Goal: Task Accomplishment & Management: Use online tool/utility

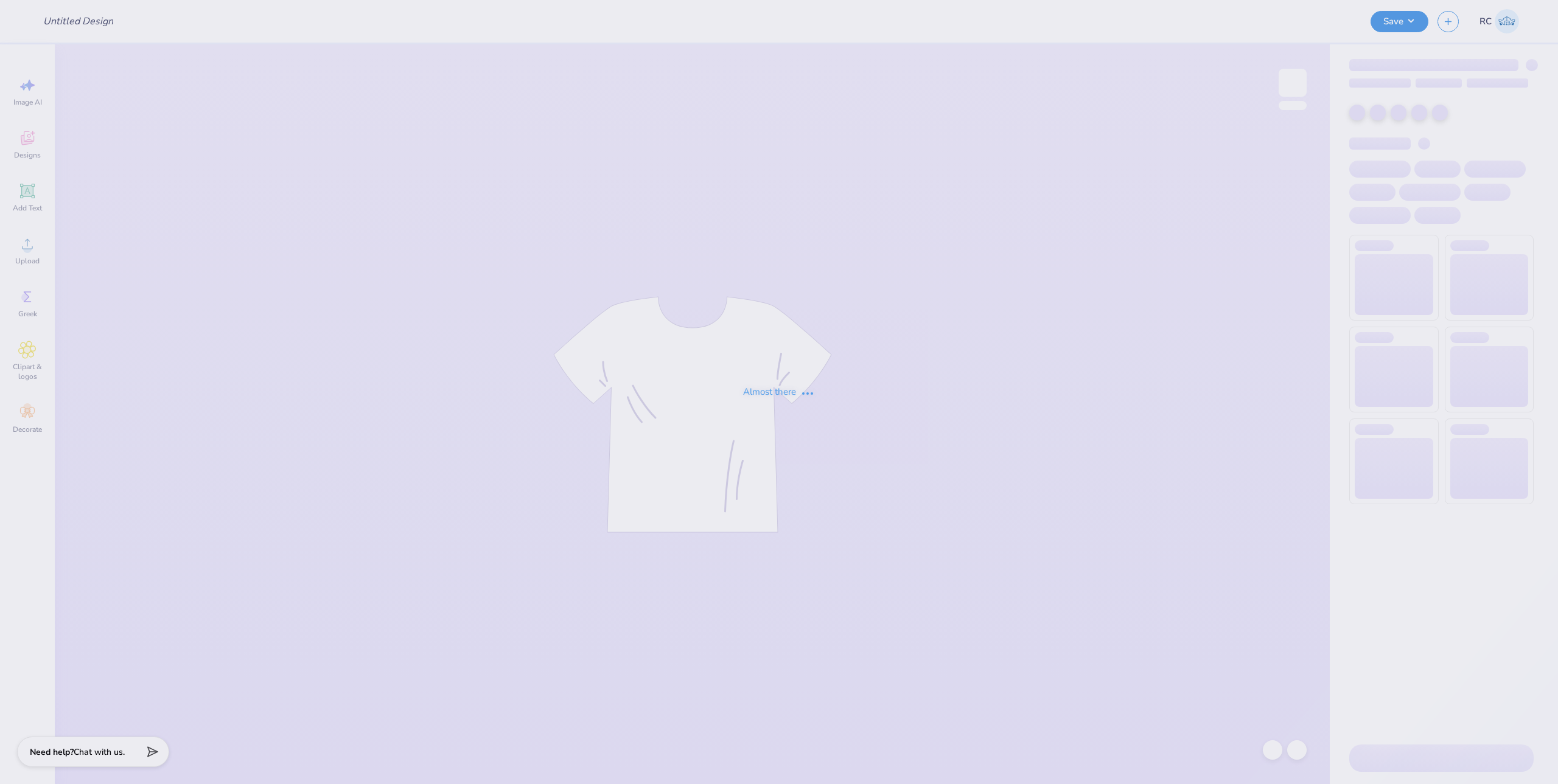
type input "American Dental Society tees!"
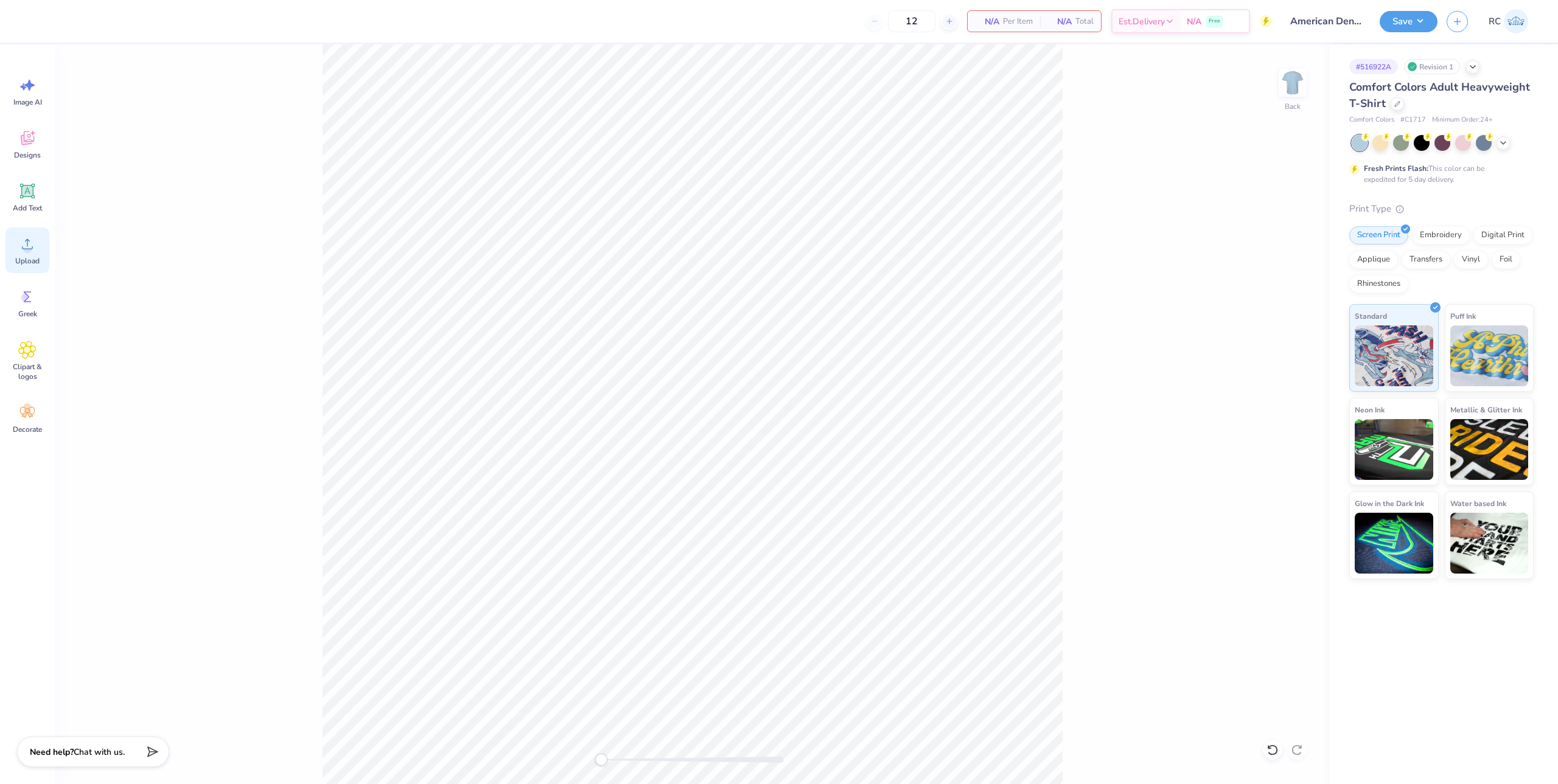
click at [35, 261] on span "Upload" at bounding box center [27, 261] width 24 height 10
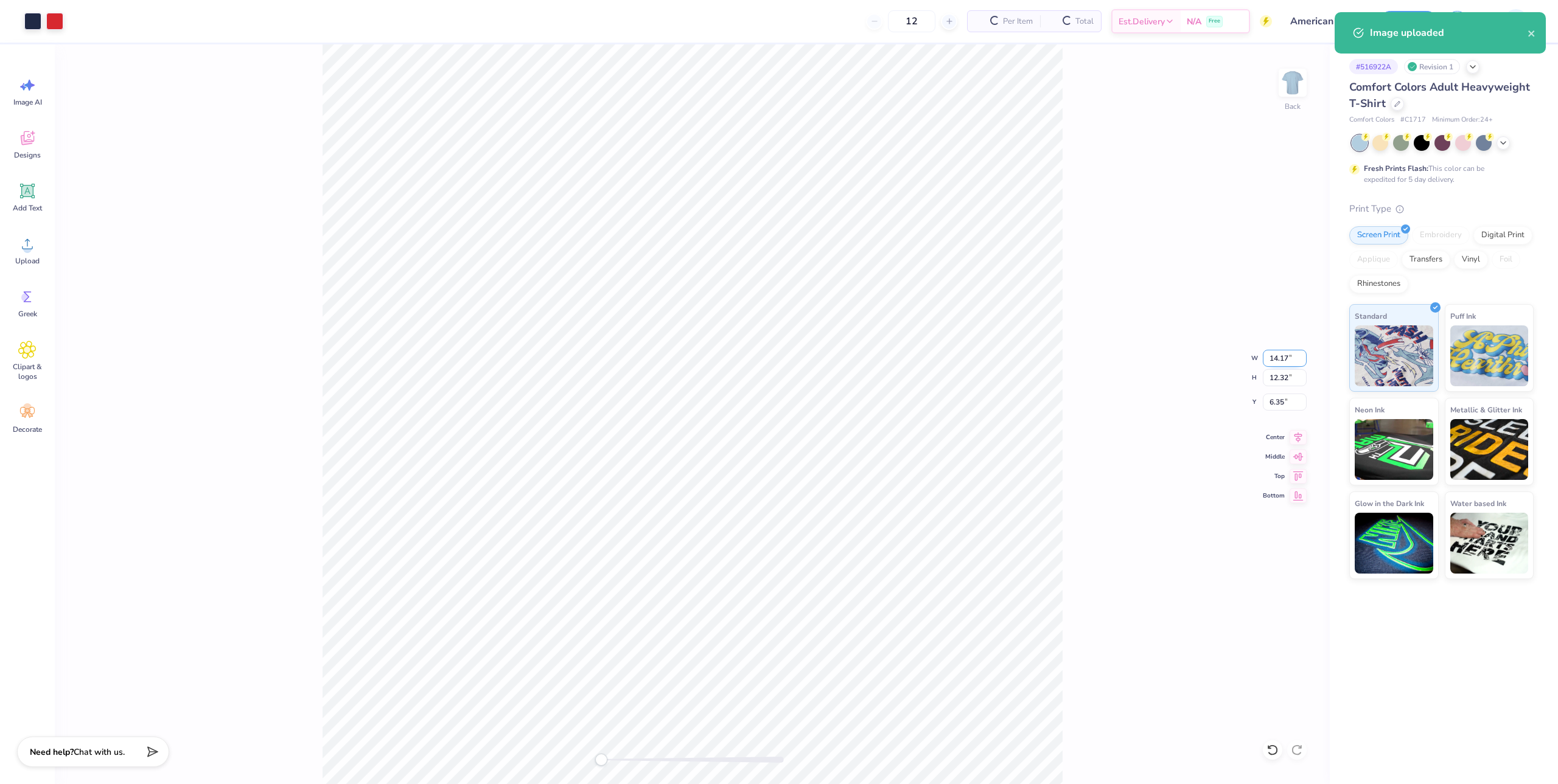
click at [1280, 362] on input "14.17" at bounding box center [1284, 358] width 43 height 17
type input "12.00"
type input "10.43"
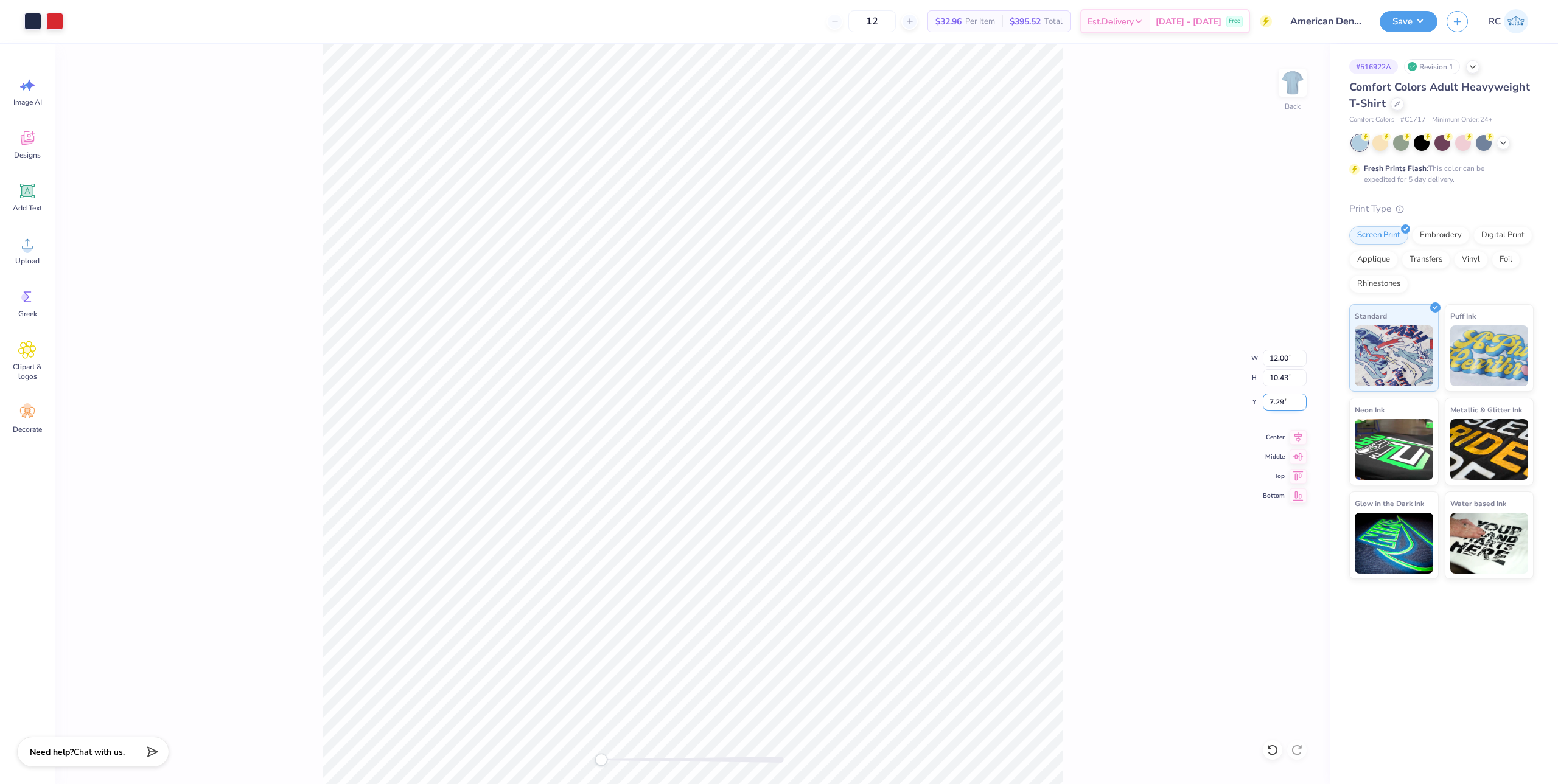
click at [1286, 400] on input "7.29" at bounding box center [1284, 402] width 43 height 17
type input "3.00"
click at [771, 621] on li "Group" at bounding box center [782, 617] width 95 height 23
type input "10.42"
click at [1429, 23] on button "Save" at bounding box center [1408, 20] width 58 height 22
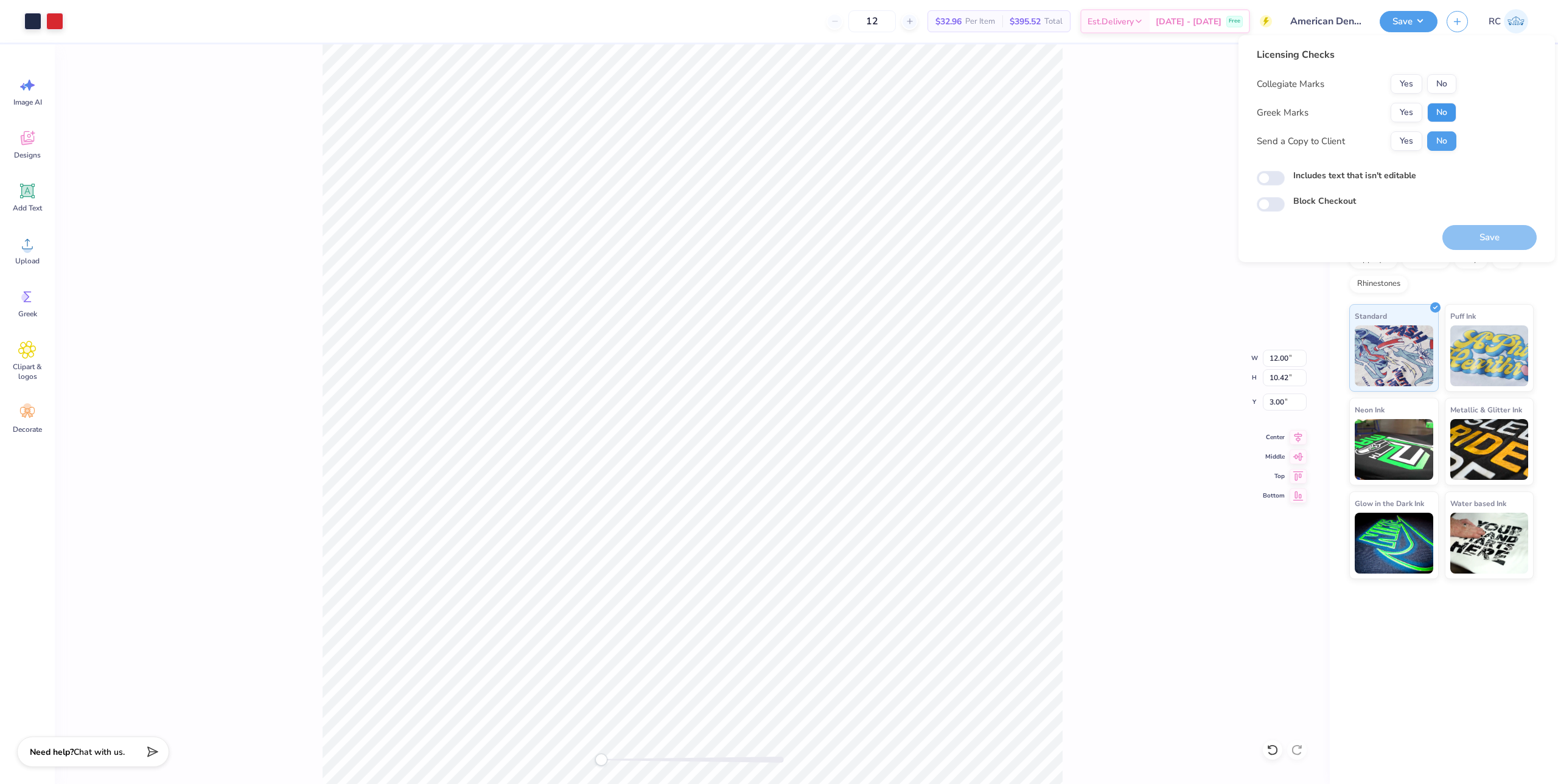
click at [1445, 120] on button "No" at bounding box center [1441, 112] width 29 height 19
click at [1447, 78] on button "No" at bounding box center [1441, 83] width 29 height 19
click at [1418, 140] on button "Yes" at bounding box center [1406, 140] width 32 height 19
click at [1272, 176] on input "Includes text that isn't editable" at bounding box center [1271, 178] width 28 height 14
checkbox input "true"
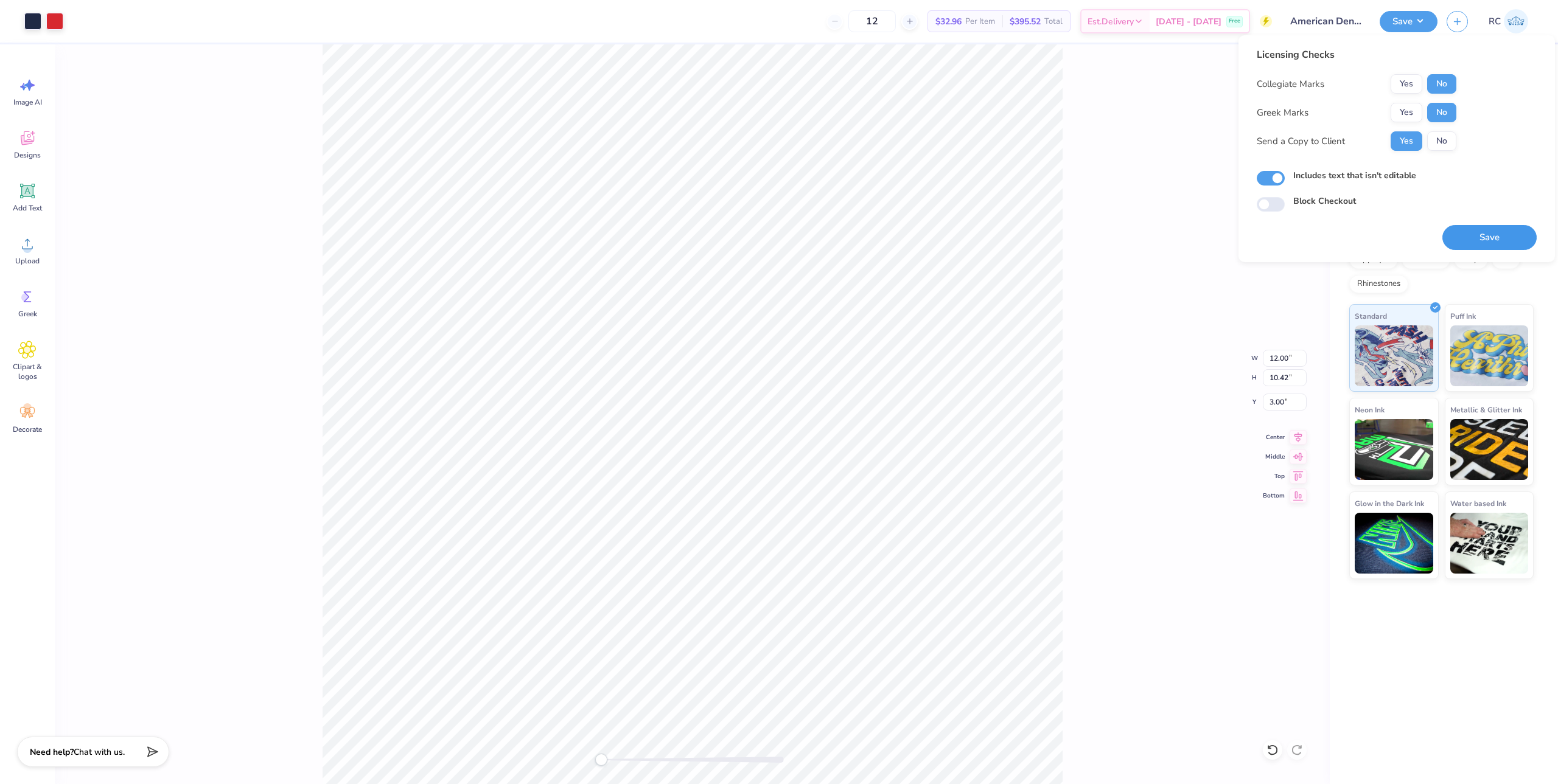
click at [1491, 228] on button "Save" at bounding box center [1489, 238] width 94 height 25
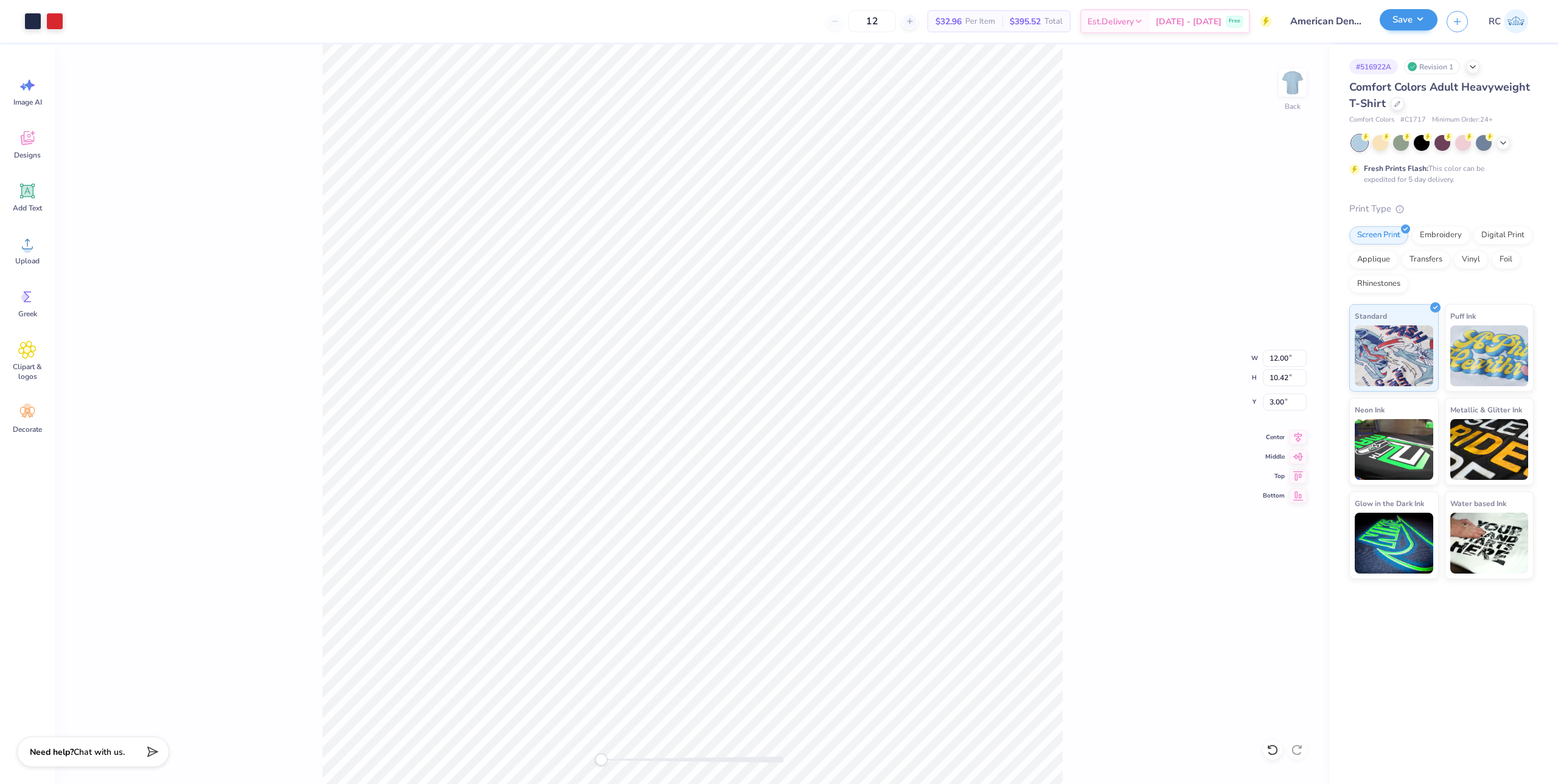
click at [1417, 31] on div "Save" at bounding box center [1408, 22] width 58 height 22
click at [1423, 23] on button "Save" at bounding box center [1408, 20] width 58 height 22
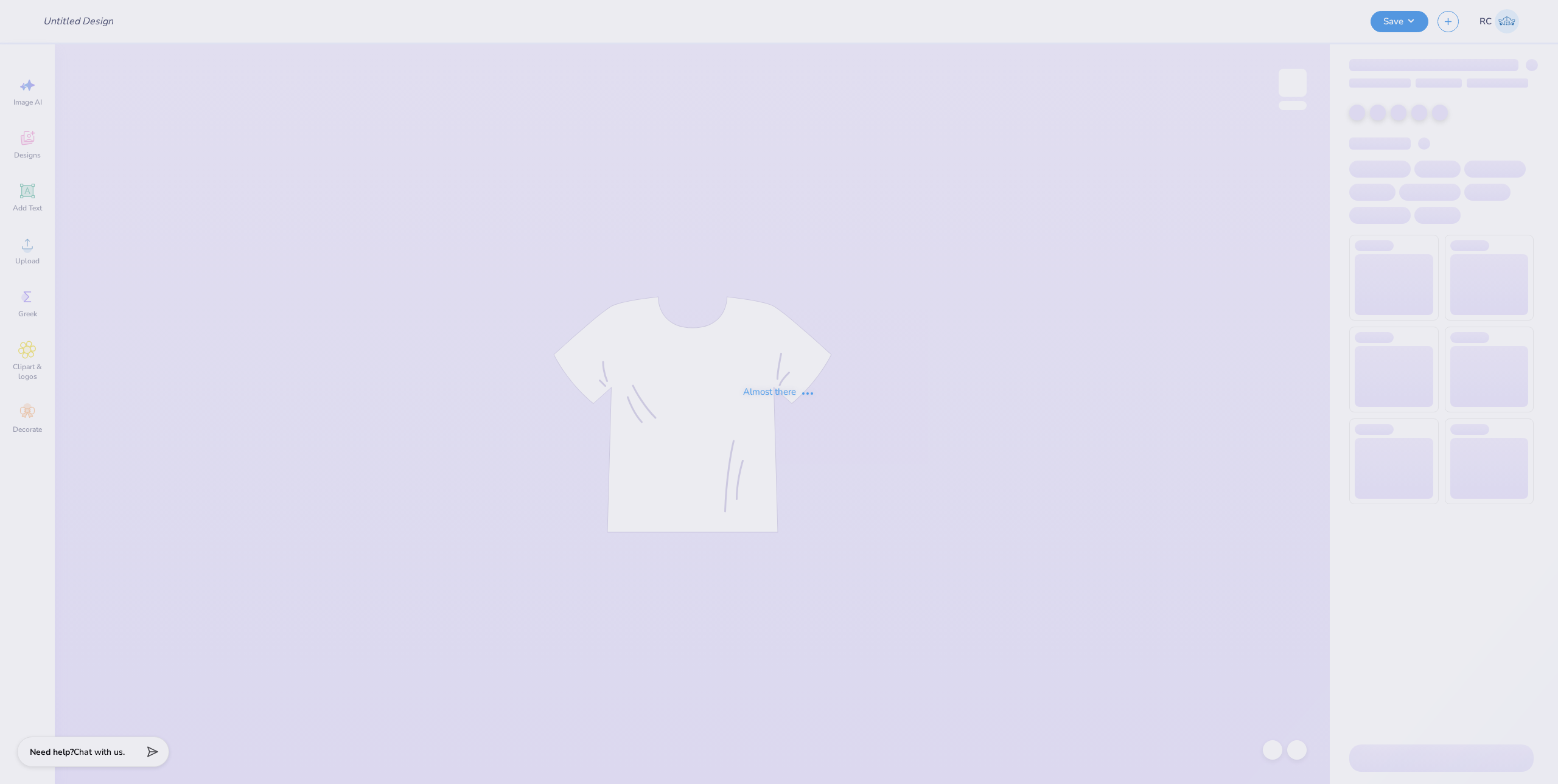
type input "The university of North Carolina at Chapel Hill : Emily Dorenfel"
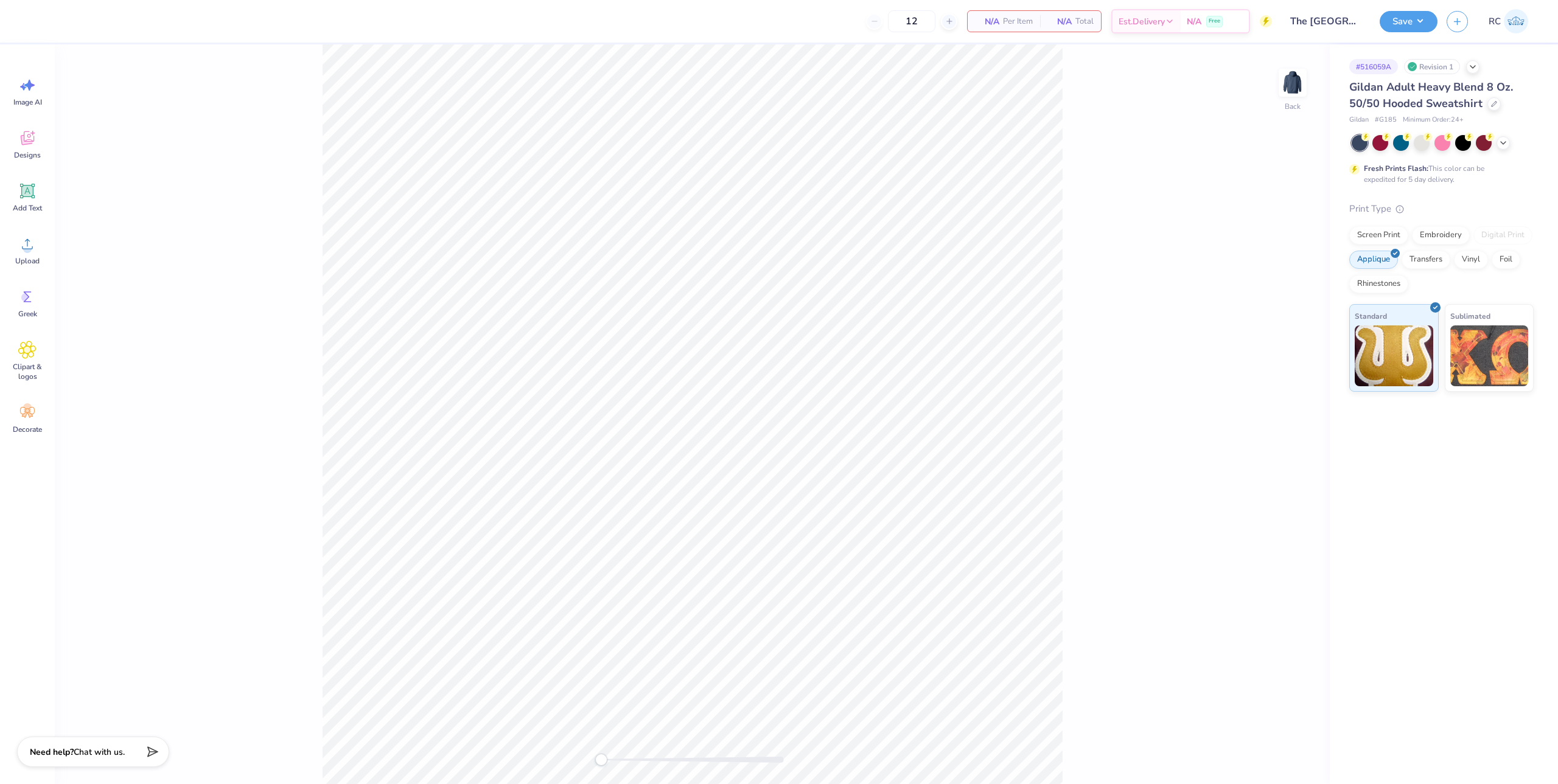
click at [1382, 225] on div "Print Type Screen Print Embroidery Digital Print Applique Transfers Vinyl Foil …" at bounding box center [1441, 297] width 185 height 190
click at [1382, 231] on div "Screen Print" at bounding box center [1378, 234] width 59 height 18
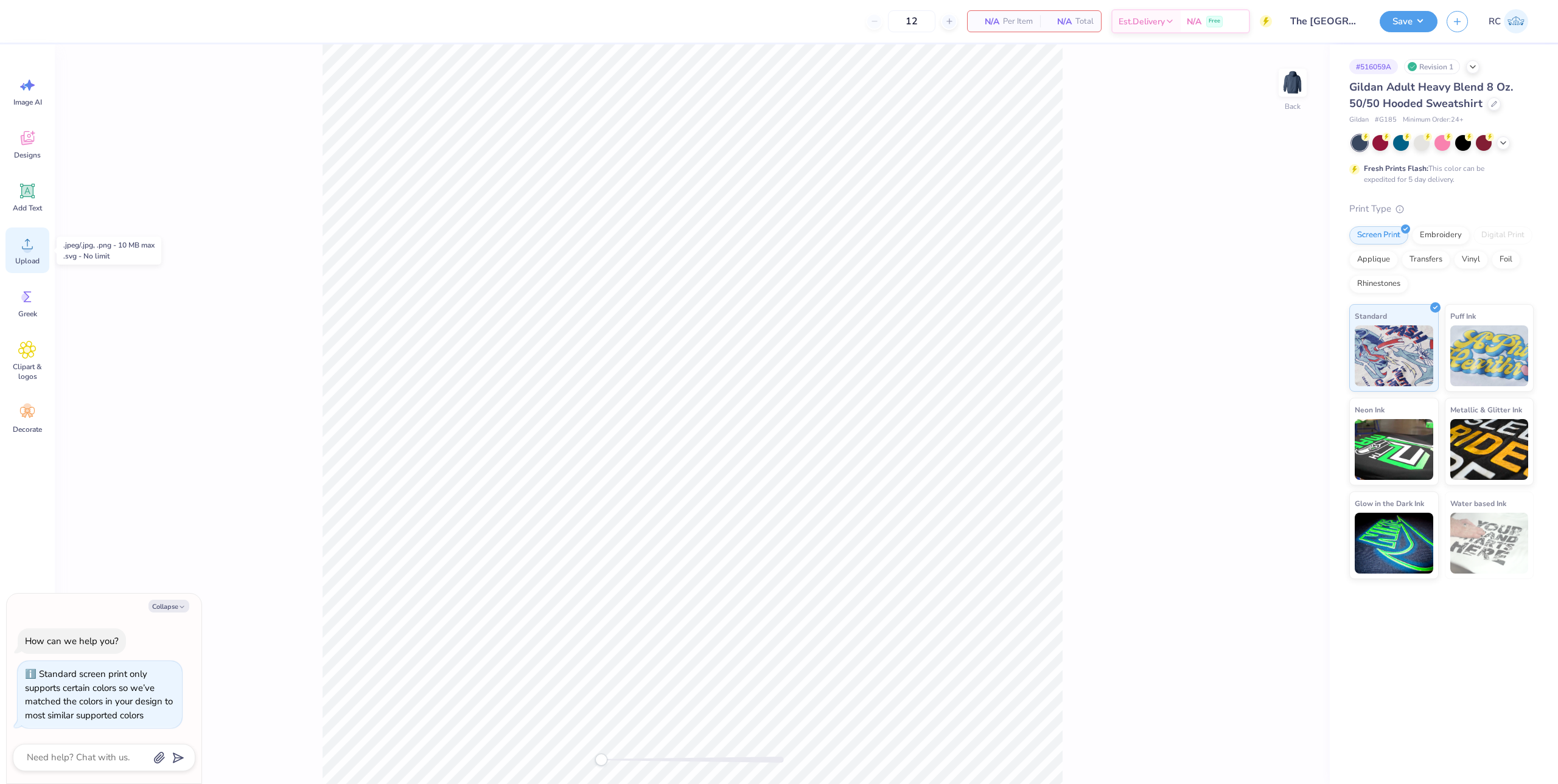
click at [33, 260] on span "Upload" at bounding box center [27, 261] width 24 height 10
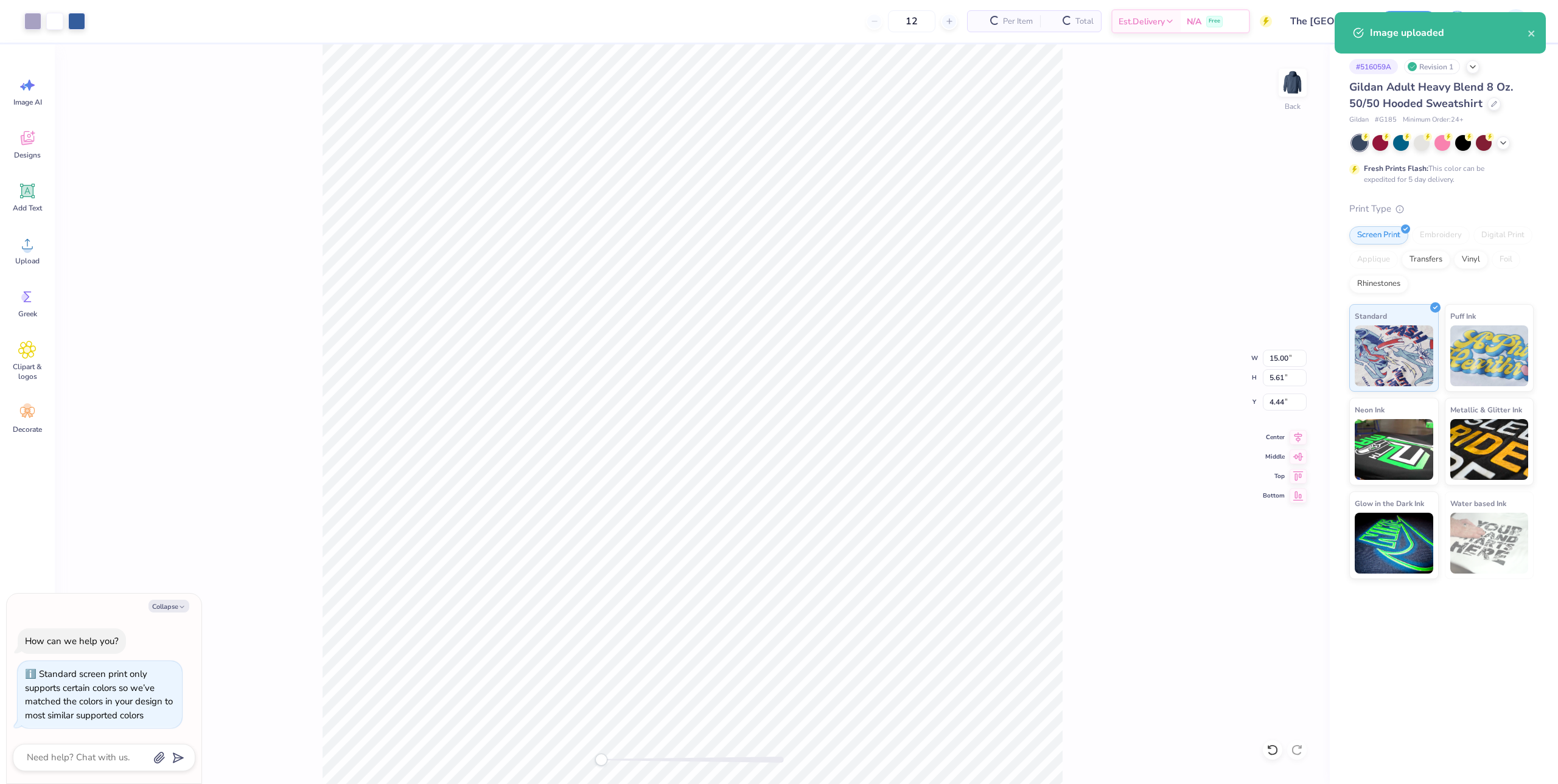
type textarea "x"
click at [1280, 362] on input "15.00" at bounding box center [1284, 358] width 43 height 17
type input "12"
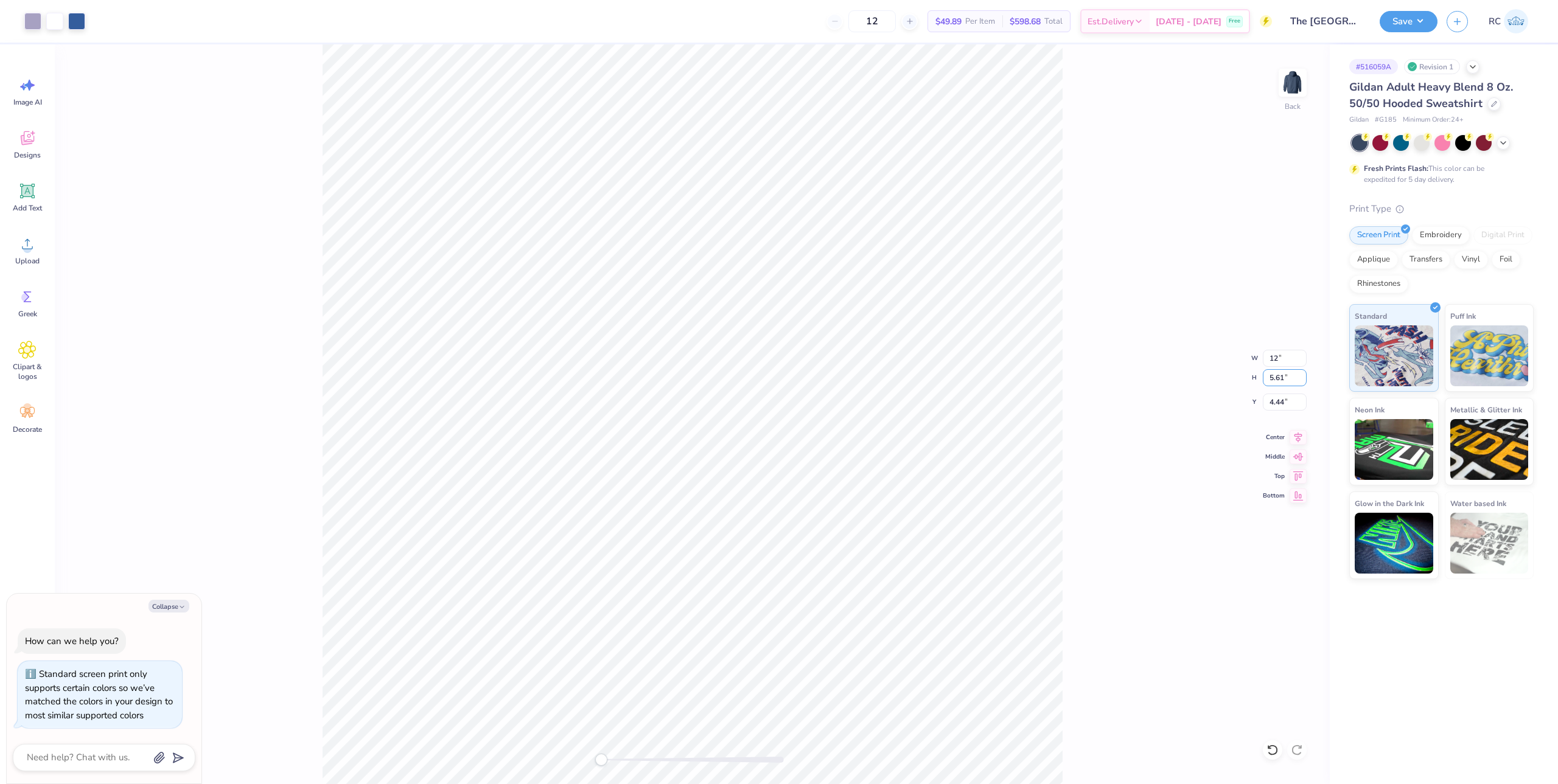
type textarea "x"
type input "12.00"
type input "4.49"
click at [1288, 400] on input "5.01" at bounding box center [1284, 402] width 43 height 17
type input "3"
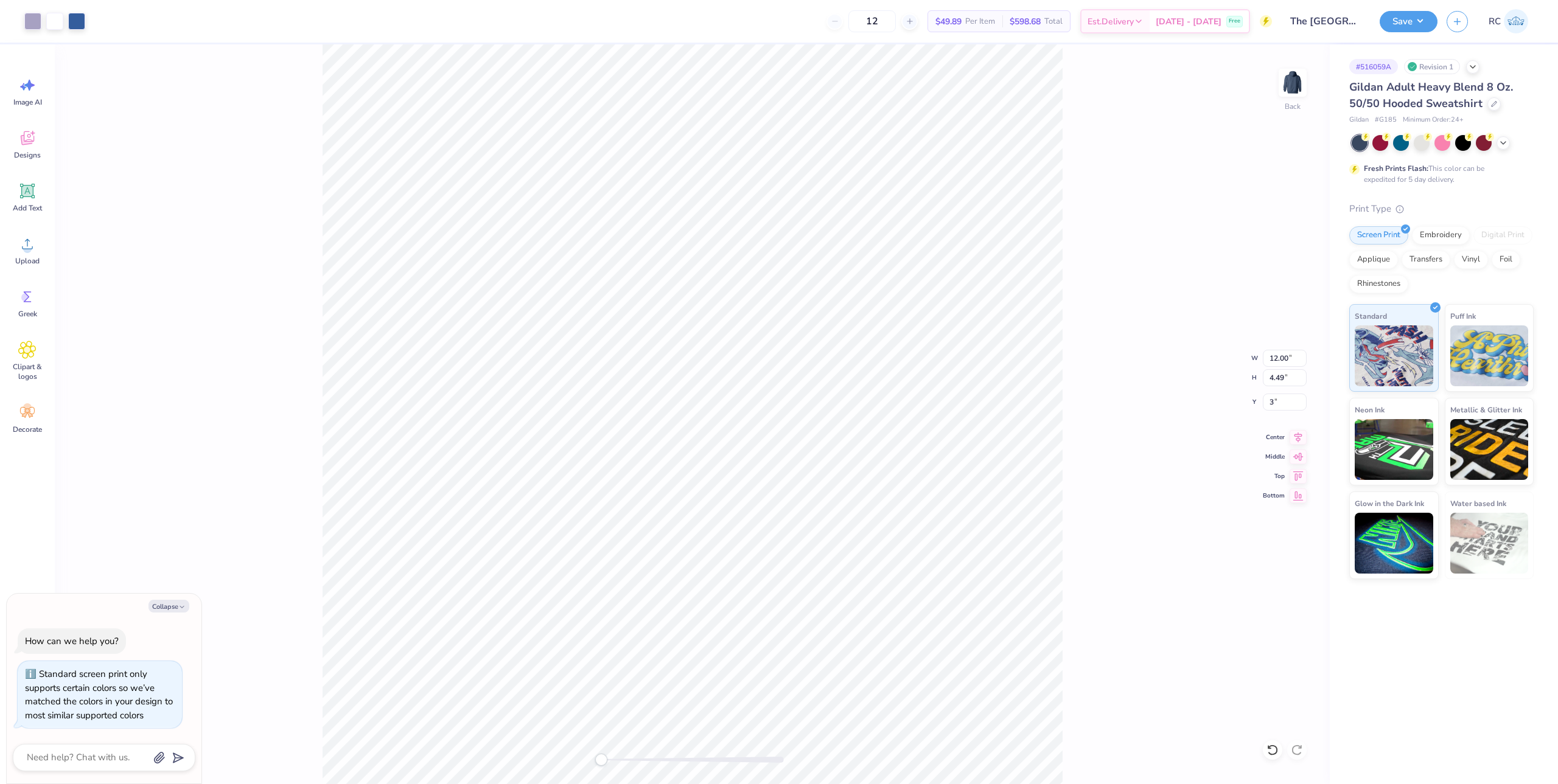
click at [1165, 402] on div "Back W 12.00 12.00 " H 4.49 4.49 " Y 3 3 " Center Middle Top Bottom" at bounding box center [692, 414] width 1275 height 740
click at [1303, 438] on icon at bounding box center [1297, 435] width 17 height 14
click at [36, 247] on icon at bounding box center [28, 244] width 18 height 18
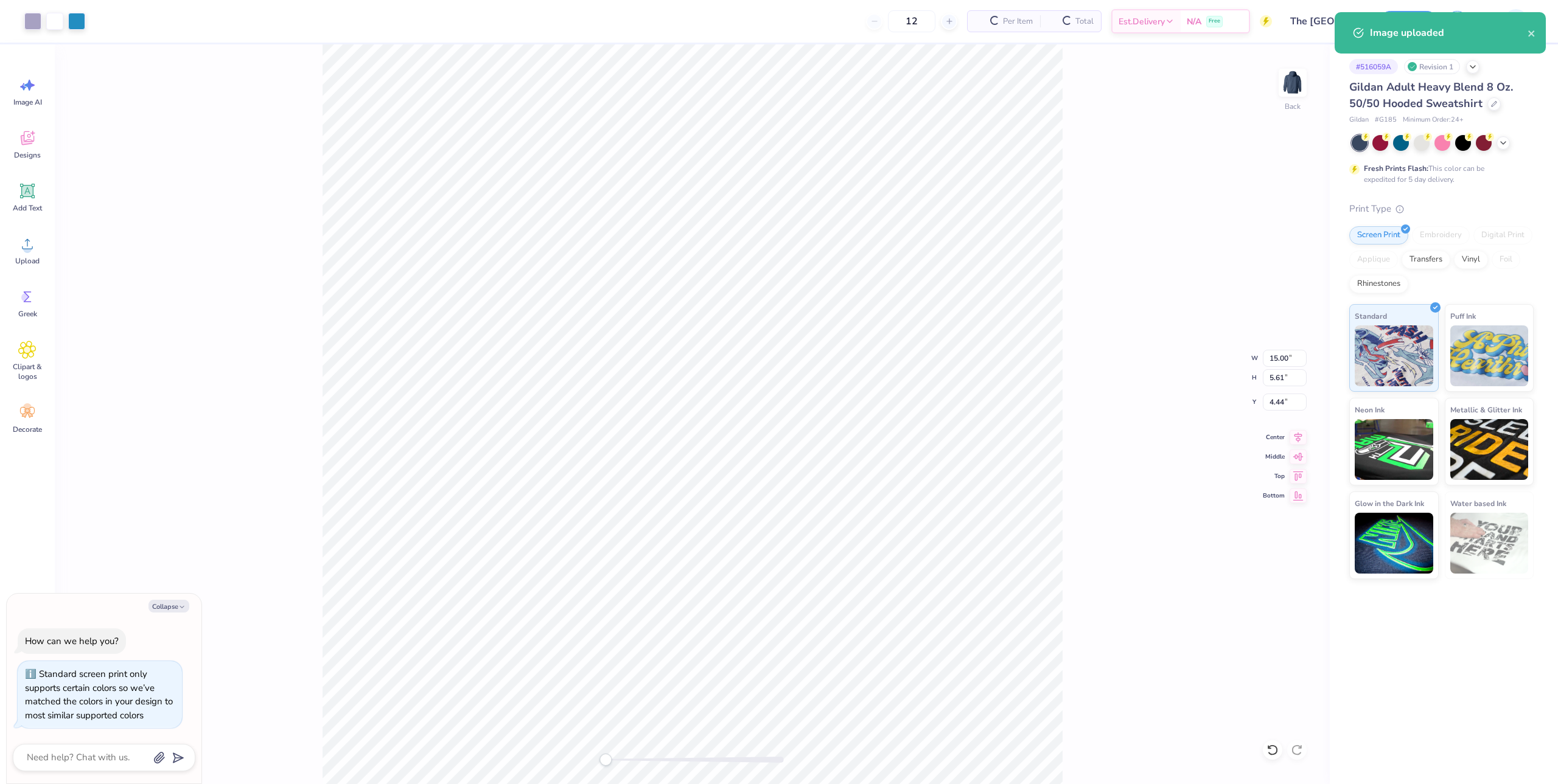
click at [1135, 348] on div "Back W 15.00 15.00 " H 5.61 5.61 " Y 4.44 4.44 " Center Middle Top Bottom" at bounding box center [692, 414] width 1275 height 740
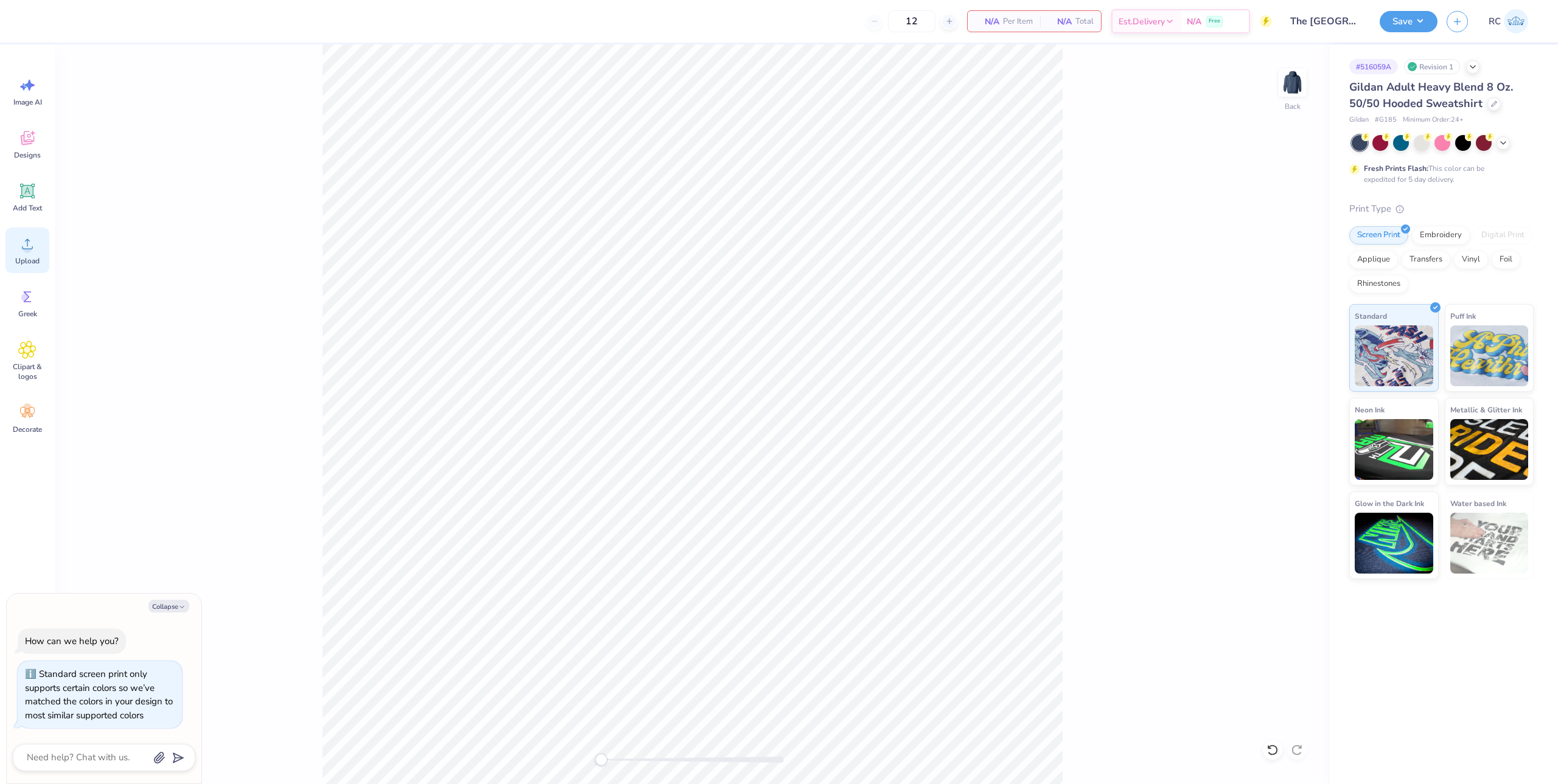
click at [28, 249] on icon at bounding box center [27, 244] width 11 height 10
click at [33, 260] on span "Upload" at bounding box center [27, 261] width 24 height 10
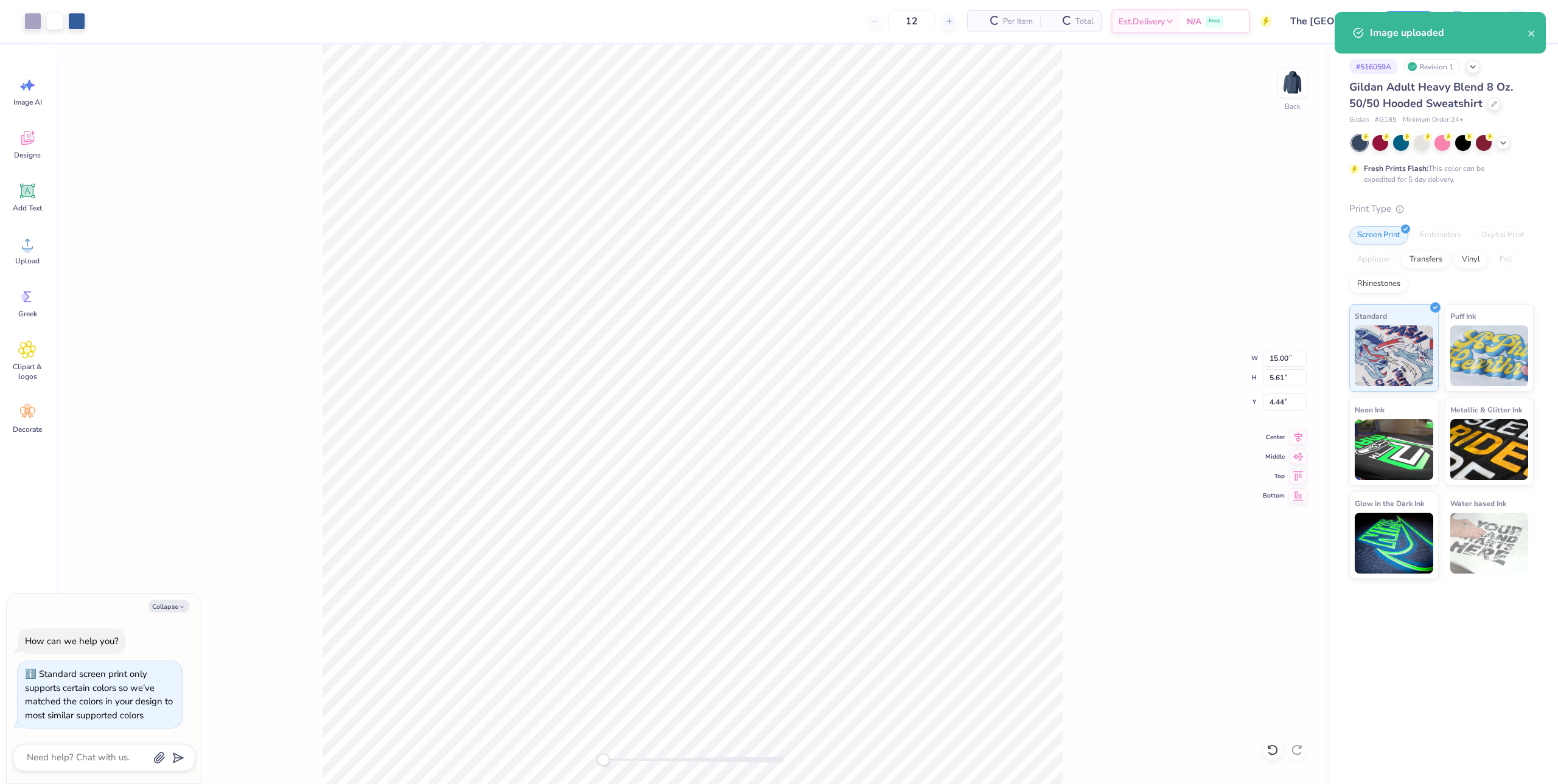
type textarea "x"
click at [1287, 358] on input "15.00" at bounding box center [1284, 358] width 43 height 17
type input "12"
type textarea "x"
type input "12.00"
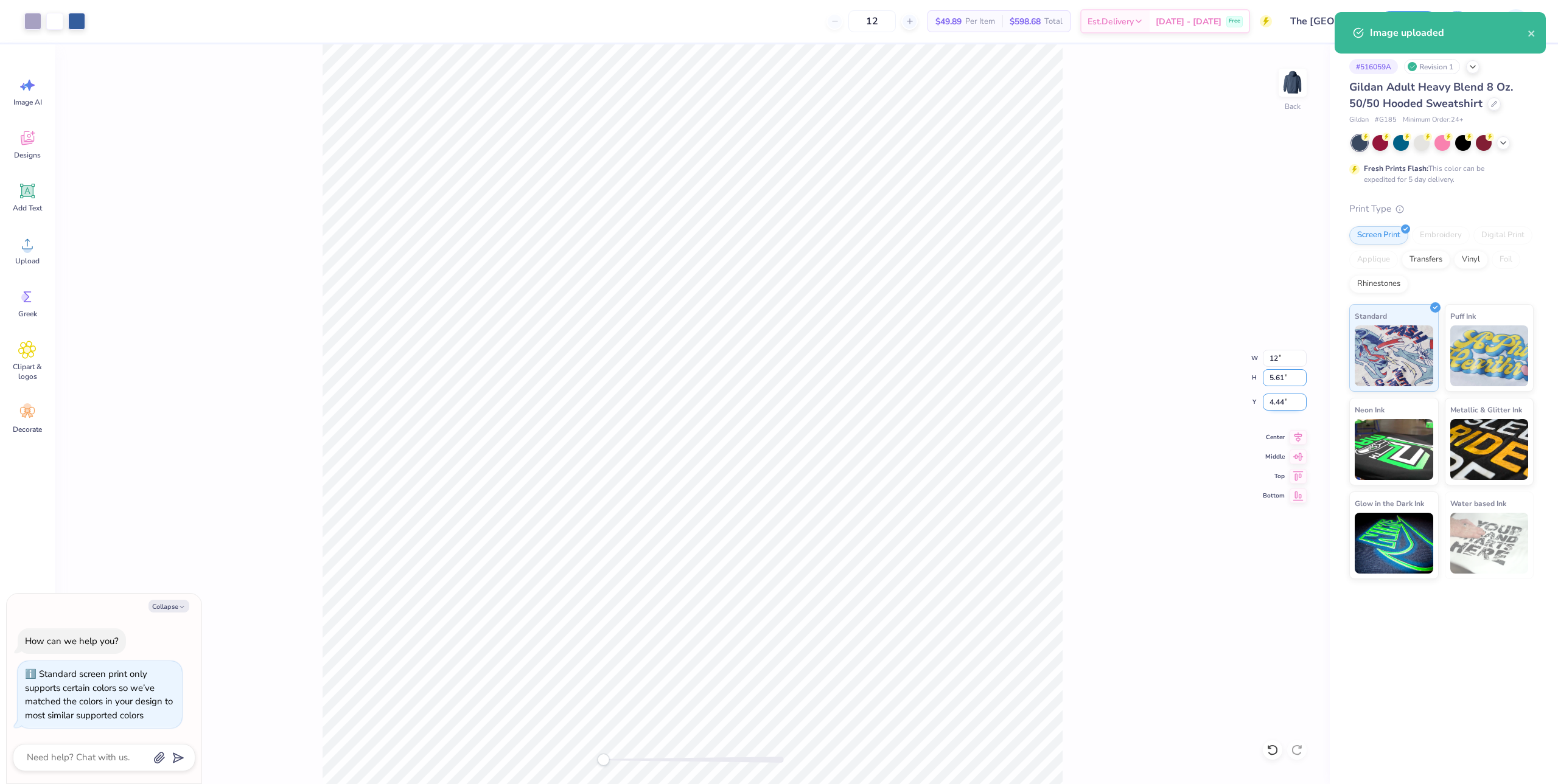
type input "4.49"
type input "5.01"
drag, startPoint x: 1290, startPoint y: 398, endPoint x: 1248, endPoint y: 407, distance: 43.0
click at [1248, 407] on div "Back W 12.00 12.00 " H 4.49 4.49 " Y 5.01 5.01 " Center Middle Top Bottom" at bounding box center [692, 414] width 1275 height 740
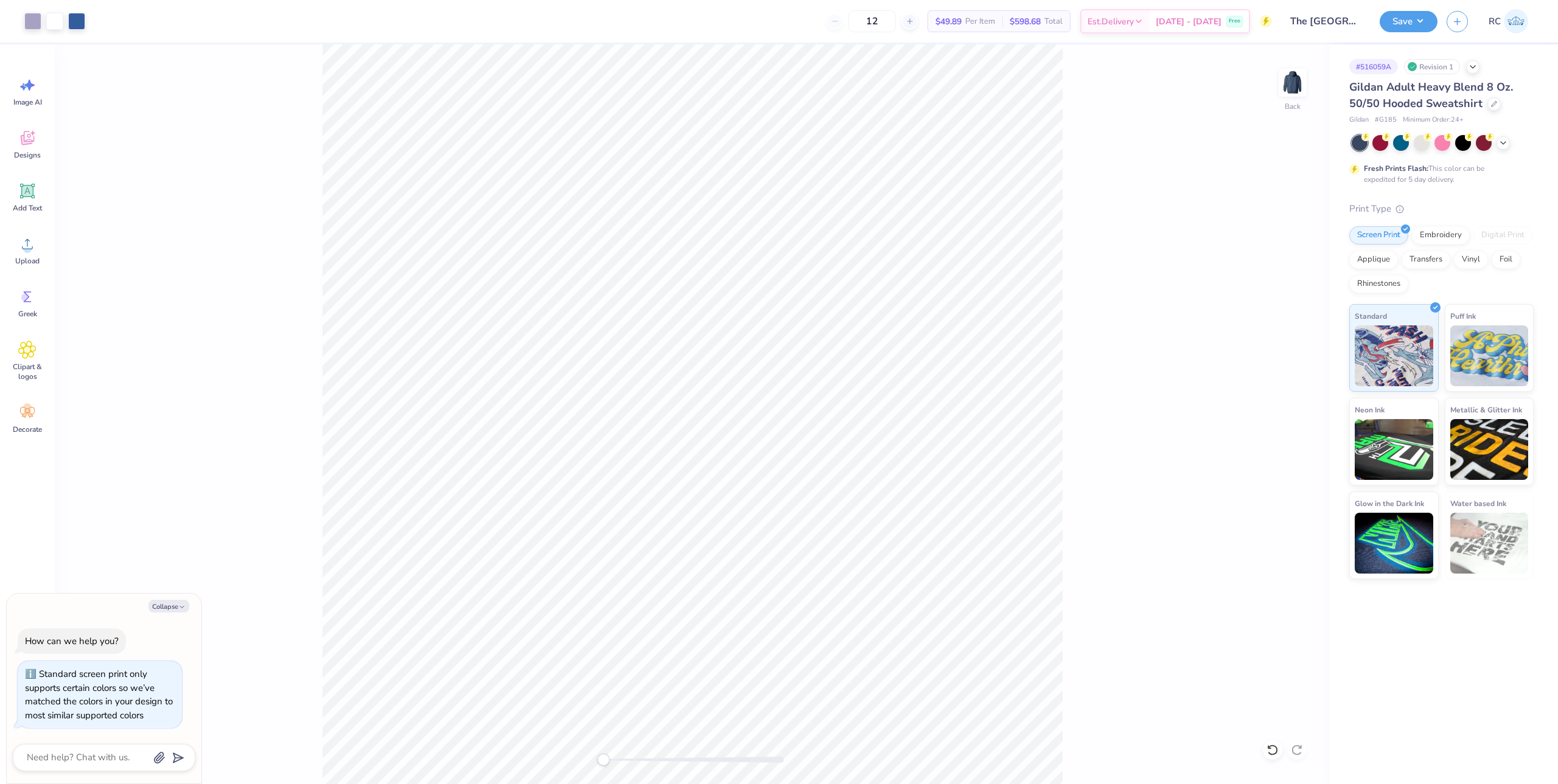
type textarea "x"
click at [1279, 405] on input "5.01" at bounding box center [1284, 402] width 43 height 17
type input "3"
click at [1296, 434] on icon at bounding box center [1297, 435] width 17 height 14
click at [1410, 24] on button "Save" at bounding box center [1408, 20] width 58 height 22
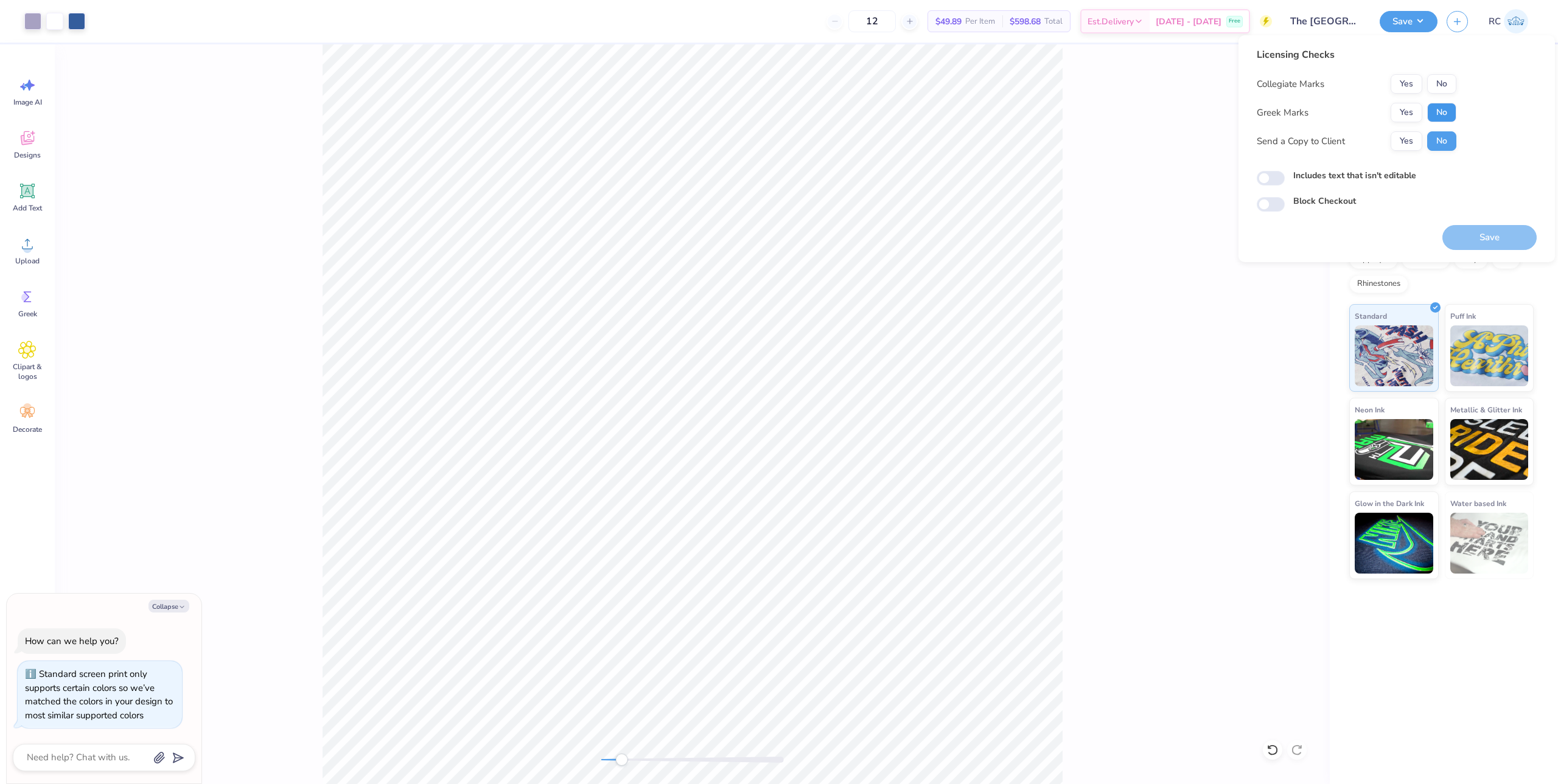
click at [1436, 109] on button "No" at bounding box center [1441, 112] width 29 height 19
click at [1435, 84] on button "No" at bounding box center [1441, 83] width 29 height 19
click at [1410, 139] on button "Yes" at bounding box center [1406, 140] width 32 height 19
type textarea "x"
click at [1276, 183] on input "Includes text that isn't editable" at bounding box center [1271, 178] width 28 height 14
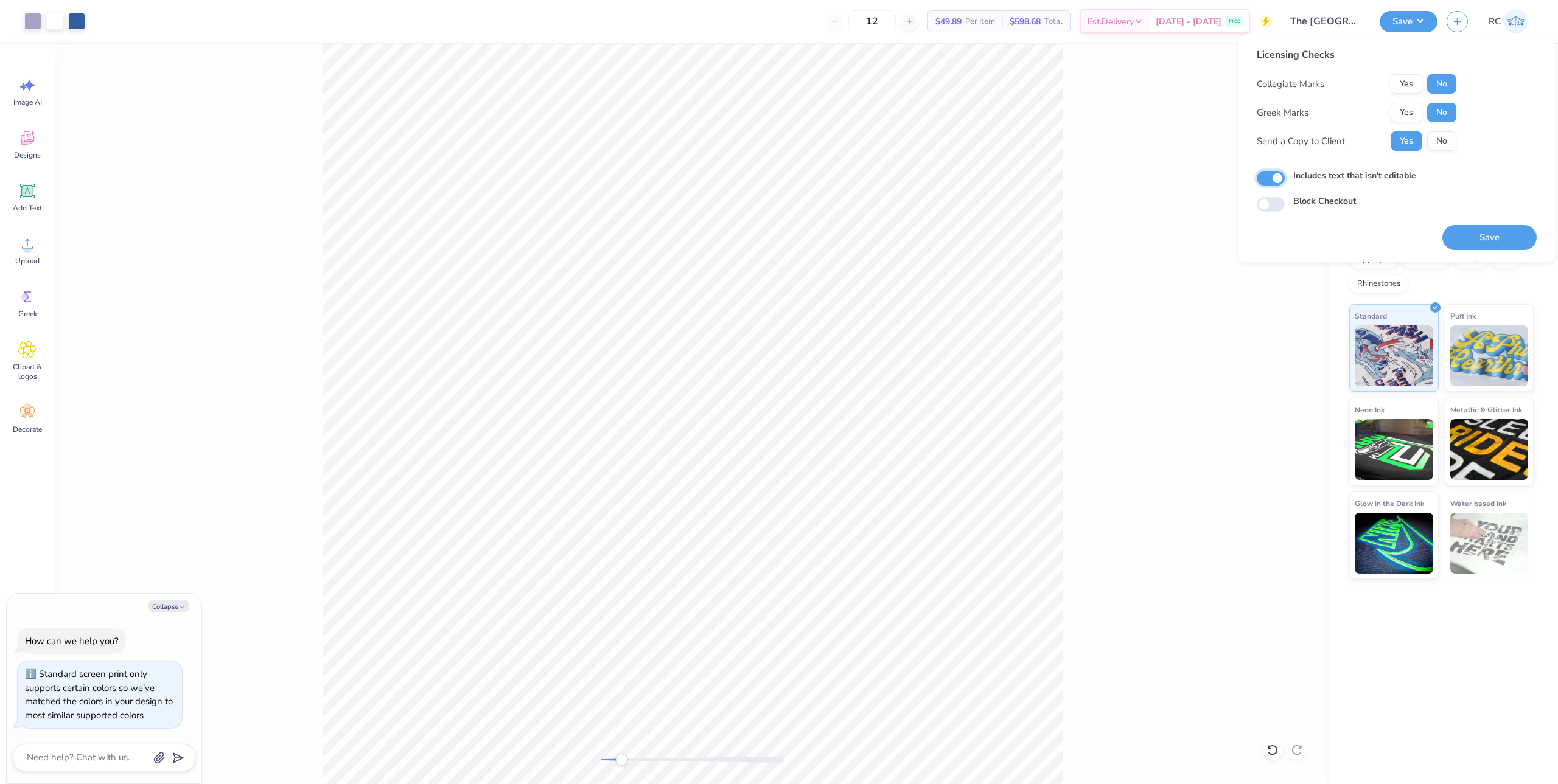
checkbox input "true"
click at [1482, 233] on button "Save" at bounding box center [1489, 238] width 94 height 25
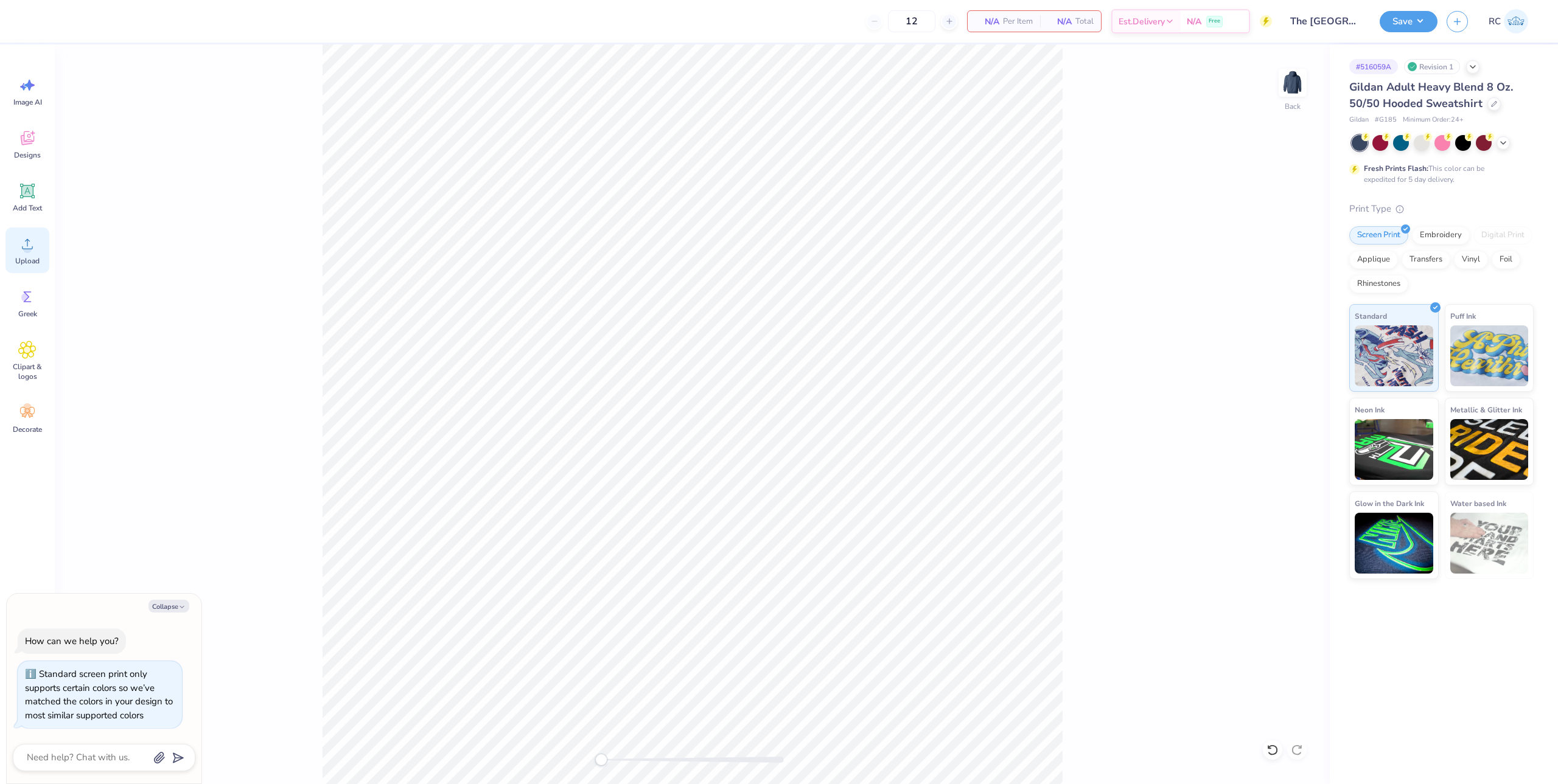
click at [35, 254] on div "Upload" at bounding box center [28, 250] width 43 height 46
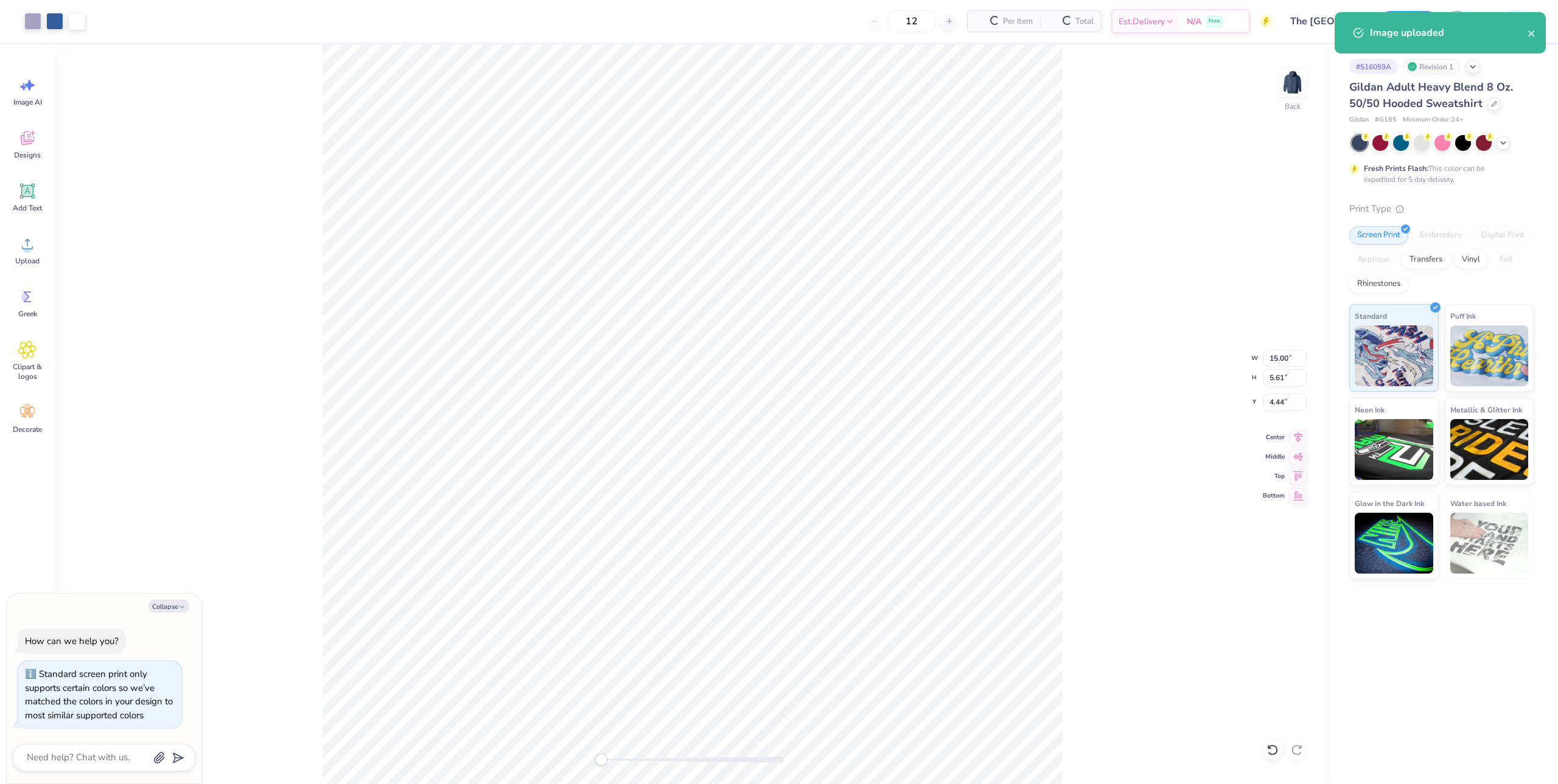
type textarea "x"
click at [1291, 355] on input "15.00" at bounding box center [1284, 358] width 43 height 17
type input "12"
type textarea "x"
type input "12.00"
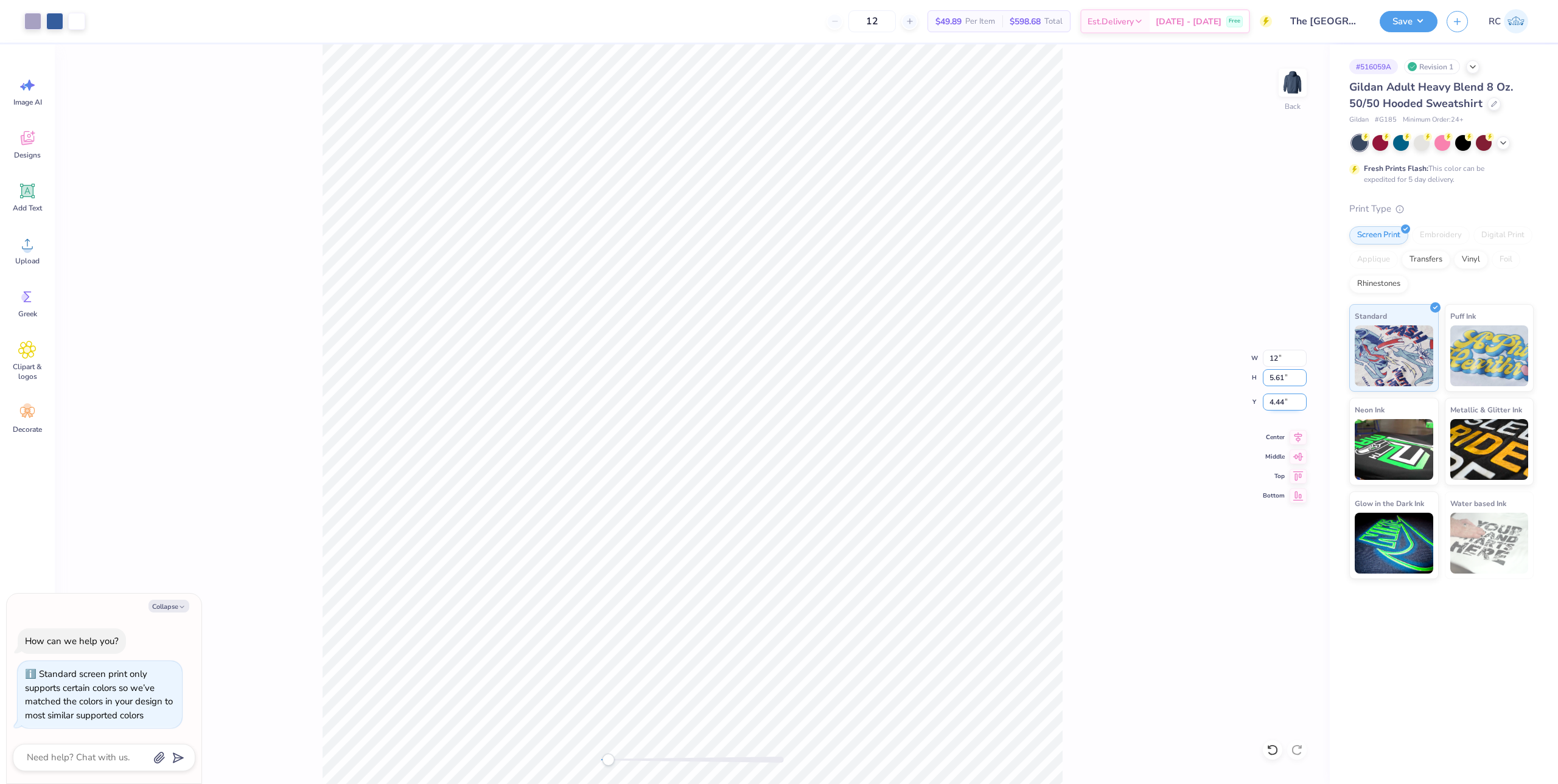
type input "4.49"
click at [1288, 402] on input "5.01" at bounding box center [1284, 402] width 43 height 17
type input "3"
click at [1298, 436] on icon at bounding box center [1297, 435] width 17 height 14
click at [1405, 22] on button "Save" at bounding box center [1408, 20] width 58 height 22
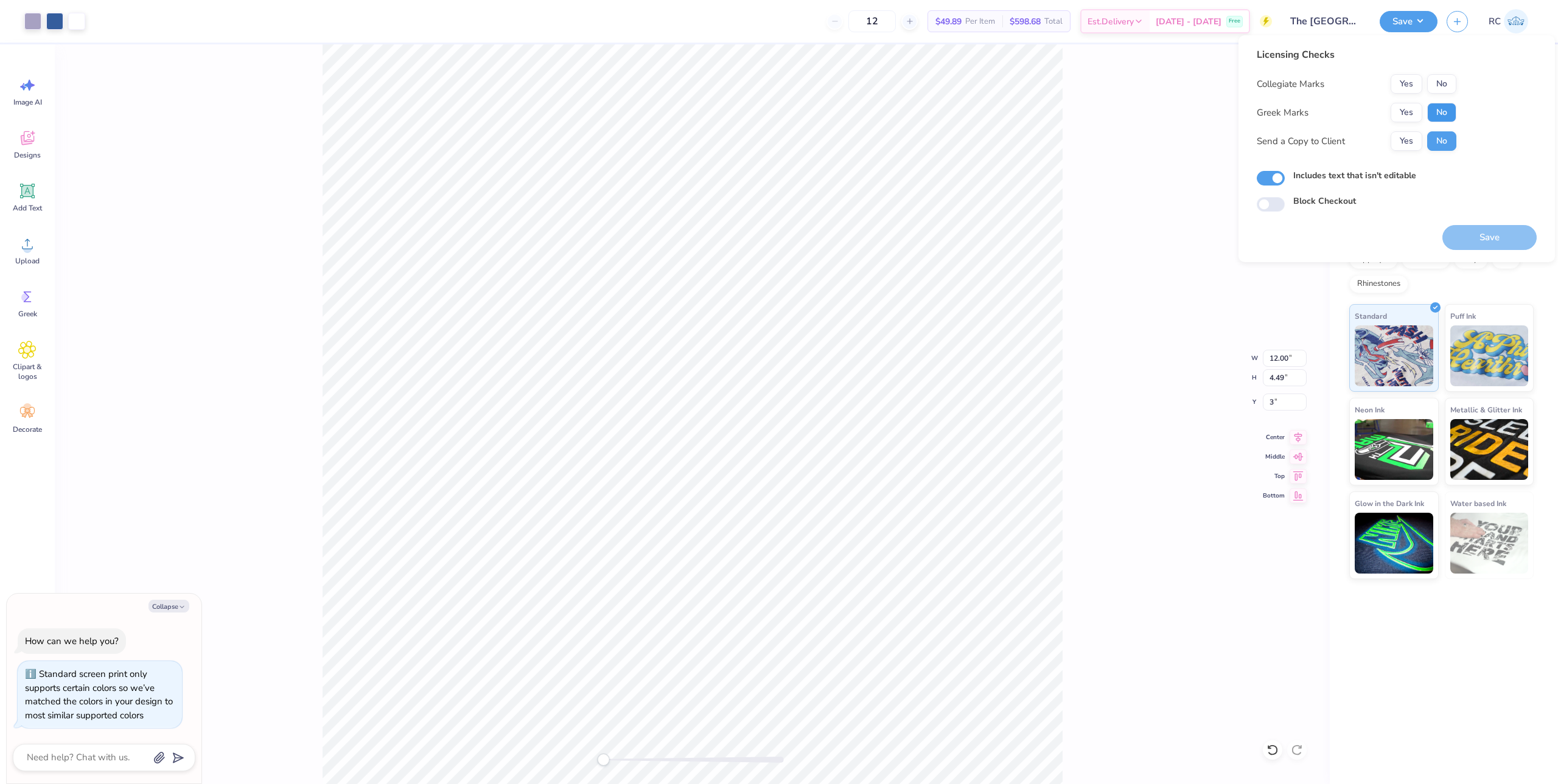
click at [1446, 107] on button "No" at bounding box center [1441, 112] width 29 height 19
click at [1449, 86] on button "No" at bounding box center [1441, 83] width 29 height 19
click at [1406, 134] on button "Yes" at bounding box center [1406, 140] width 32 height 19
click at [1471, 244] on button "Save" at bounding box center [1489, 238] width 94 height 25
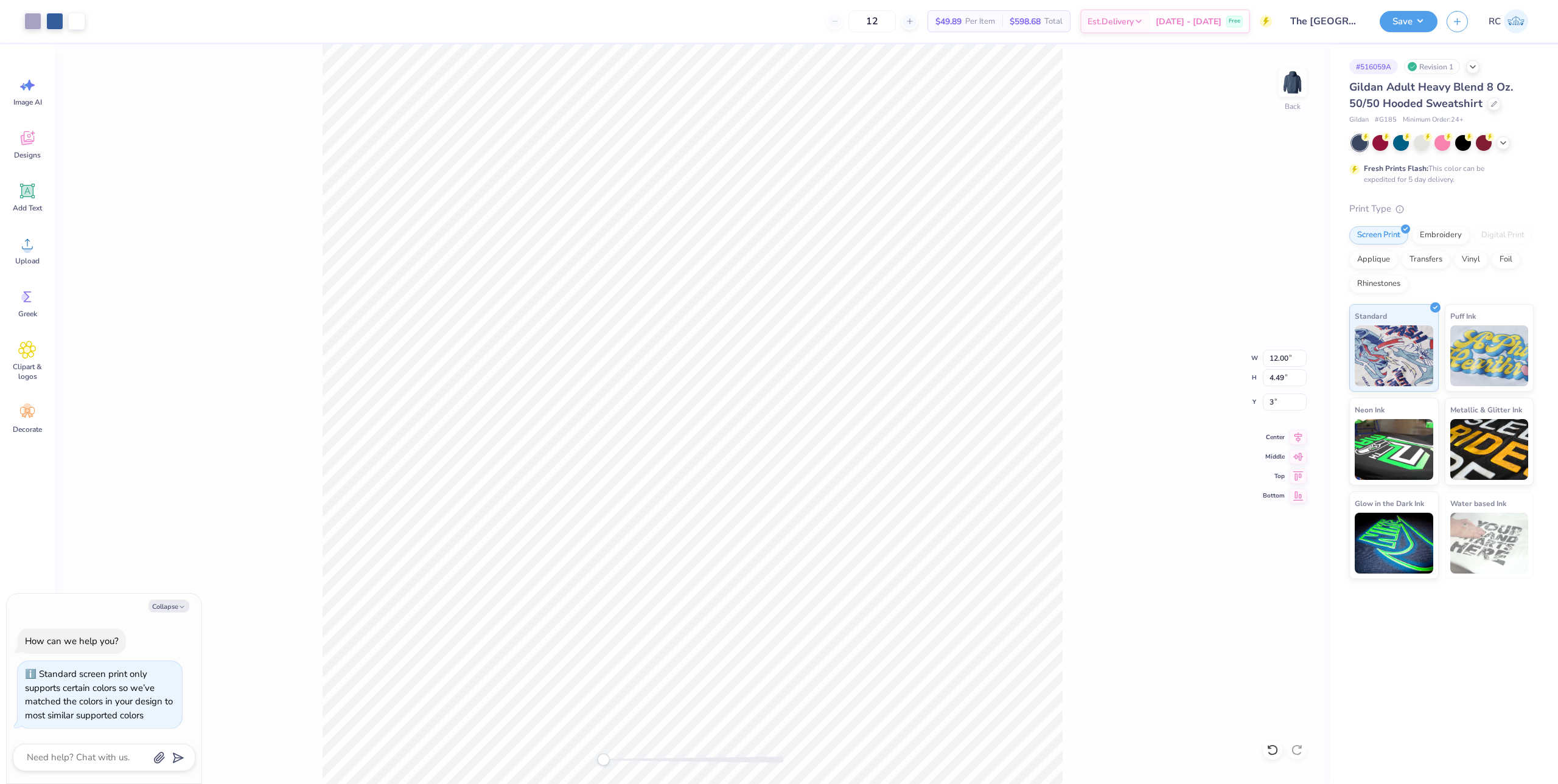
type textarea "x"
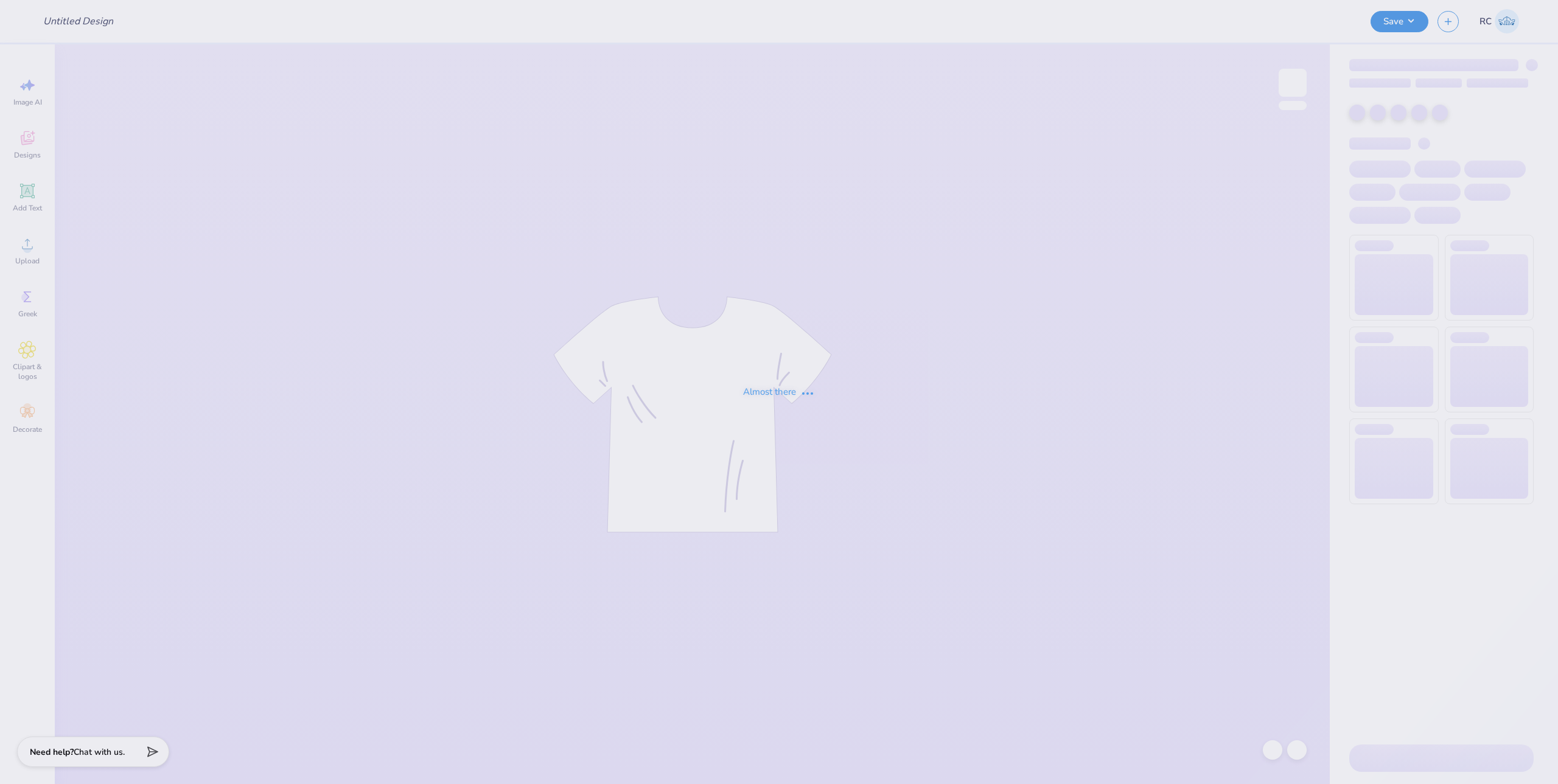
type input "KD Exec Board Merch"
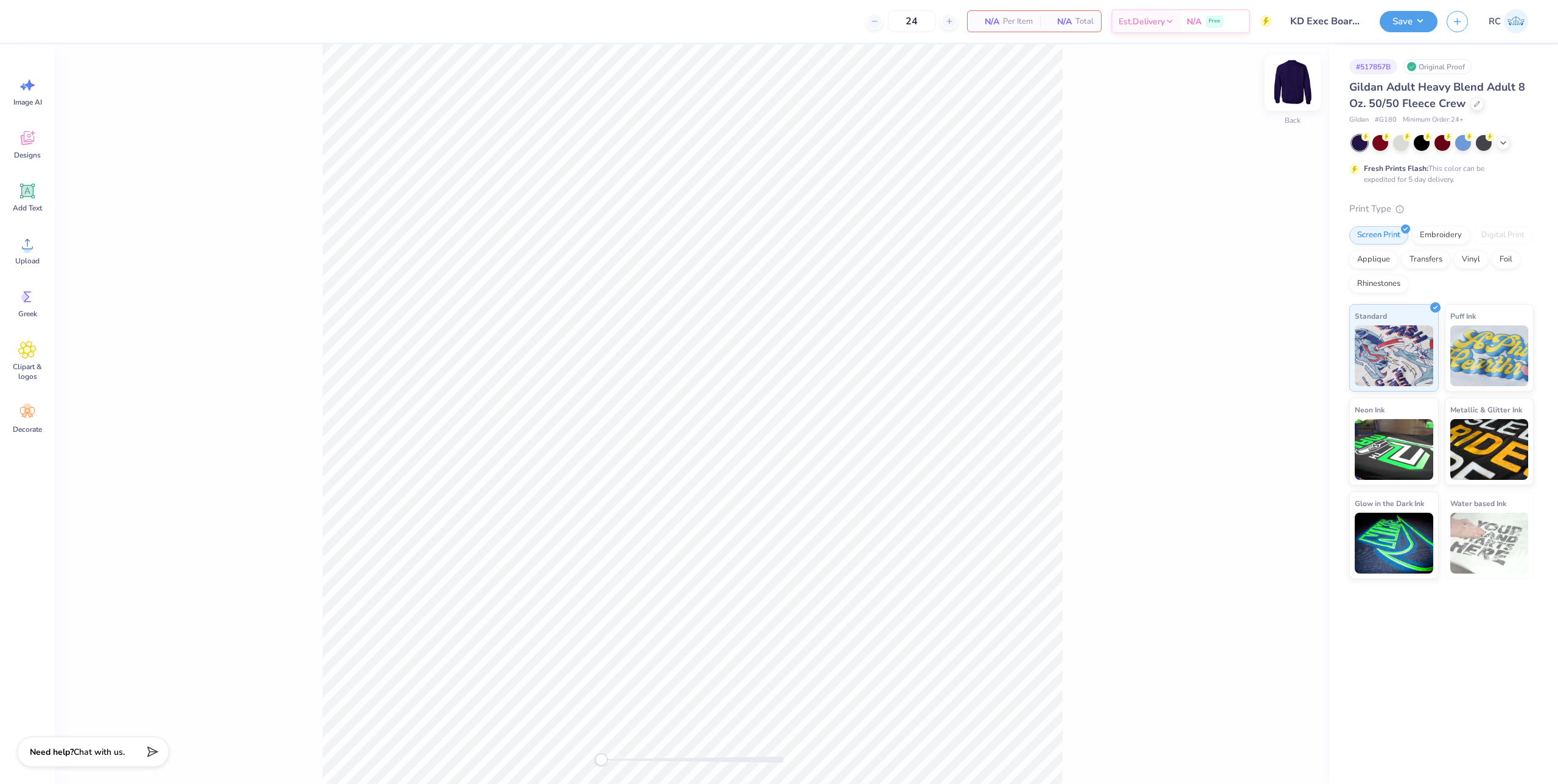
click at [1282, 85] on img at bounding box center [1292, 83] width 48 height 48
click at [30, 255] on div "Upload" at bounding box center [28, 250] width 43 height 46
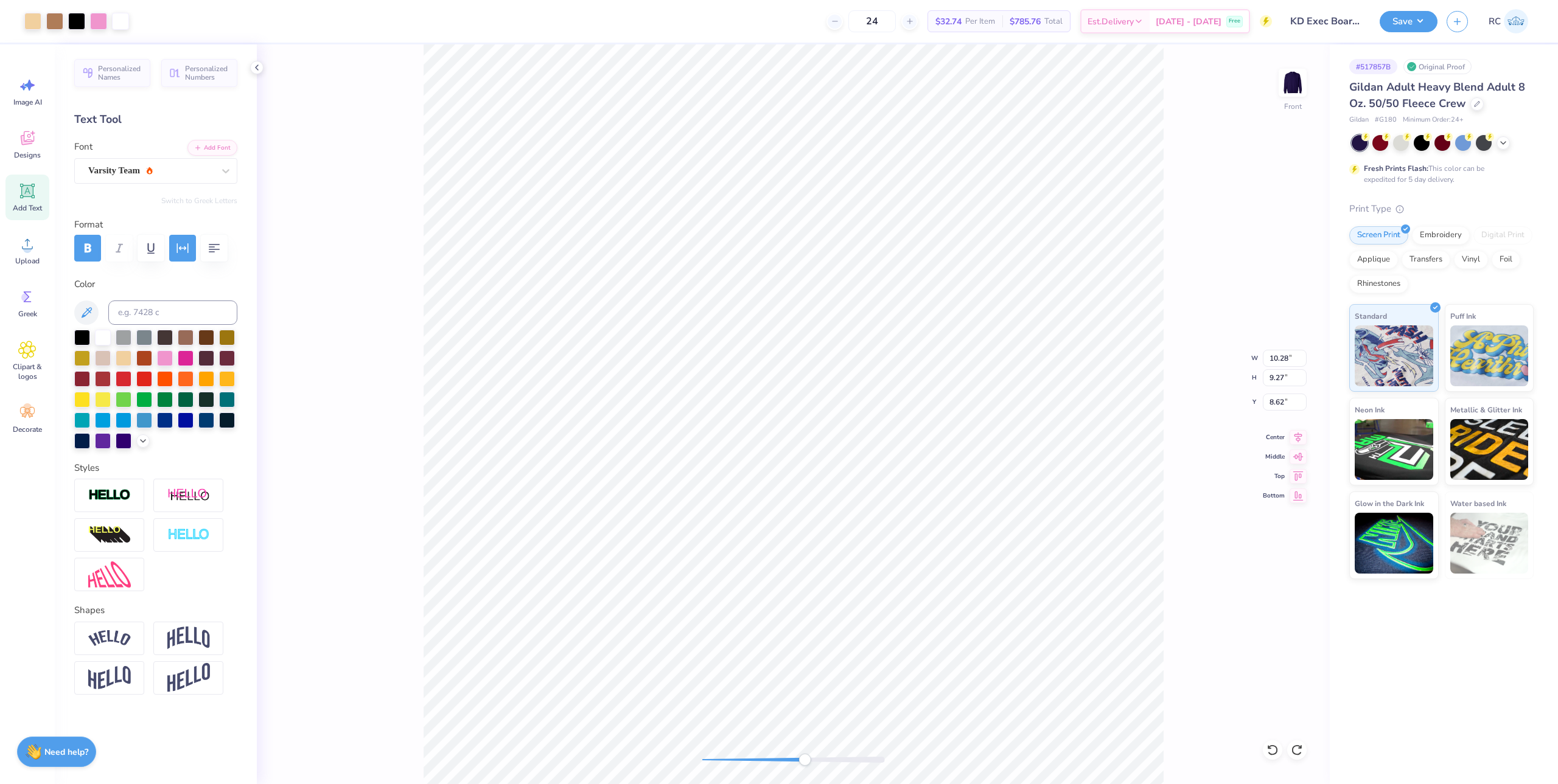
type input "1.22"
type input "1.77"
type input "16.11"
click at [187, 493] on img at bounding box center [188, 496] width 43 height 15
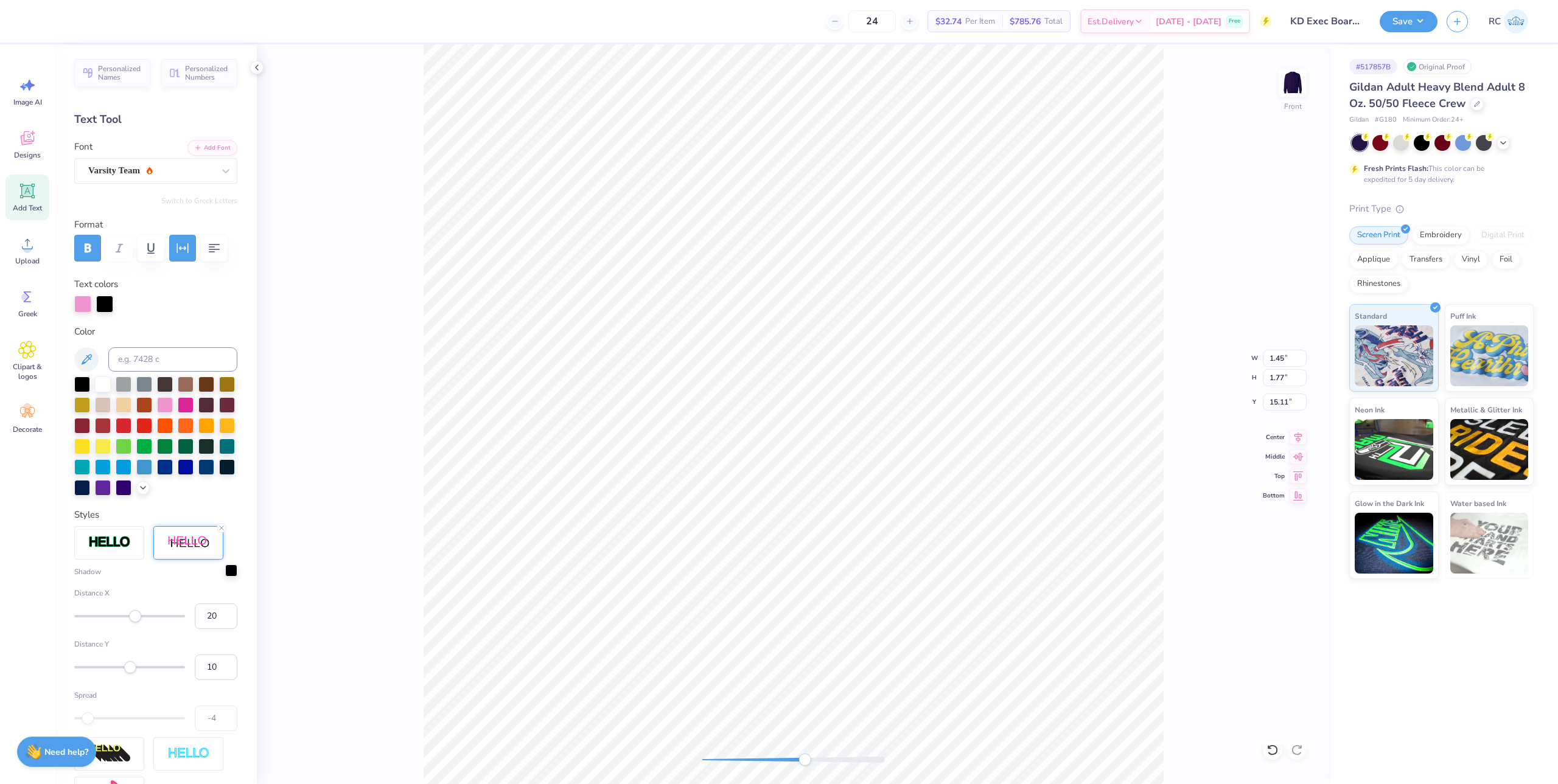
click at [225, 577] on div at bounding box center [231, 570] width 13 height 13
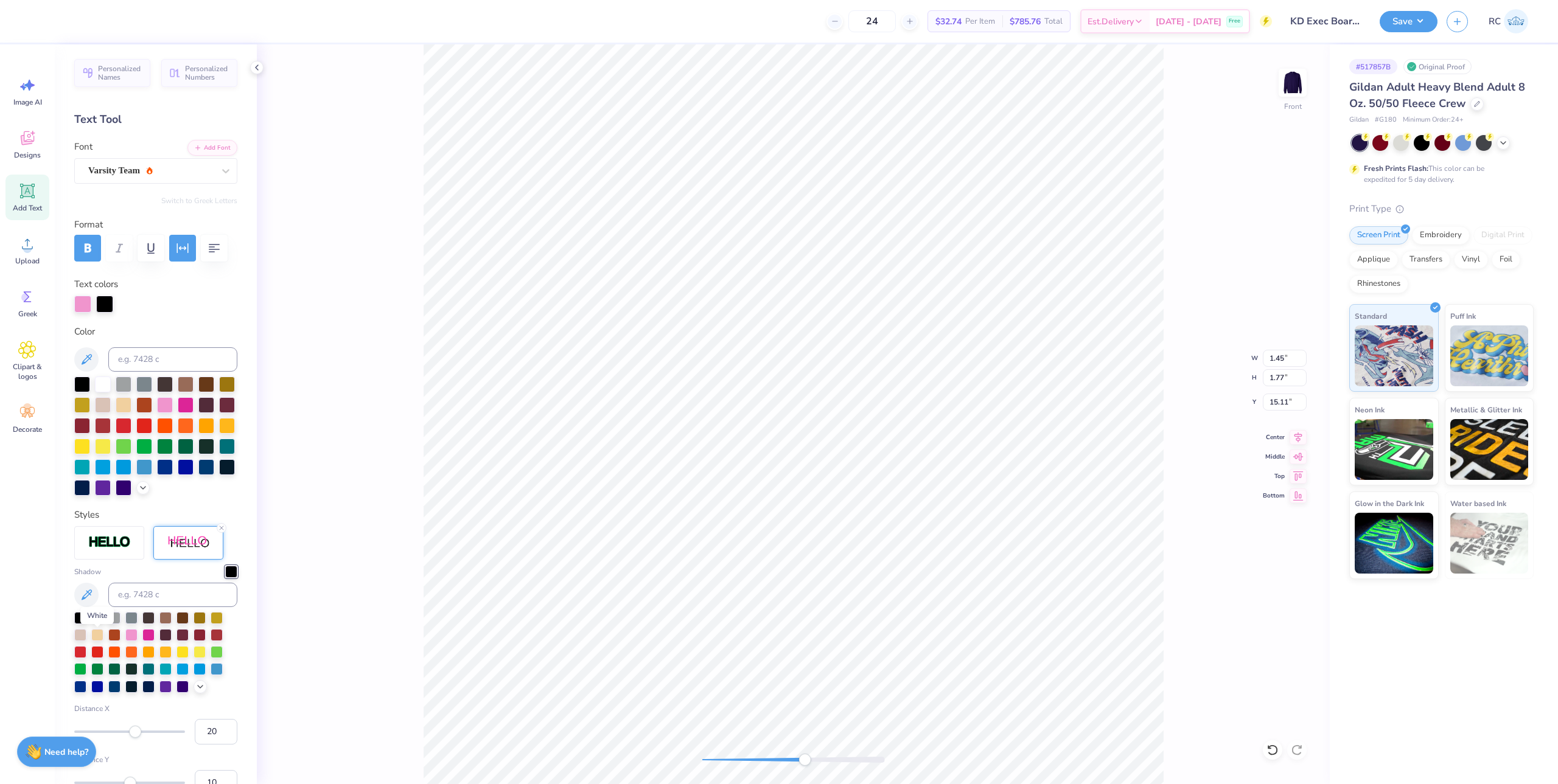
click at [98, 623] on div at bounding box center [97, 617] width 13 height 13
click at [129, 591] on div "Shadow" at bounding box center [155, 630] width 163 height 128
click at [240, 511] on div "Personalized Names Personalized Numbers Text Tool Add Font Font Varsity Team Sw…" at bounding box center [156, 414] width 202 height 740
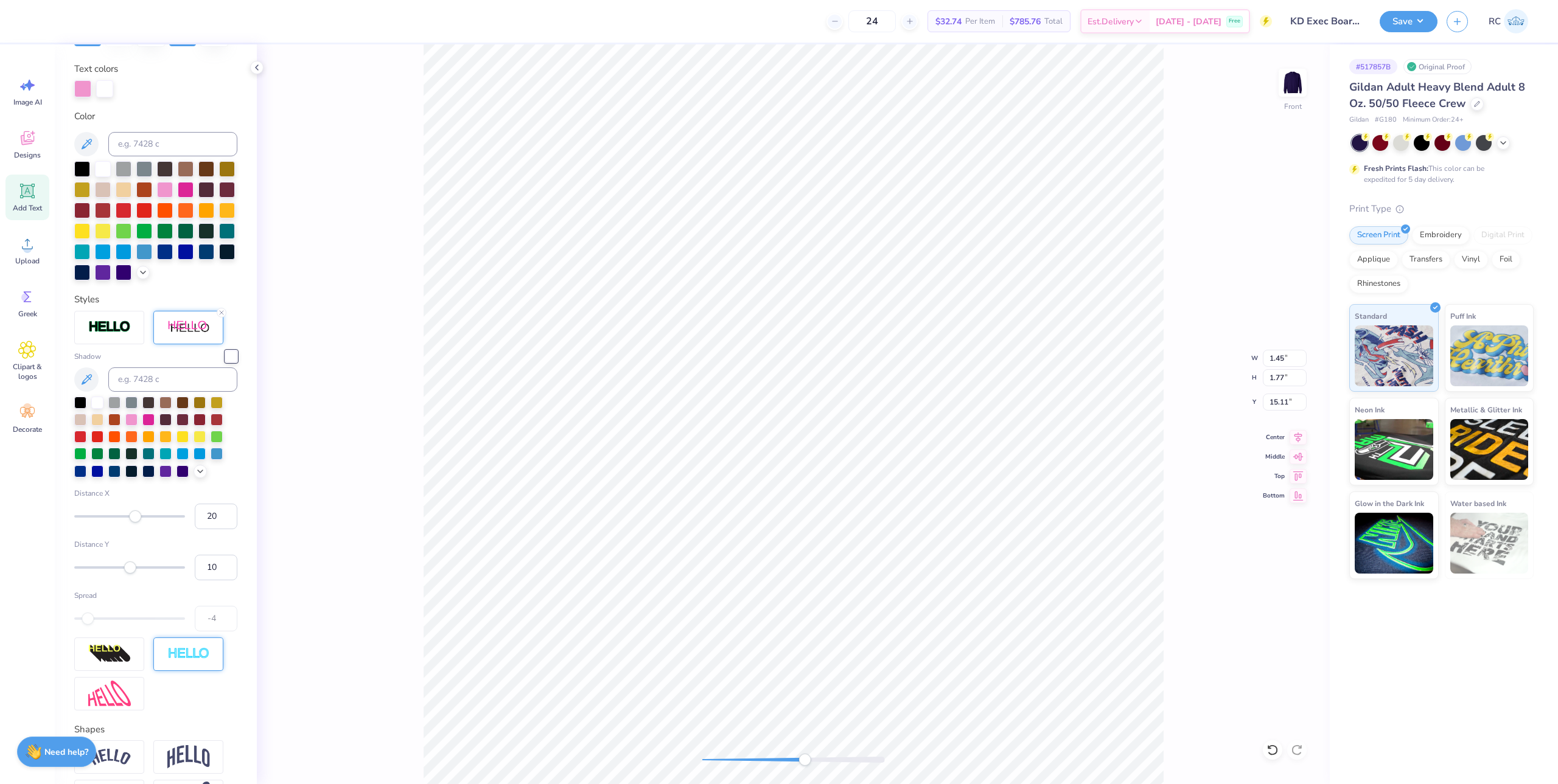
scroll to position [244, 0]
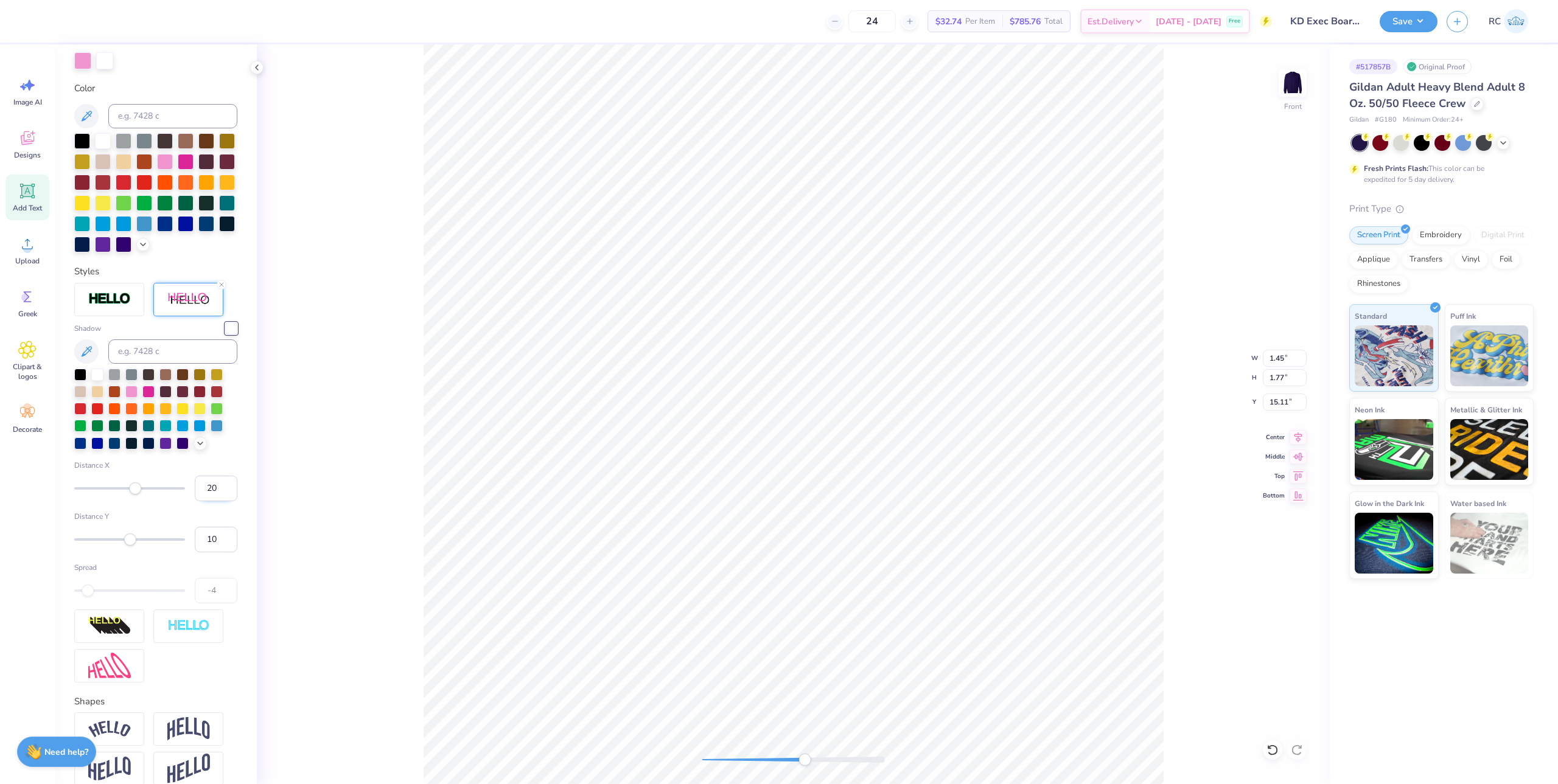
click at [210, 502] on input "20" at bounding box center [215, 488] width 43 height 26
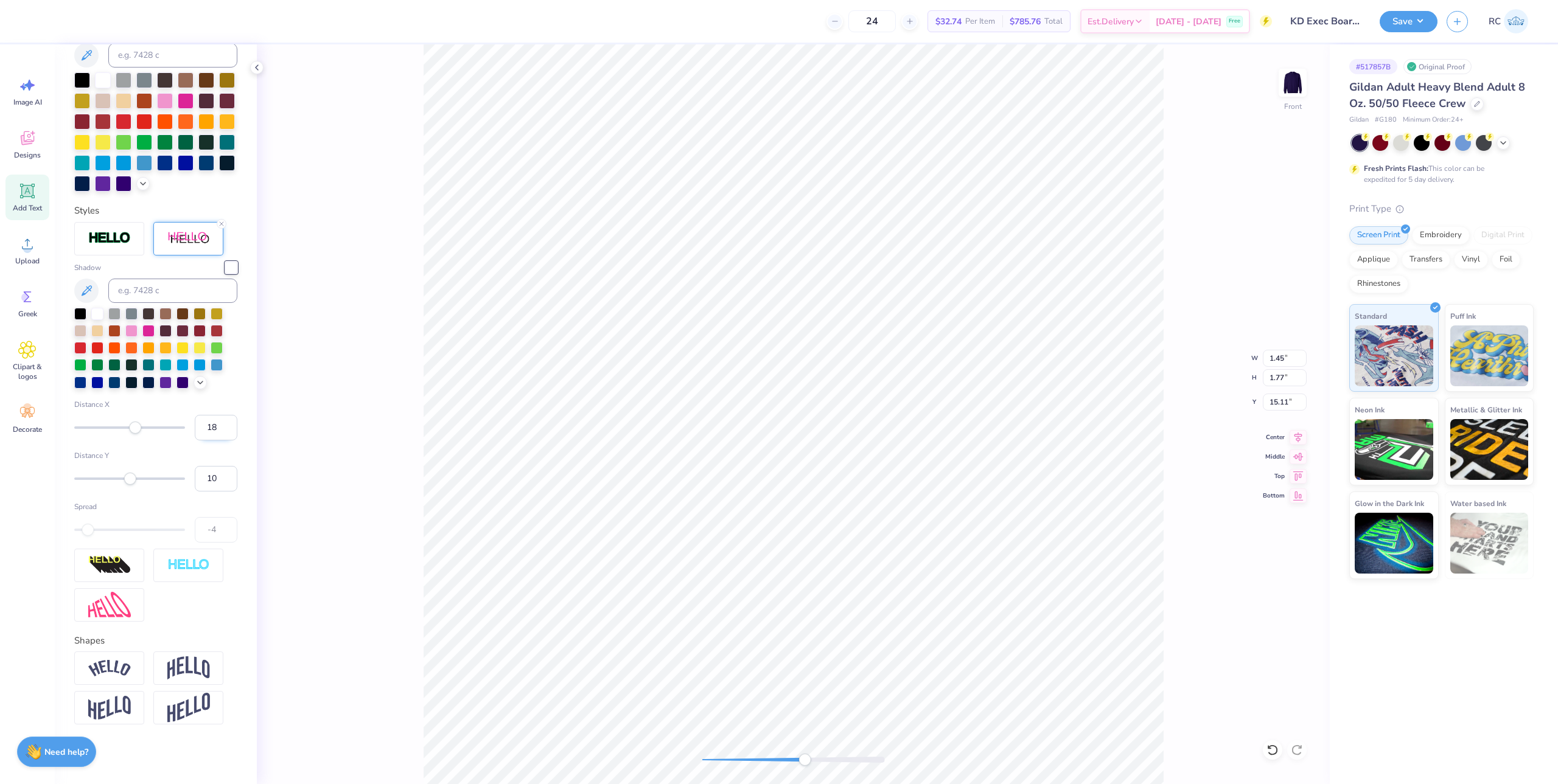
scroll to position [326, 0]
drag, startPoint x: 199, startPoint y: 432, endPoint x: 210, endPoint y: 430, distance: 11.2
click at [210, 430] on input "18" at bounding box center [215, 427] width 43 height 26
type input "10"
click at [205, 473] on input "10" at bounding box center [215, 478] width 43 height 26
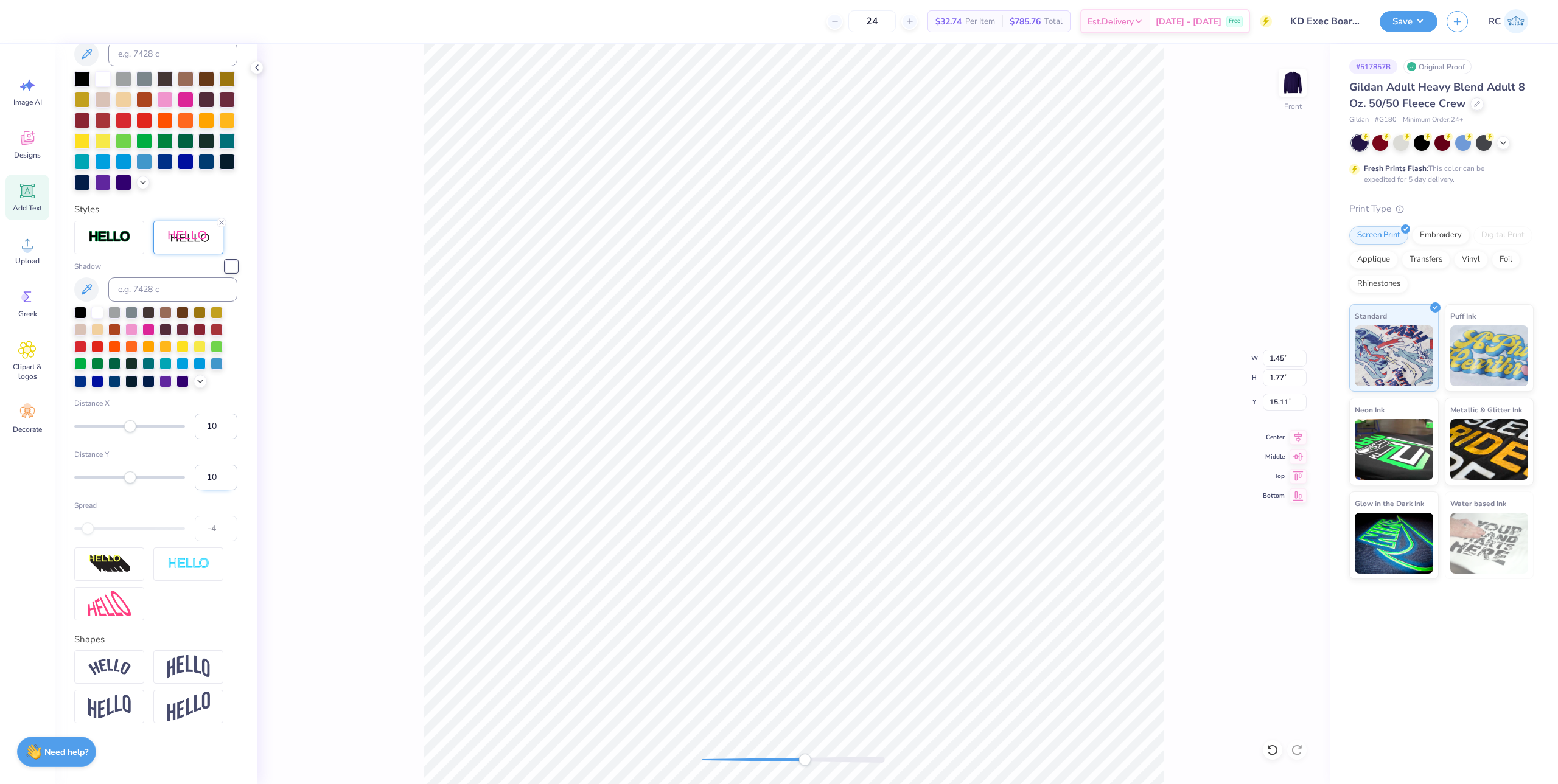
type input "5"
click at [213, 427] on input "9" at bounding box center [215, 427] width 43 height 26
type input "8"
click at [203, 430] on input "8" at bounding box center [215, 427] width 43 height 26
type input "5"
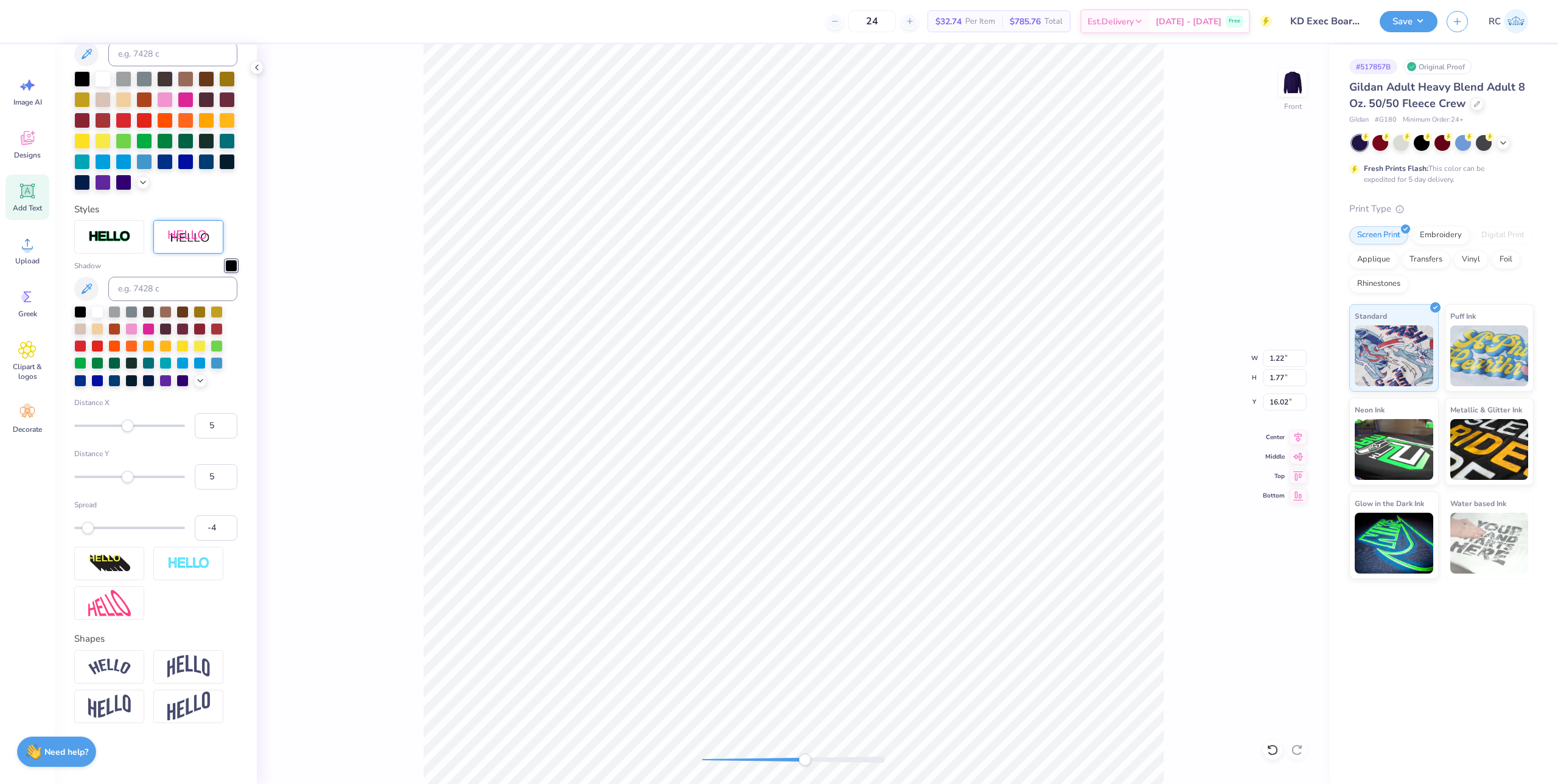
type input "1.22"
type input "16.02"
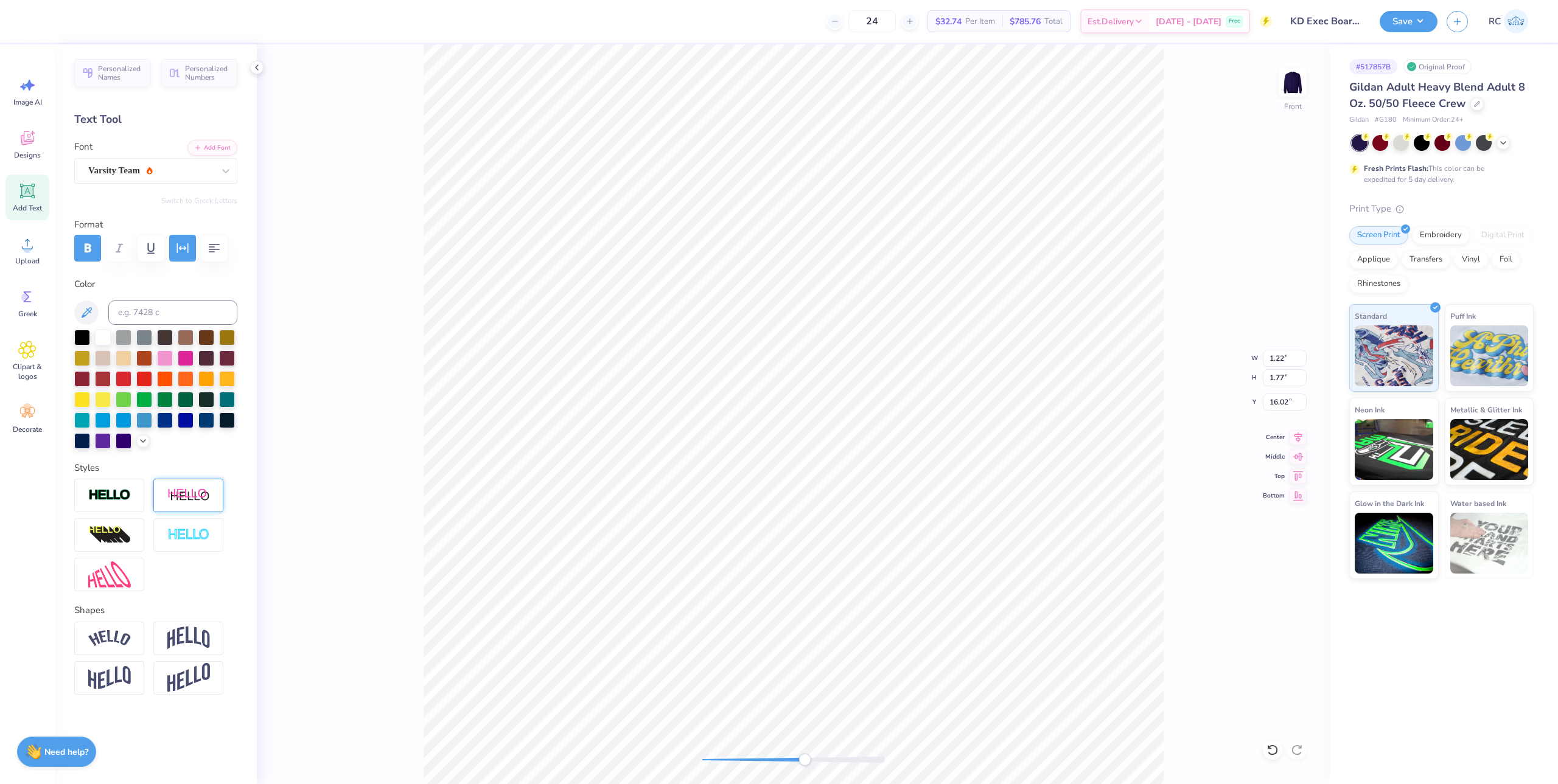
click at [194, 494] on img at bounding box center [188, 496] width 43 height 15
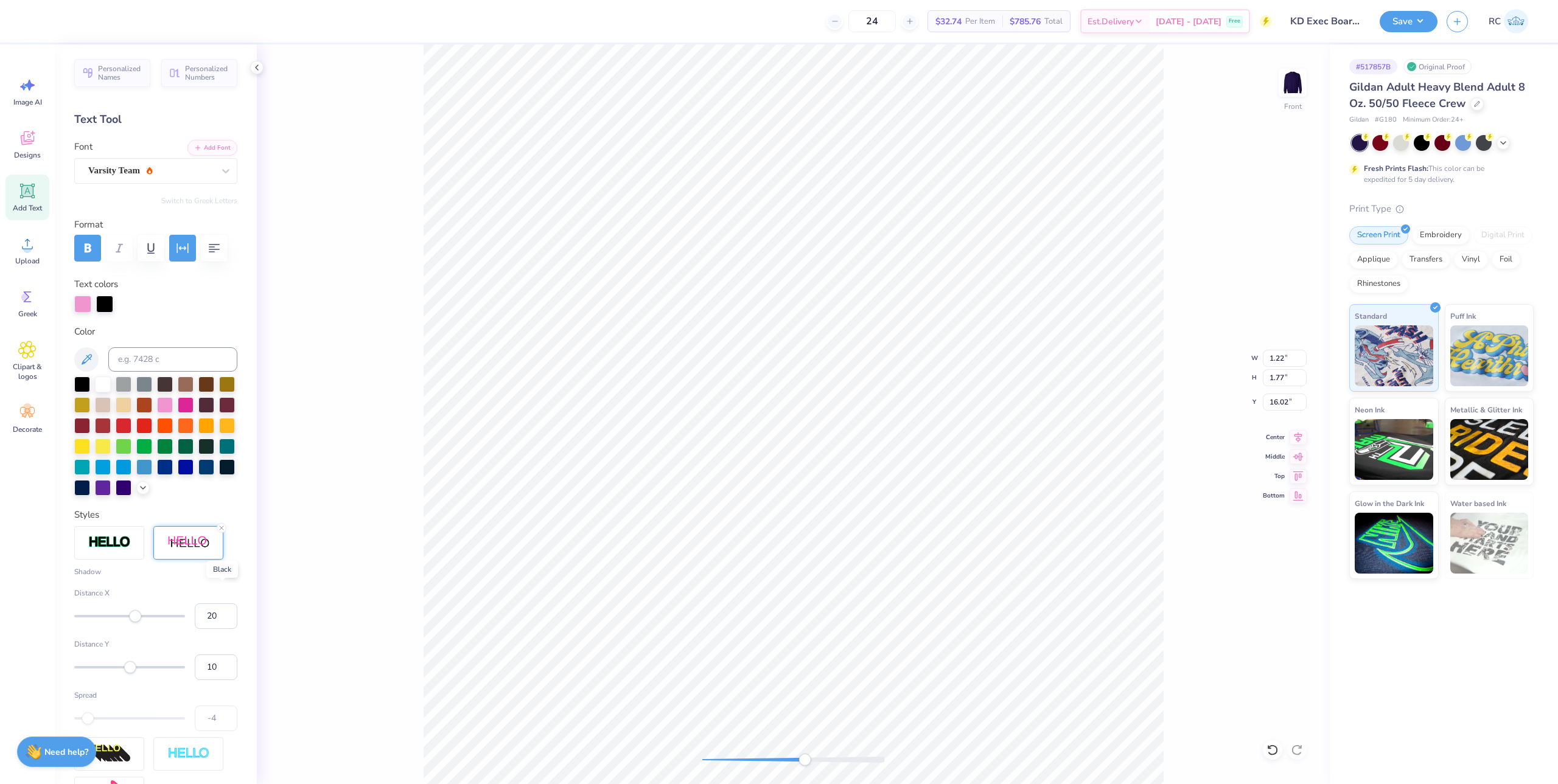
click at [225, 577] on div at bounding box center [231, 570] width 13 height 13
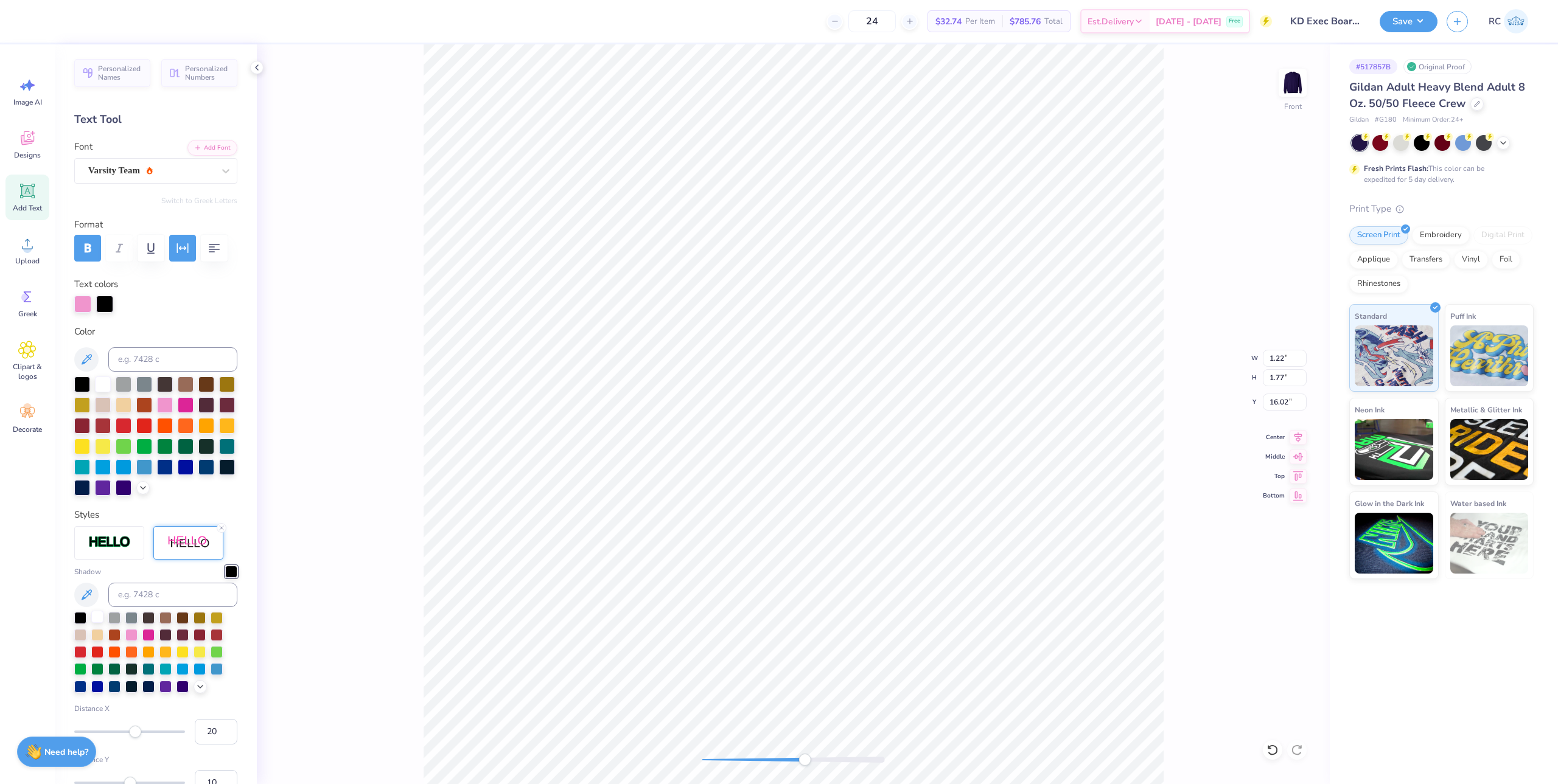
click at [100, 623] on div at bounding box center [97, 617] width 13 height 13
click at [53, 623] on div "Image AI Designs Add Text Upload Greek Clipart & logos Decorate" at bounding box center [28, 414] width 55 height 740
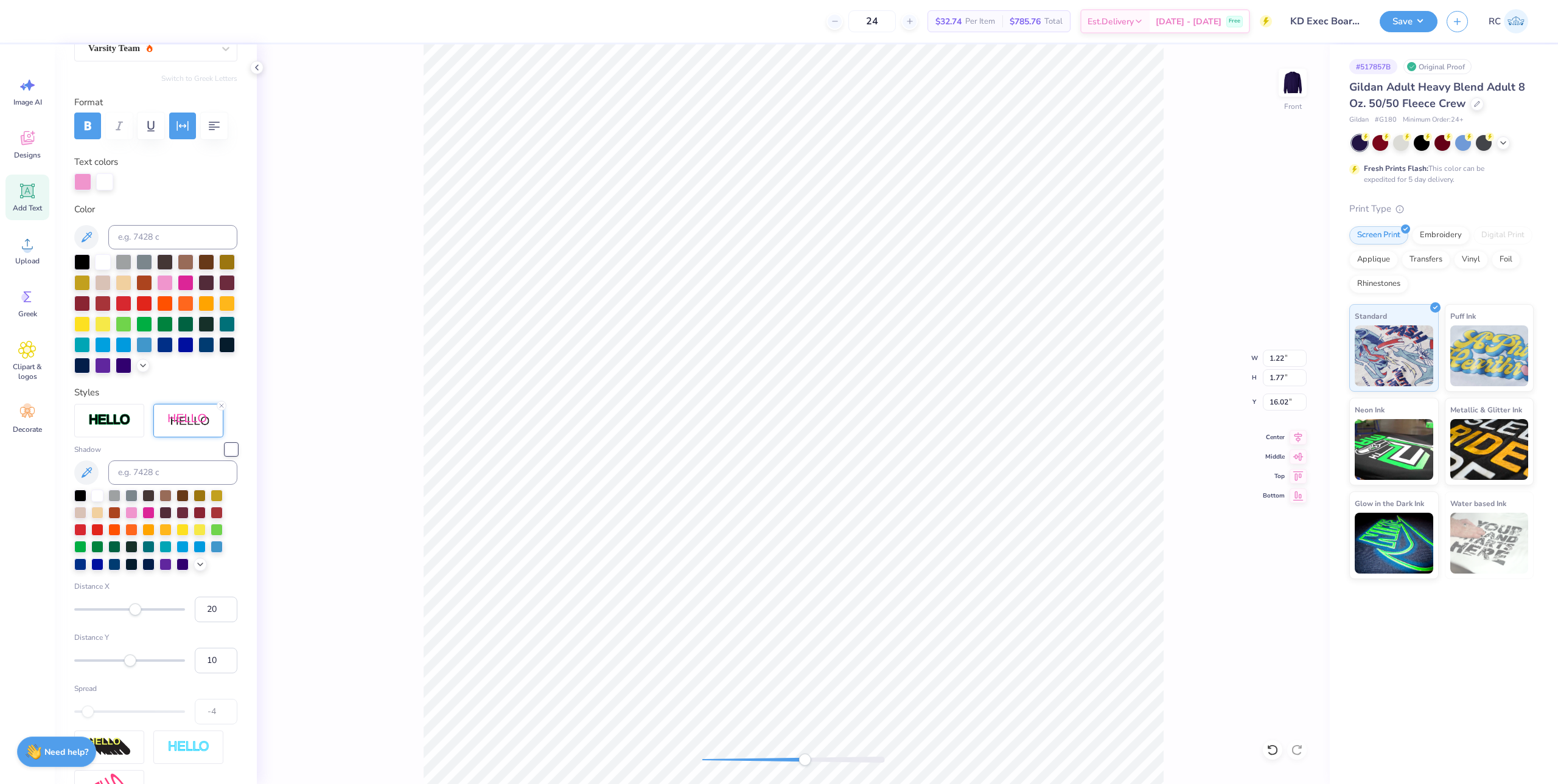
scroll to position [183, 0]
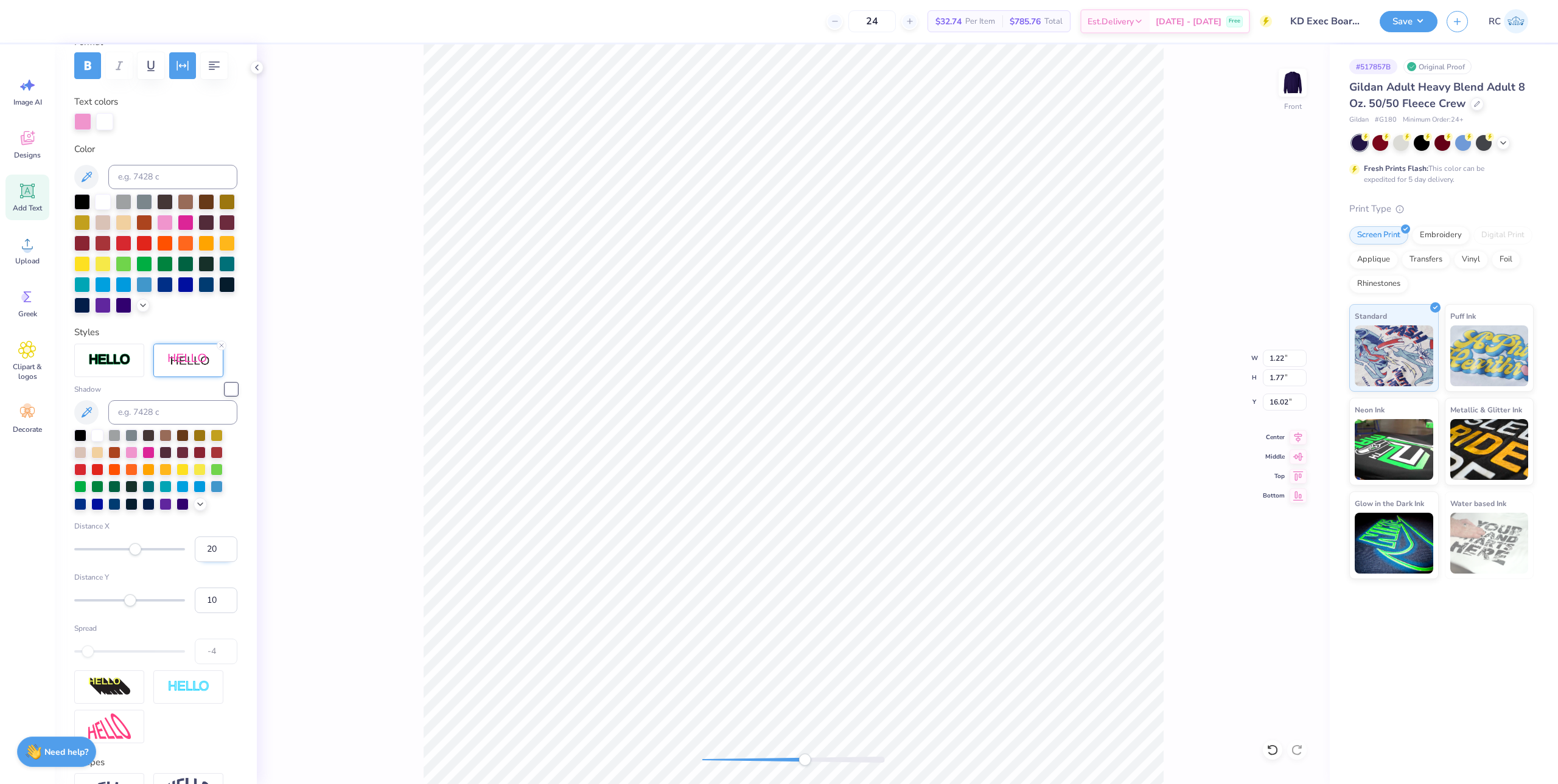
click at [206, 562] on input "20" at bounding box center [215, 549] width 43 height 26
type input "5"
click at [203, 614] on input "10" at bounding box center [215, 600] width 43 height 26
type input "5"
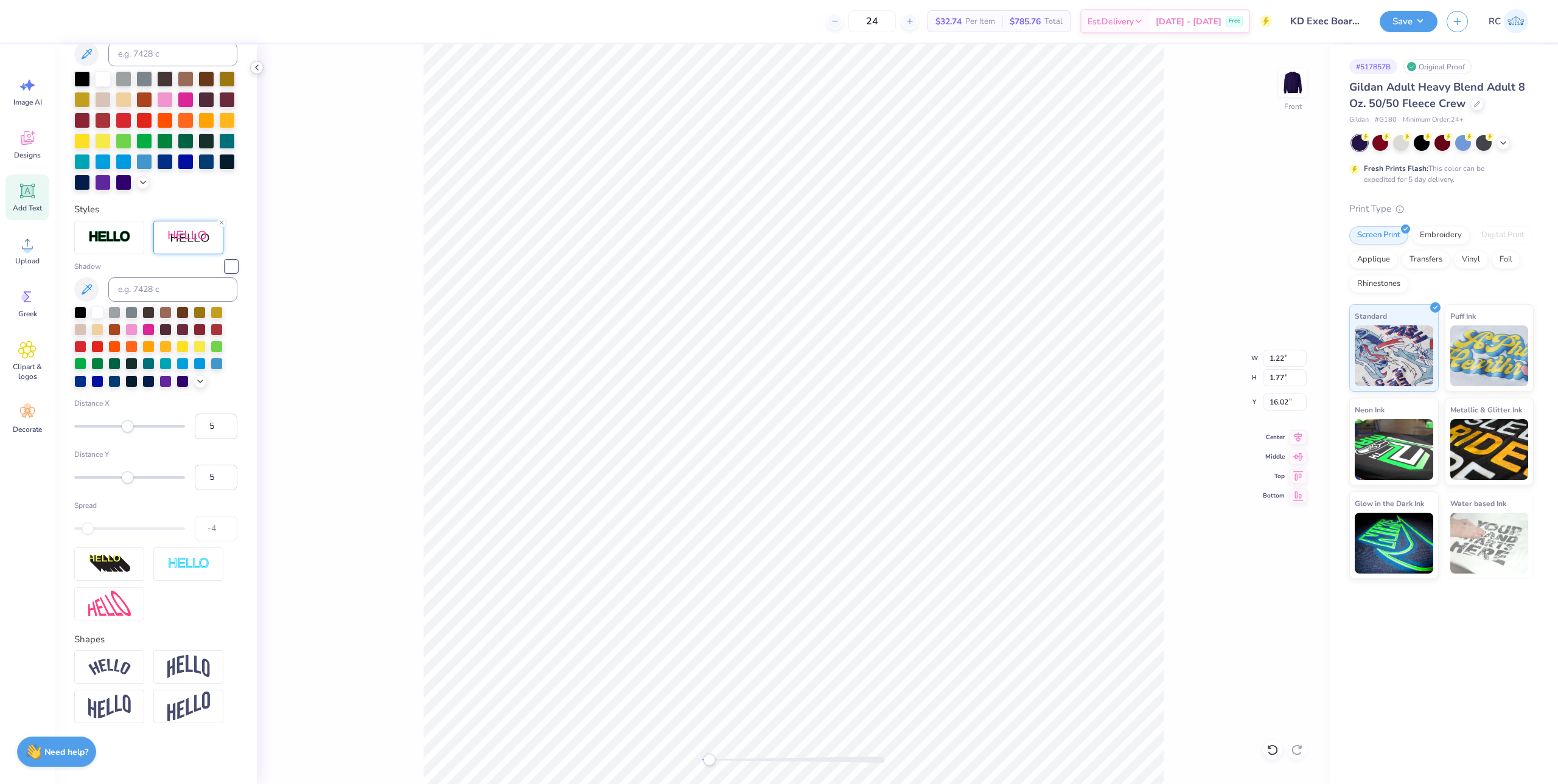
click at [255, 62] on div at bounding box center [257, 68] width 13 height 13
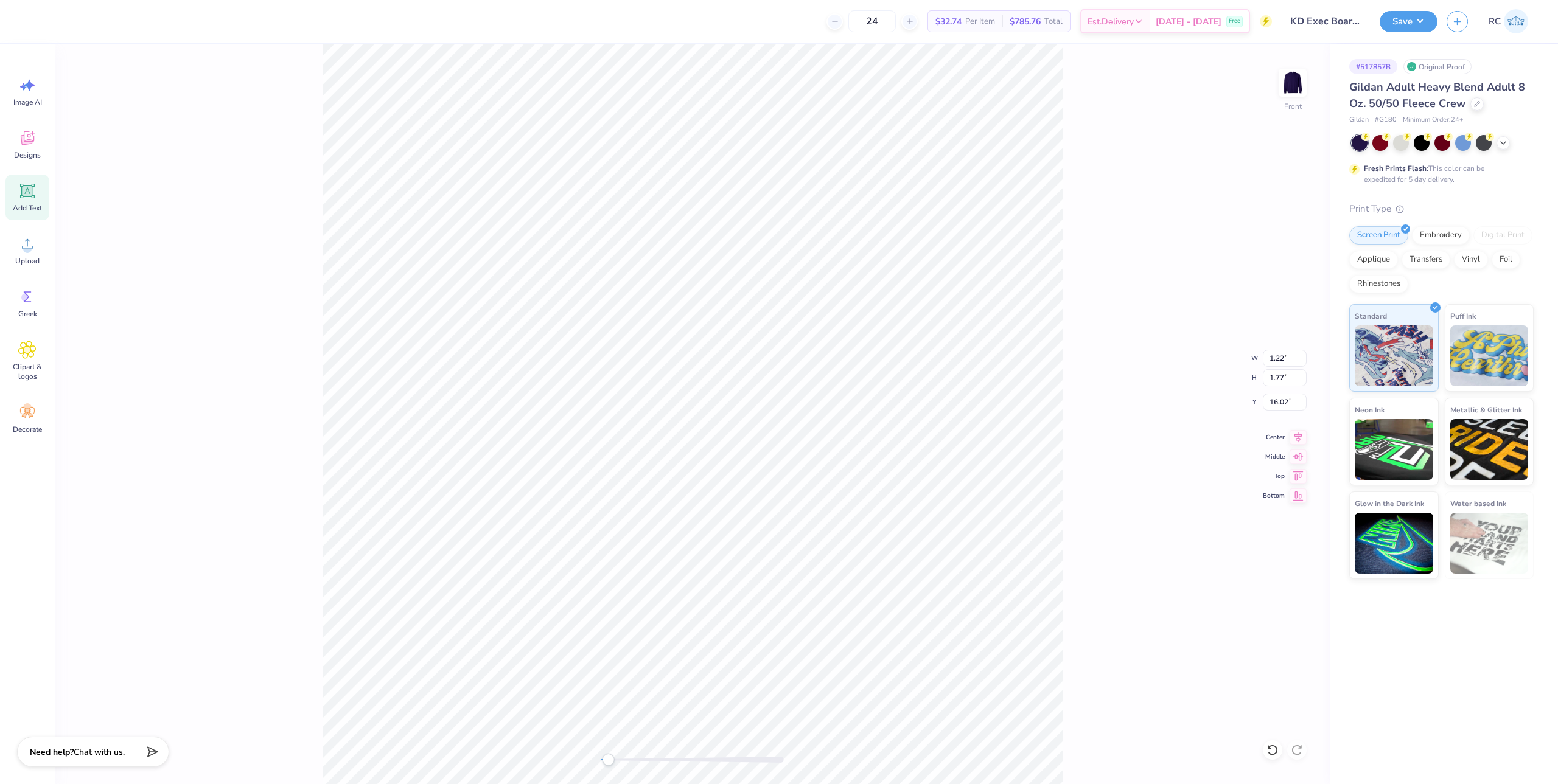
type input "2.57"
type input "1.99"
type input "11.00"
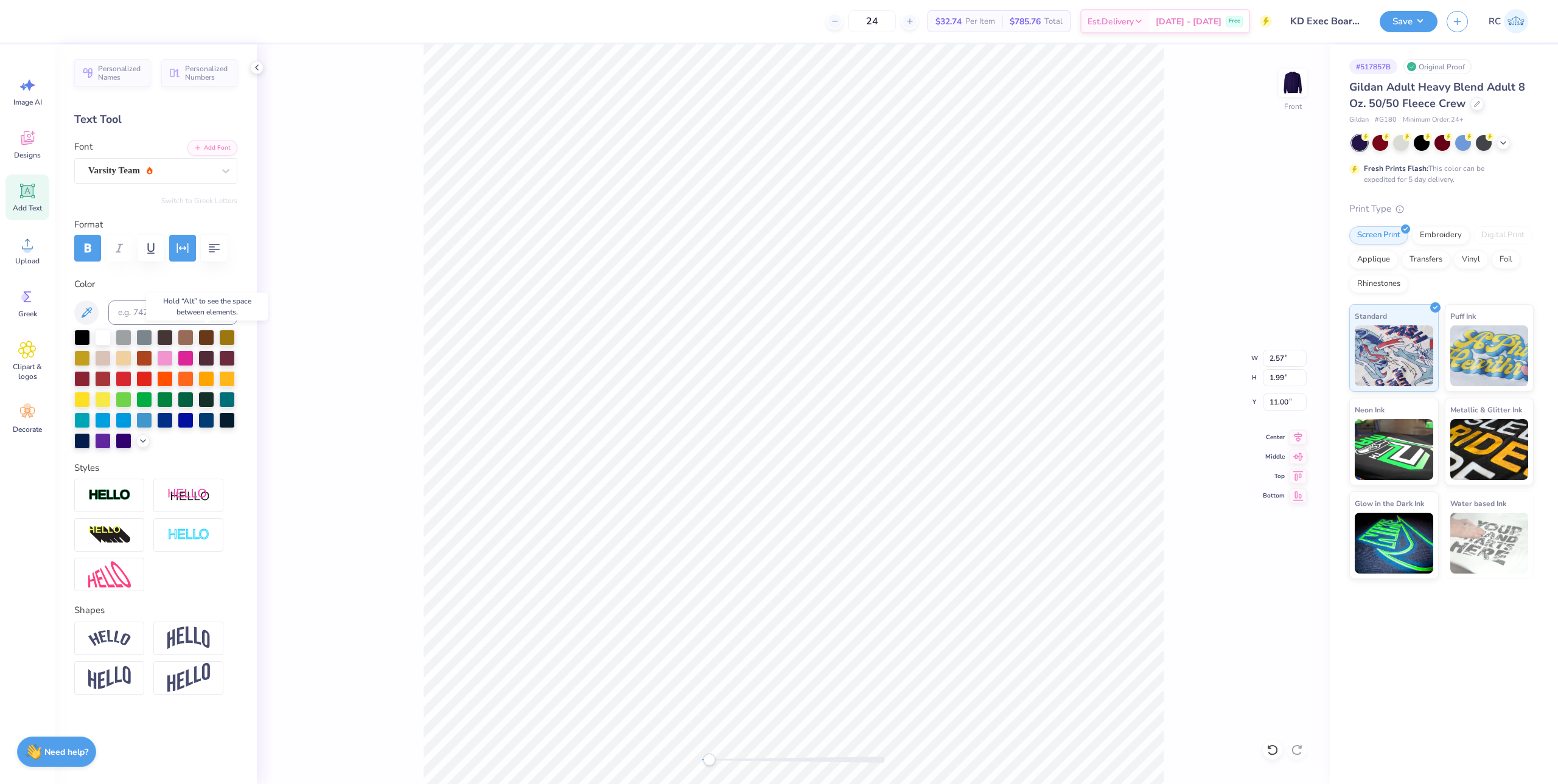
scroll to position [0, 0]
click at [252, 483] on div "Personalized Names Personalized Numbers Text Tool Add Font Font Varsity Team Sw…" at bounding box center [156, 414] width 202 height 740
click at [337, 473] on div "Front W 2.57 2.57 " H 1.99 1.99 " Y 11.00 11.00 " Center Middle Top Bottom" at bounding box center [793, 414] width 1073 height 740
click at [1282, 357] on input "10.28" at bounding box center [1284, 358] width 43 height 17
type input "12.50"
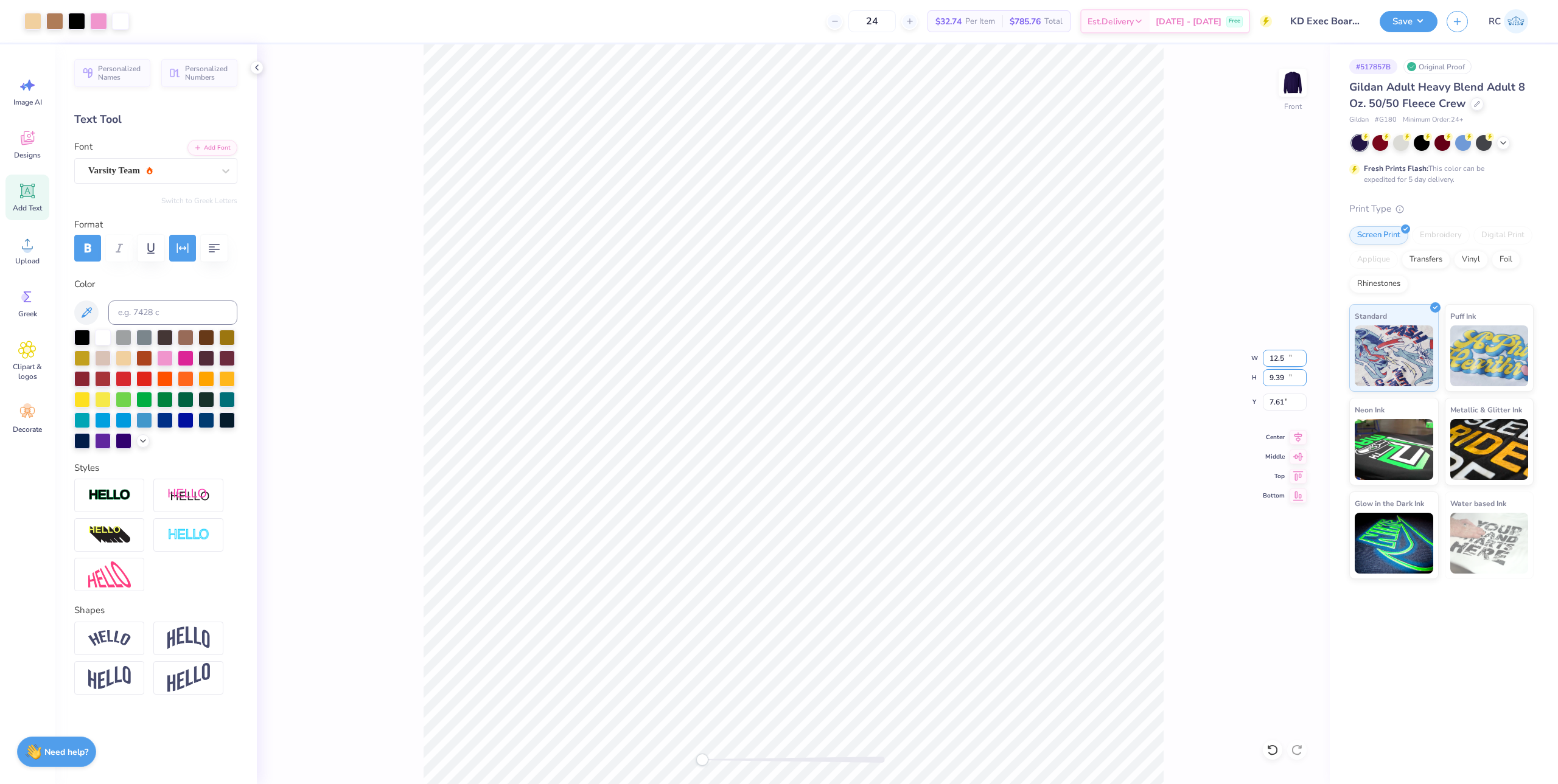
type input "11.42"
type input "3.00"
click at [31, 246] on icon at bounding box center [28, 244] width 18 height 18
click at [1272, 363] on input "10.28" at bounding box center [1284, 358] width 43 height 17
type input "12.00"
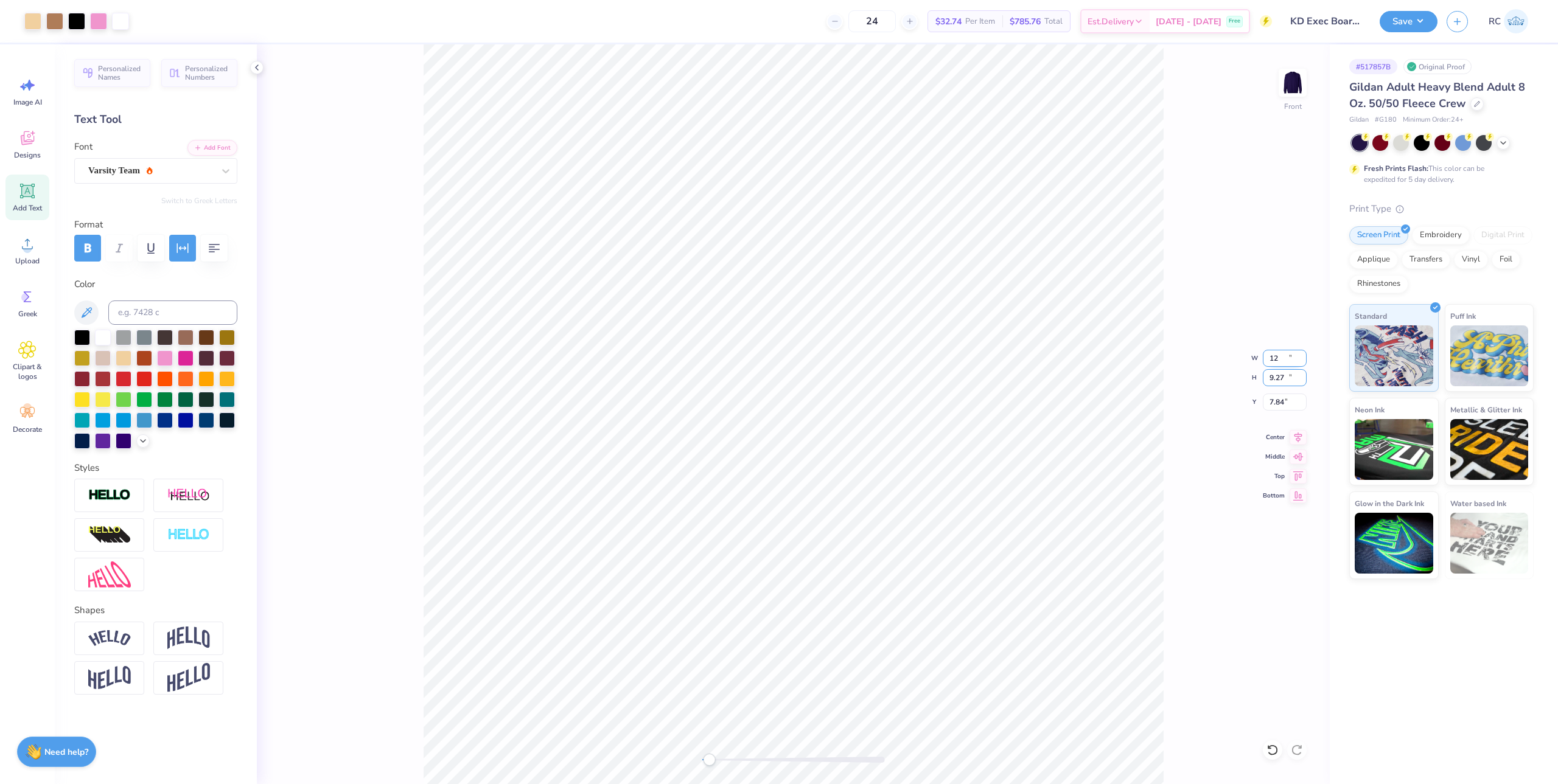
type input "10.81"
type input "3.00"
type input "1.42"
type input "2.06"
type input "11.63"
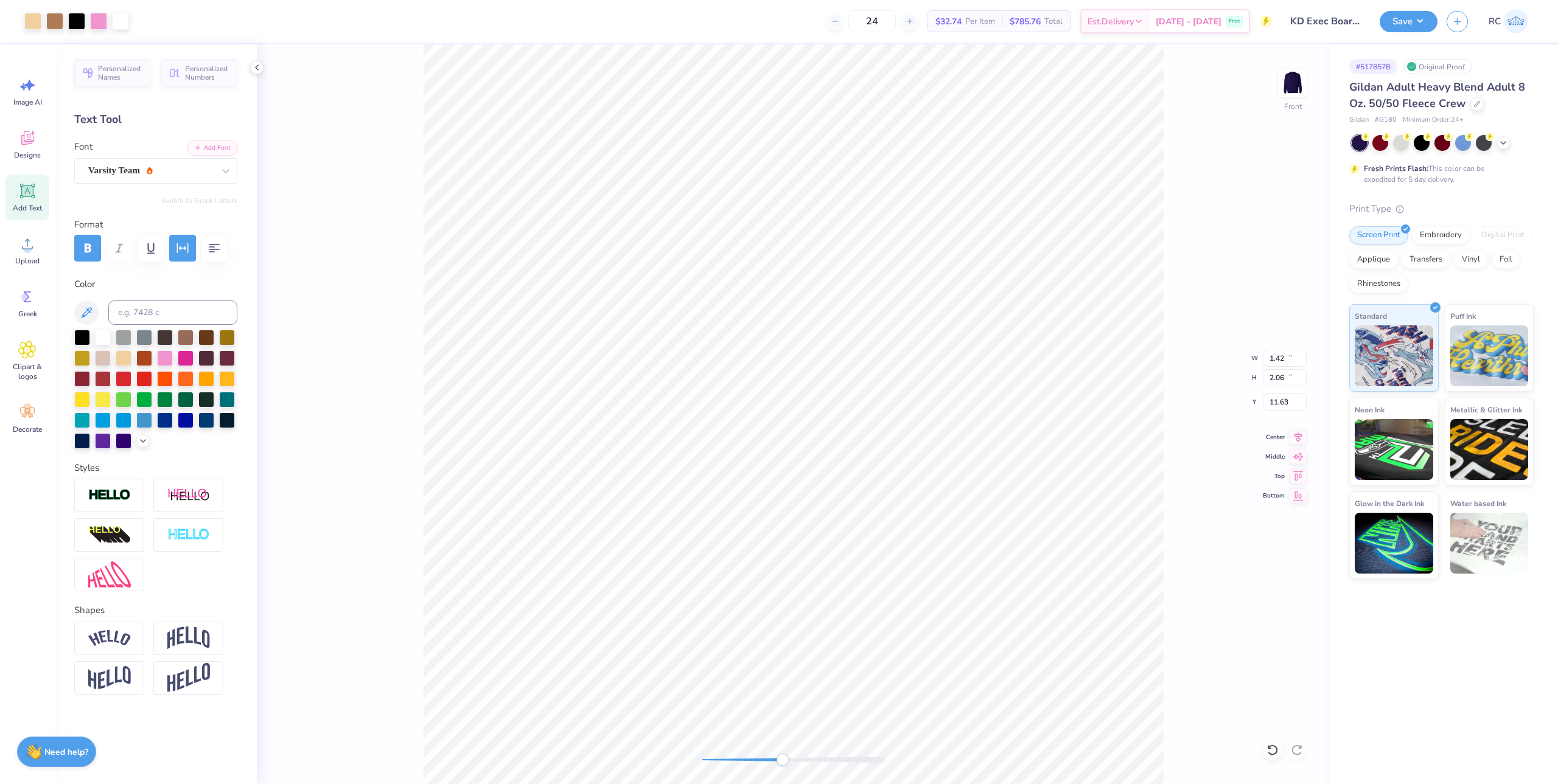
type input "12.00"
type input "10.81"
type input "3.00"
type input "1.42"
type input "2.06"
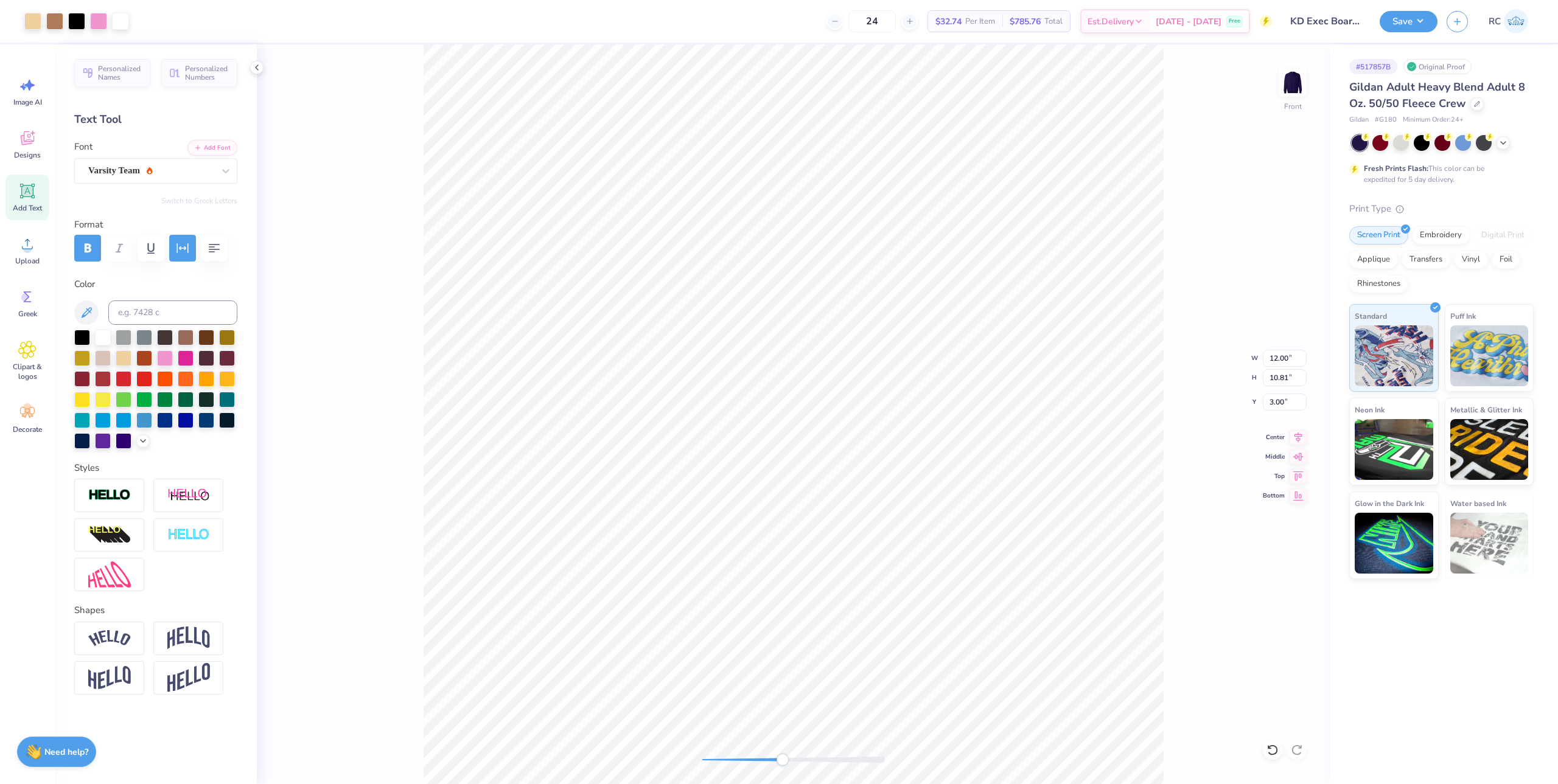
type input "11.74"
type input "1.69"
type input "2.06"
type input "10.68"
click at [199, 488] on img at bounding box center [188, 496] width 43 height 15
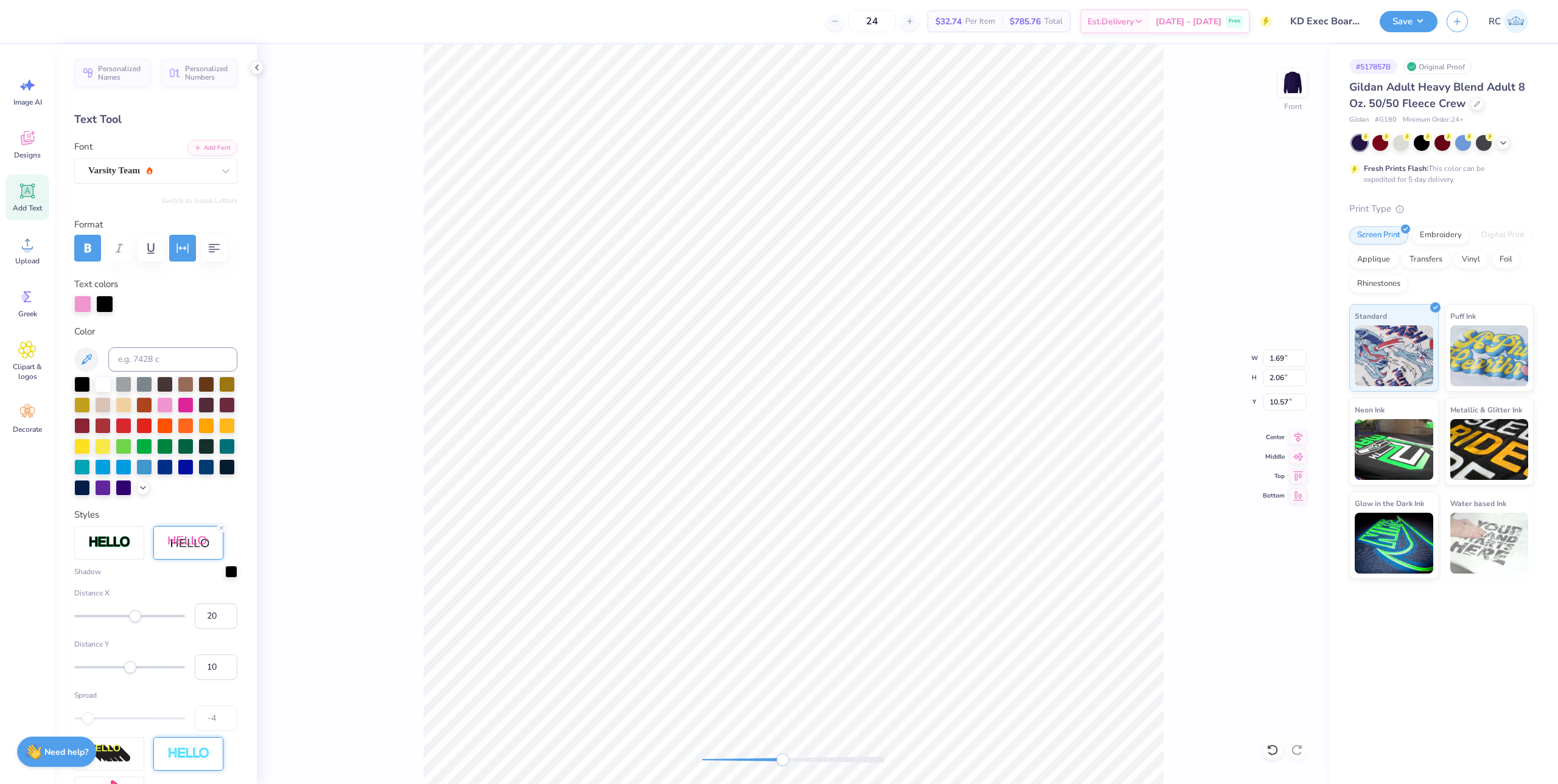
scroll to position [183, 0]
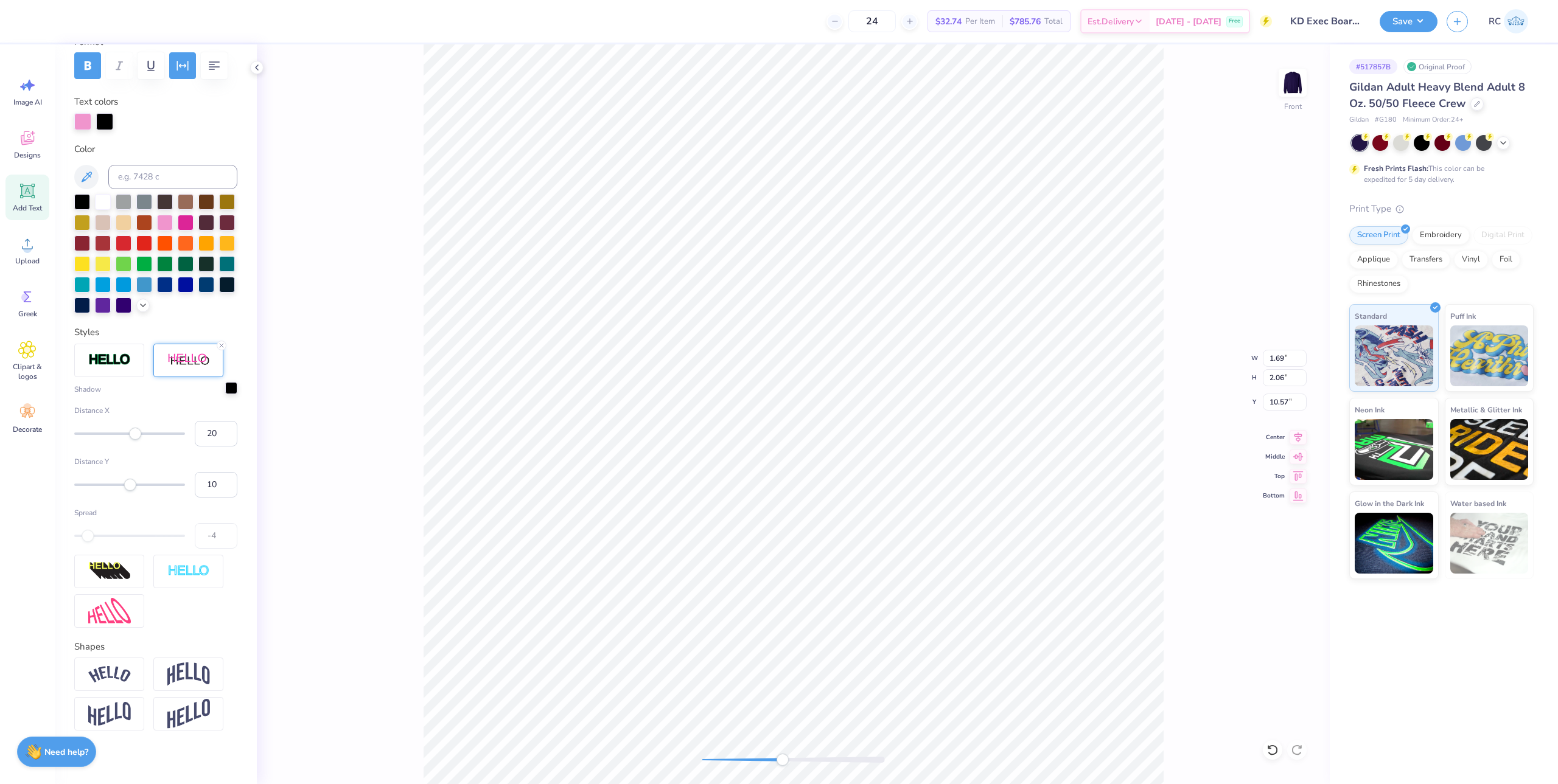
click at [225, 394] on div at bounding box center [231, 388] width 13 height 13
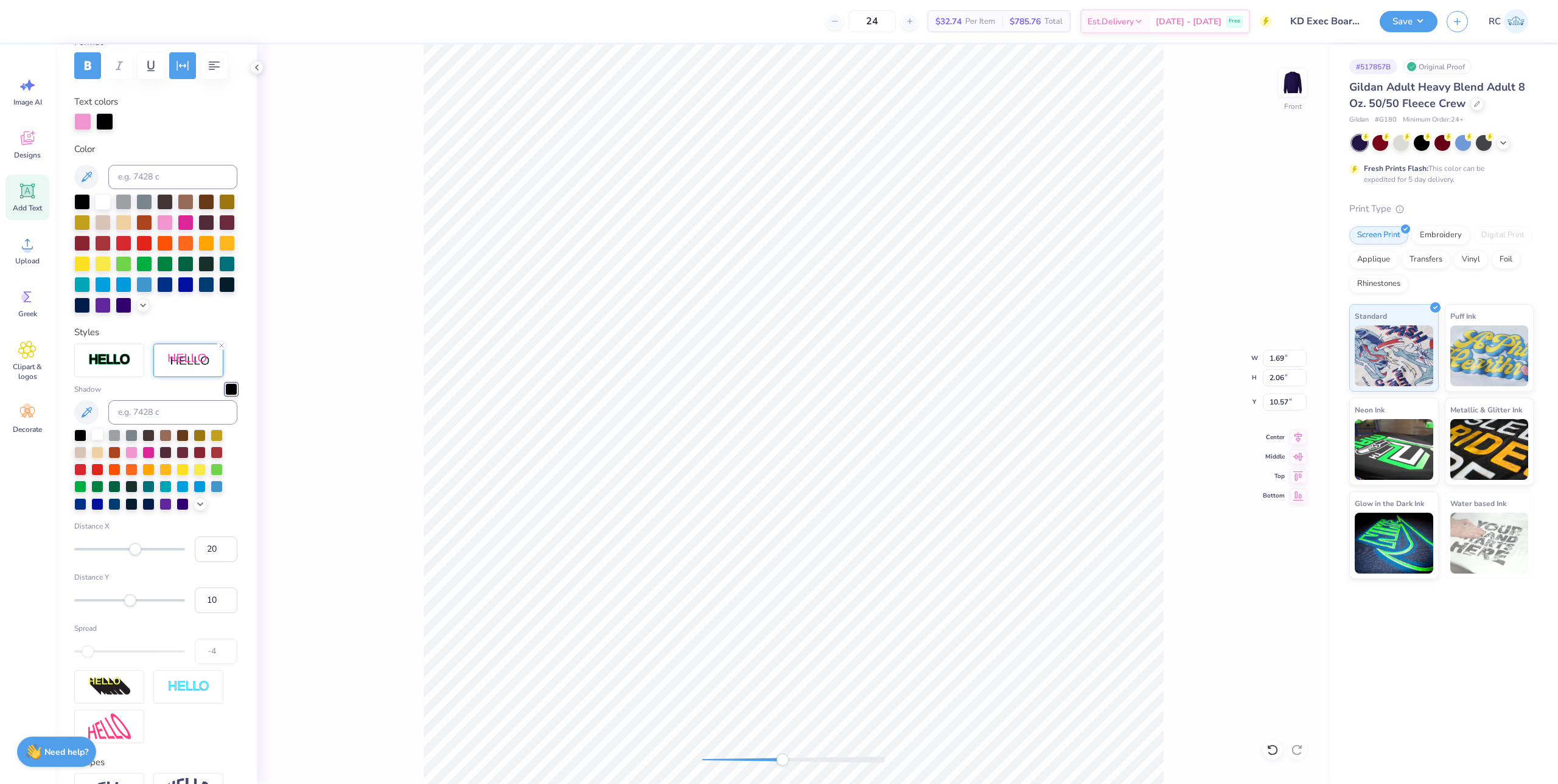
click at [94, 441] on div at bounding box center [97, 434] width 13 height 13
drag, startPoint x: 213, startPoint y: 571, endPoint x: 186, endPoint y: 571, distance: 27.0
click at [195, 562] on input "19" at bounding box center [215, 549] width 43 height 26
drag, startPoint x: 210, startPoint y: 577, endPoint x: 190, endPoint y: 574, distance: 20.2
click at [195, 562] on input "195" at bounding box center [215, 549] width 43 height 26
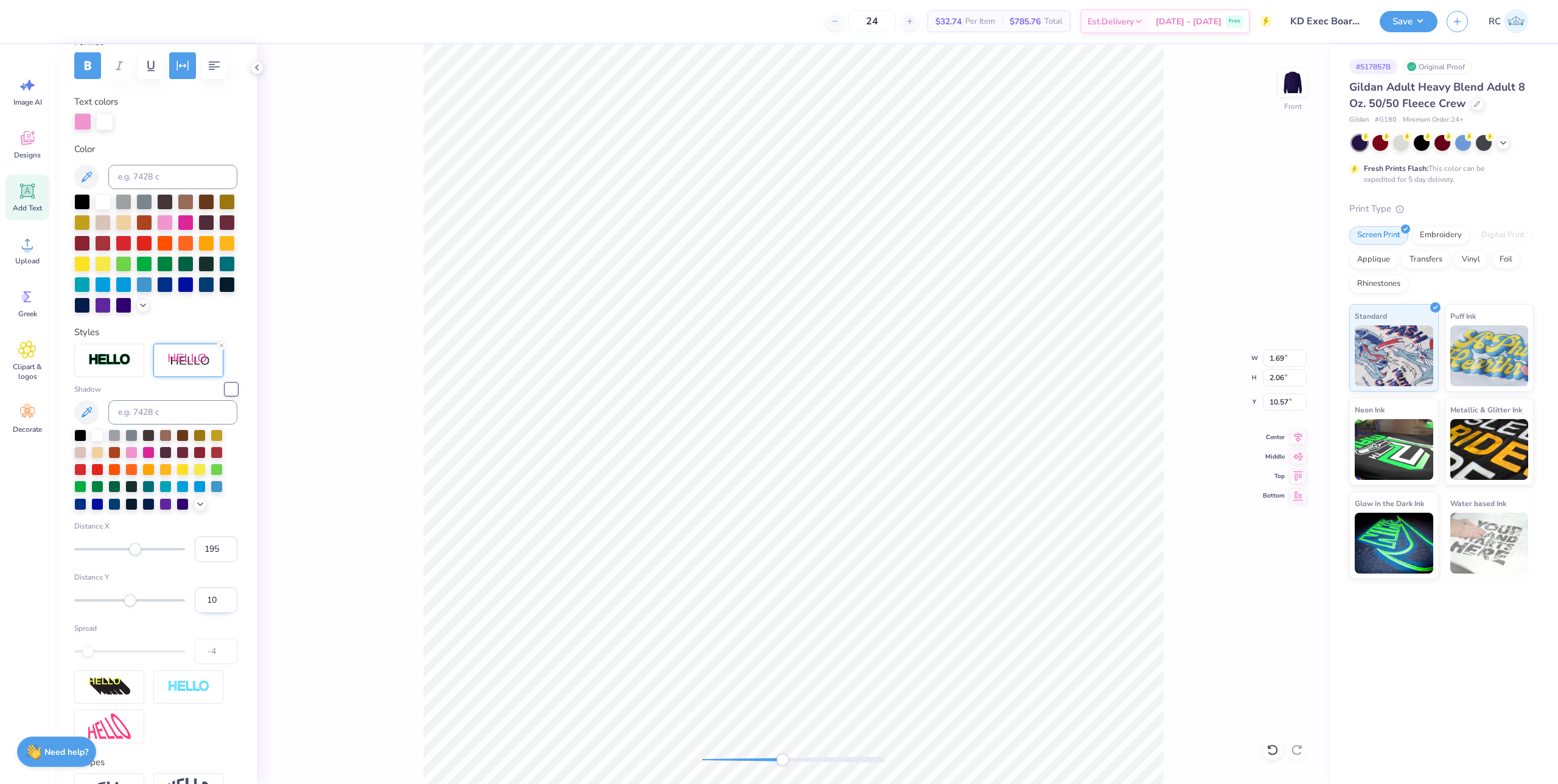
type input "5"
click at [195, 614] on input "10" at bounding box center [215, 600] width 43 height 26
type input "5"
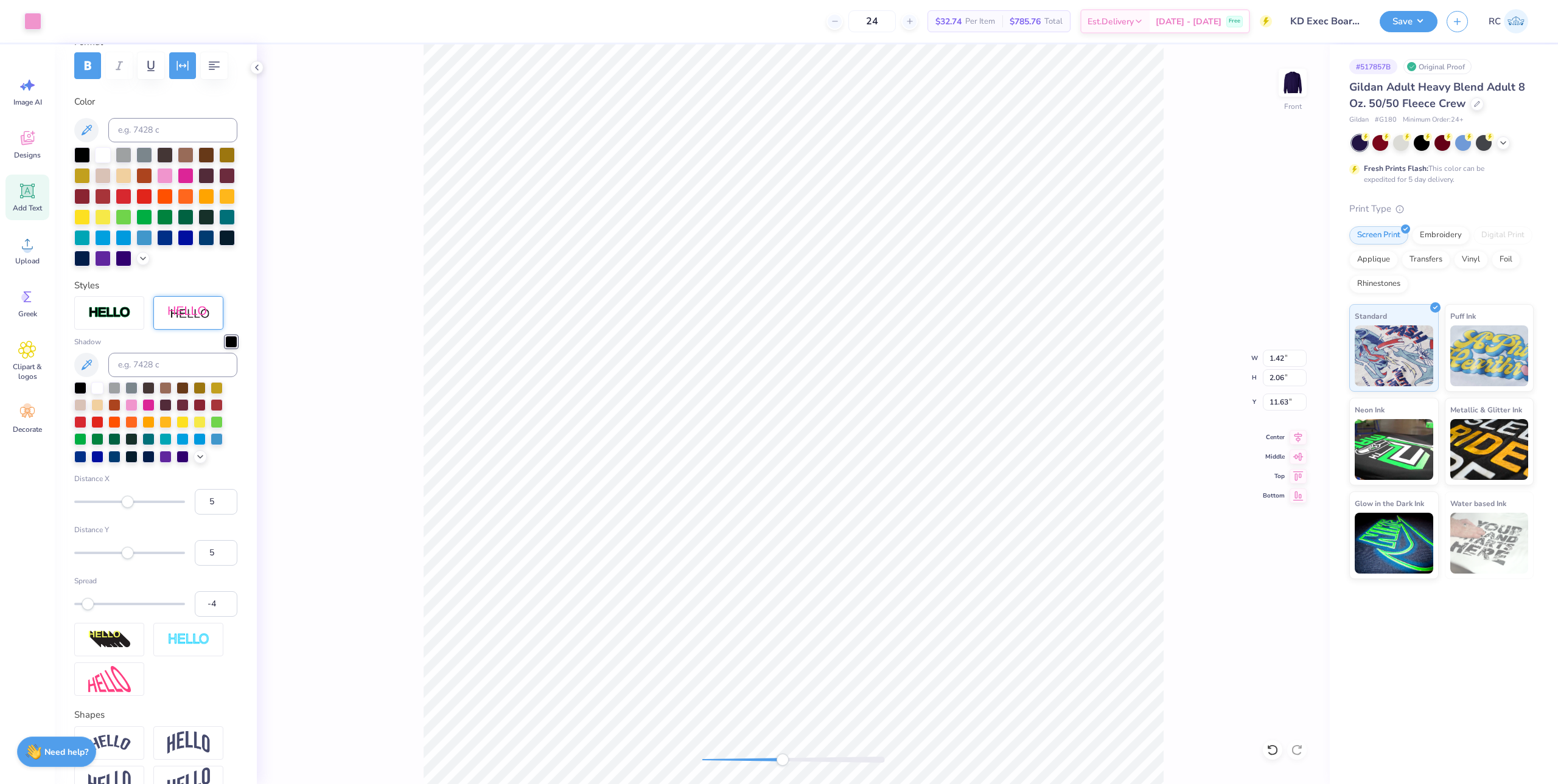
scroll to position [0, 0]
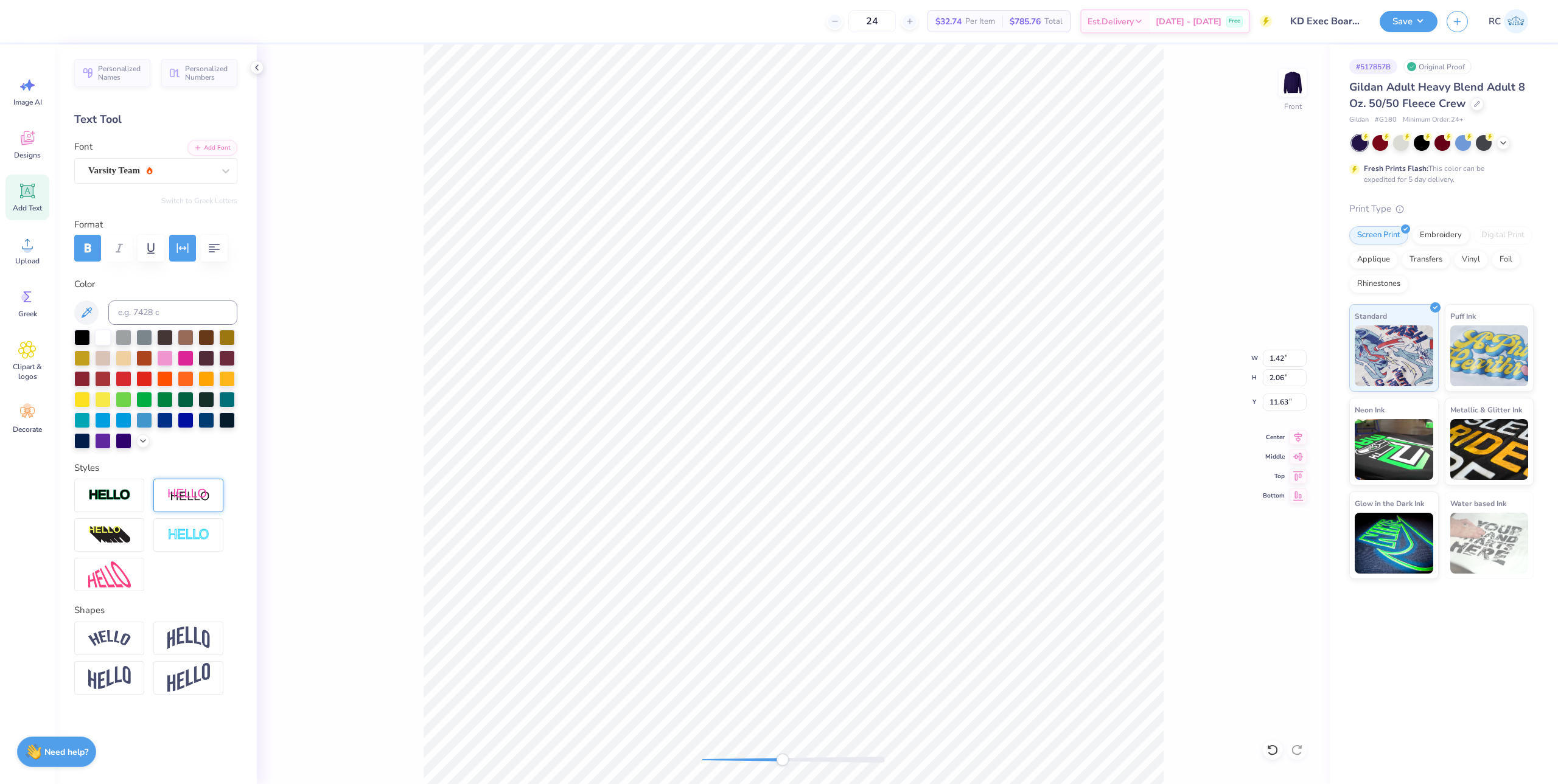
click at [201, 493] on img at bounding box center [188, 496] width 43 height 15
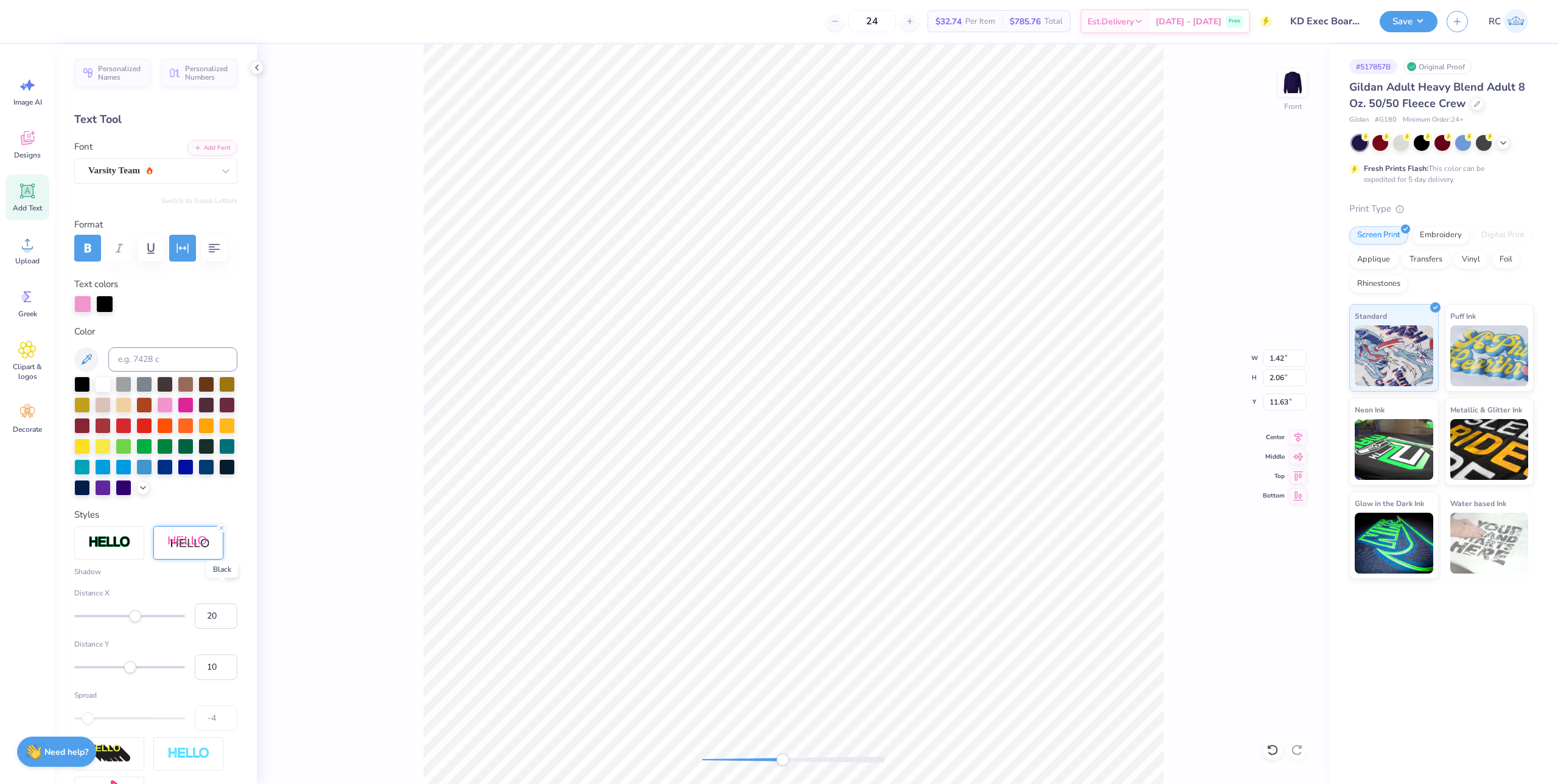
click at [225, 577] on div at bounding box center [231, 570] width 13 height 13
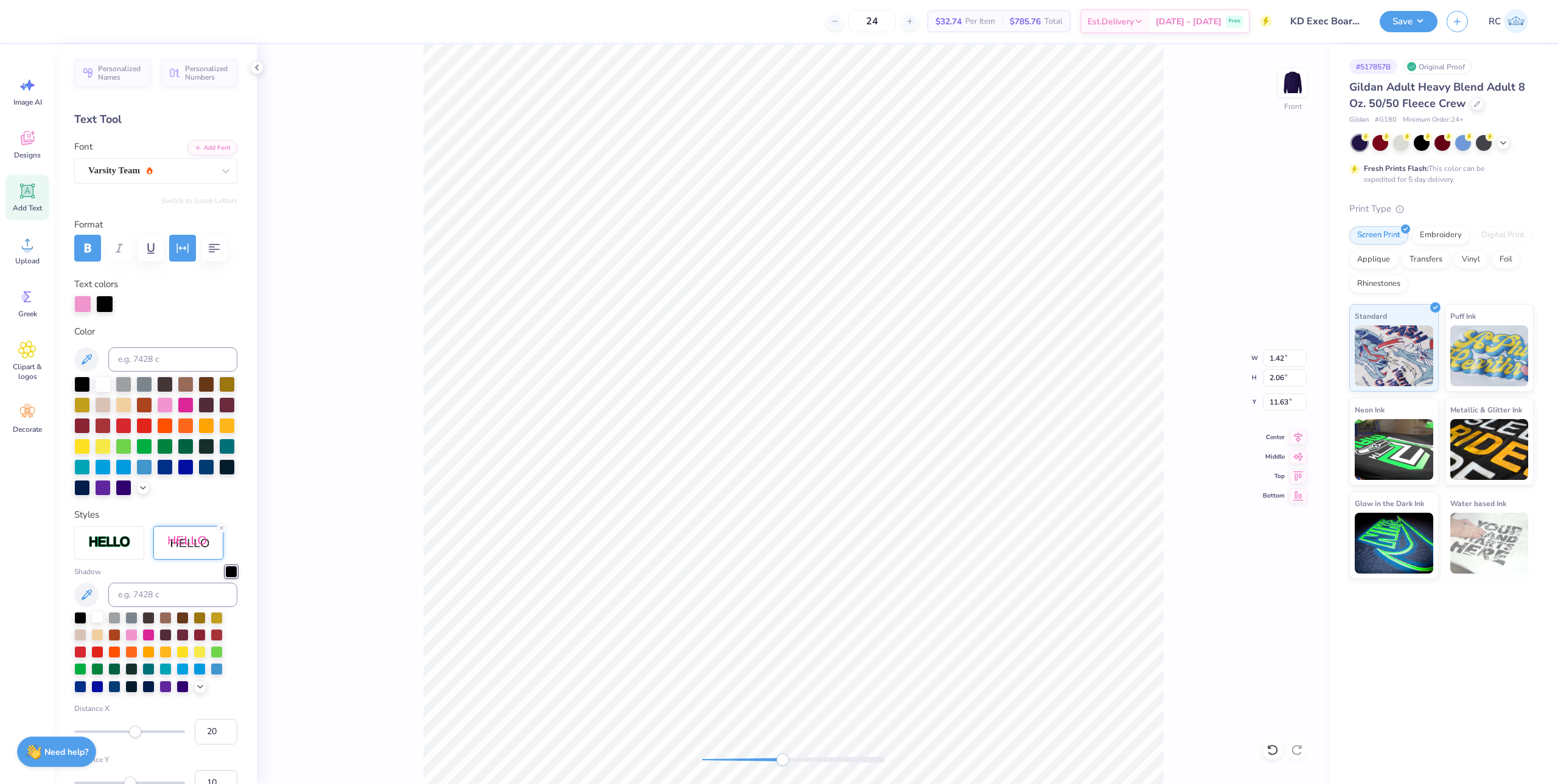
click at [95, 623] on div at bounding box center [97, 617] width 13 height 13
click at [238, 560] on div "Personalized Names Personalized Numbers Text Tool Add Font Font Varsity Team Sw…" at bounding box center [156, 414] width 202 height 740
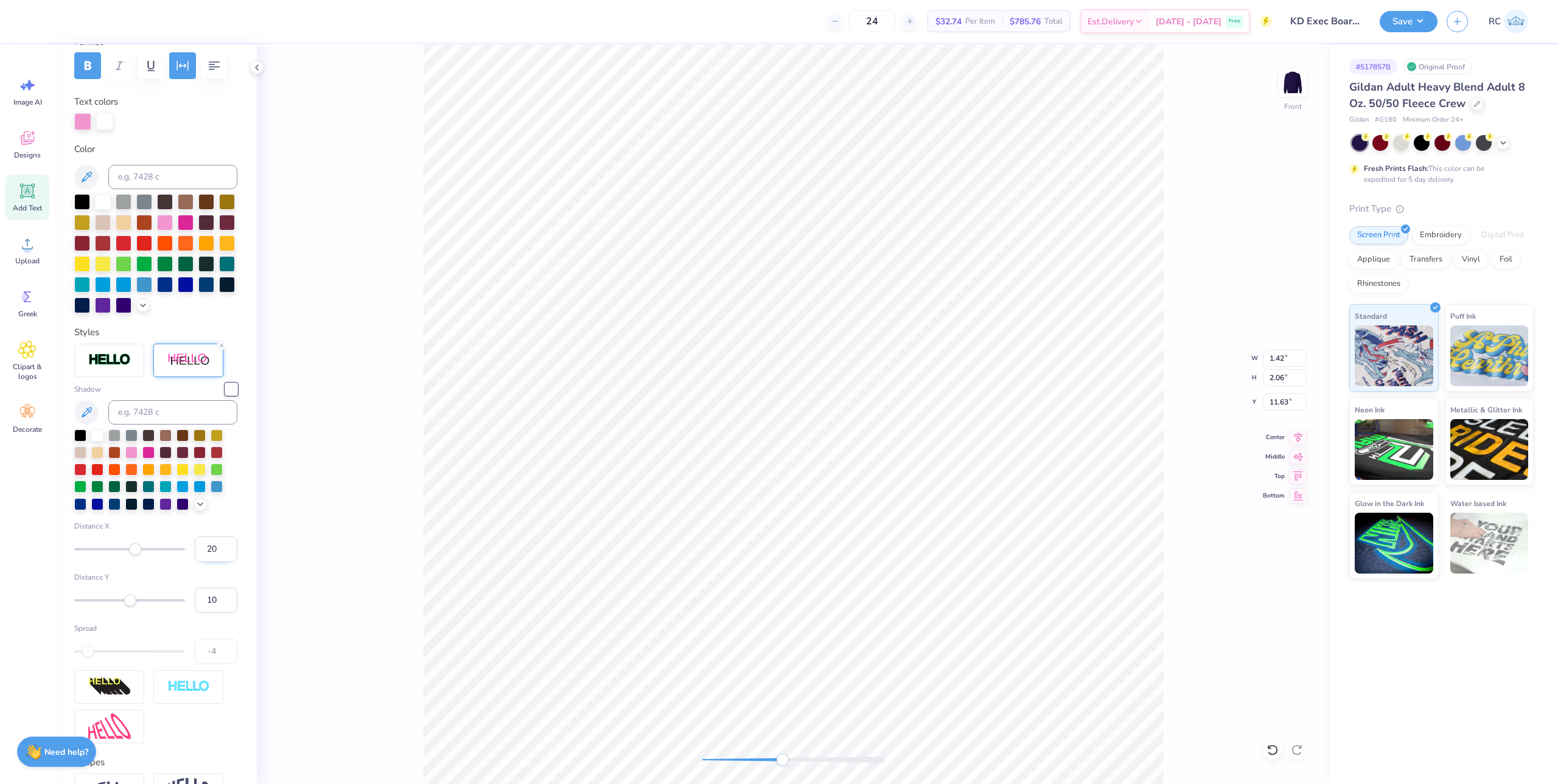
drag, startPoint x: 206, startPoint y: 571, endPoint x: 198, endPoint y: 571, distance: 8.0
click at [198, 562] on input "20" at bounding box center [215, 549] width 43 height 26
type input "5"
drag, startPoint x: 209, startPoint y: 624, endPoint x: 201, endPoint y: 623, distance: 8.1
click at [196, 614] on input "10" at bounding box center [215, 600] width 43 height 26
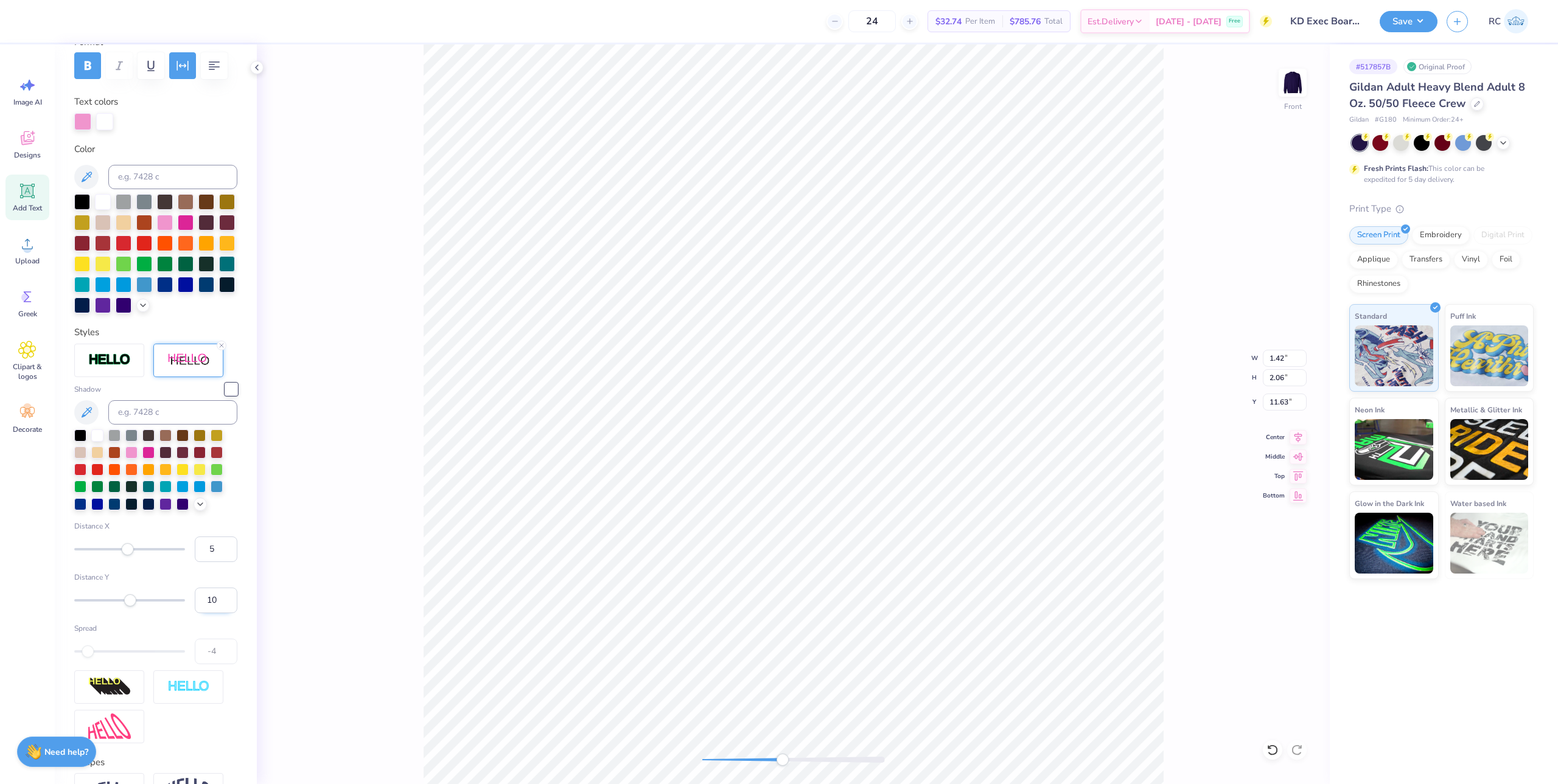
type input "5"
click at [306, 613] on div "Front W 1.42 1.42 " H 2.06 2.06 " Y 11.63 11.63 " Center Middle Top Bottom" at bounding box center [793, 414] width 1073 height 740
type input "10.96"
click at [915, 472] on li "Group" at bounding box center [901, 471] width 95 height 23
click at [1412, 30] on button "Save" at bounding box center [1408, 20] width 58 height 22
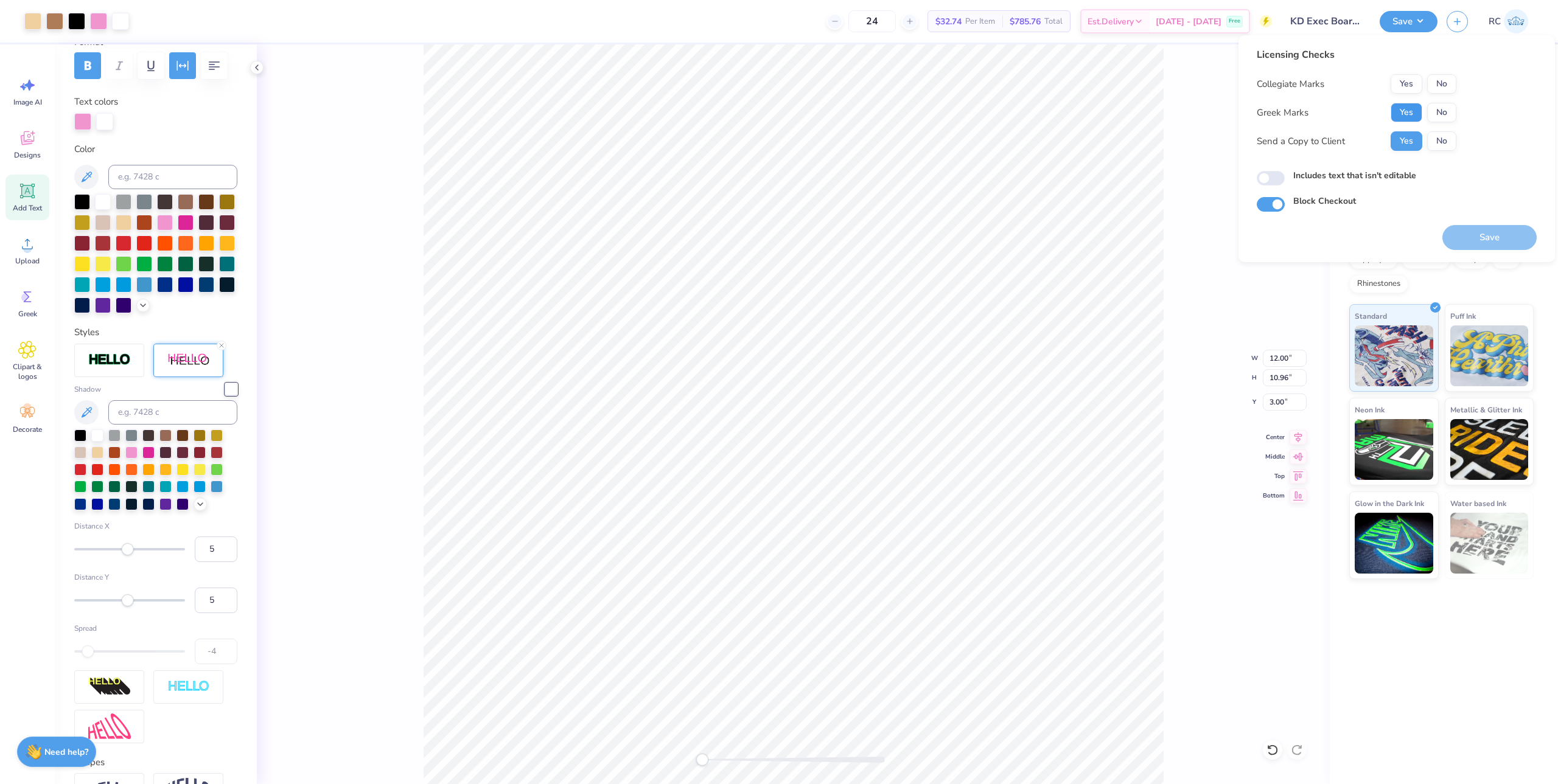
click at [1406, 112] on button "Yes" at bounding box center [1406, 112] width 32 height 19
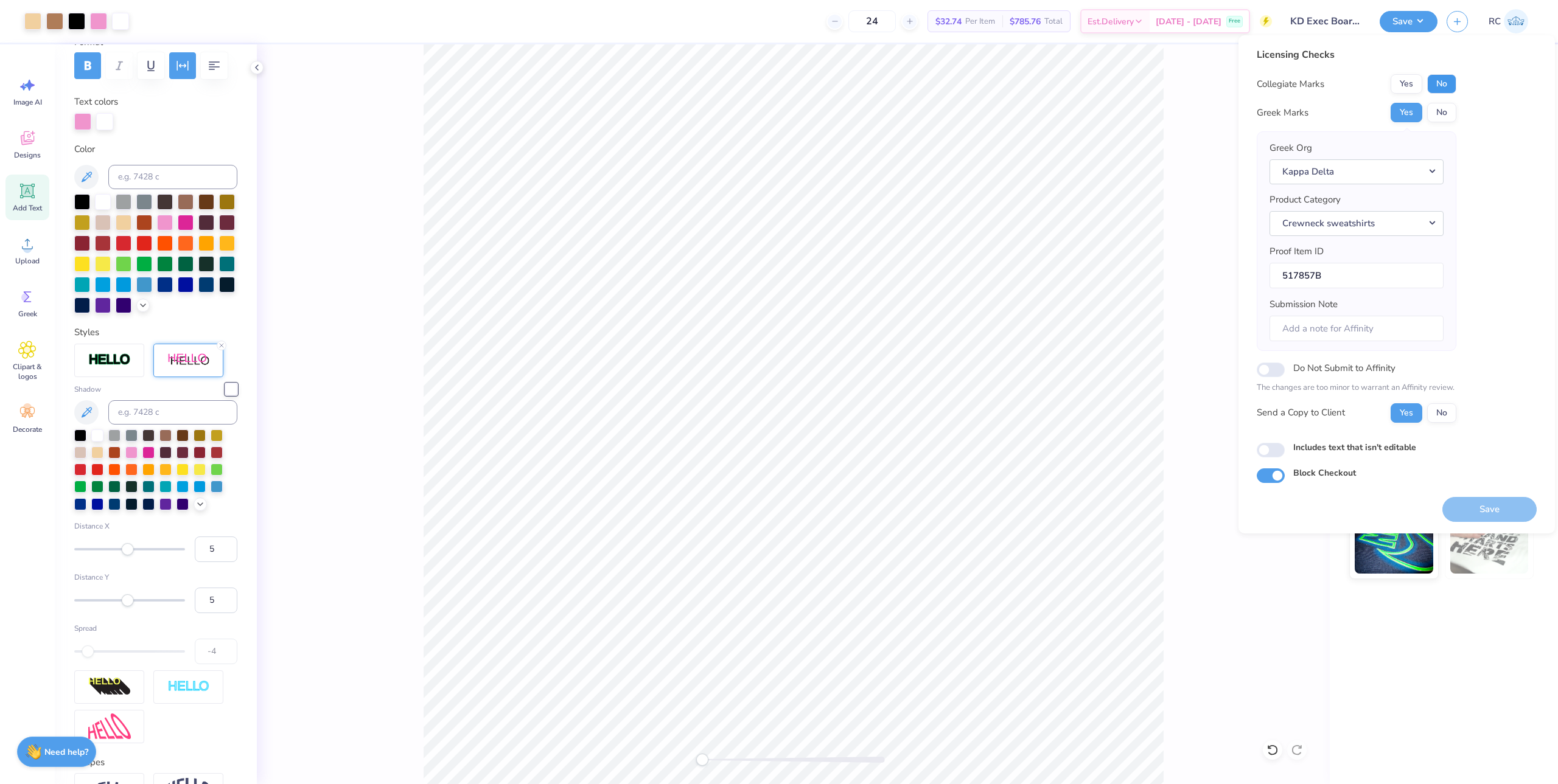
click at [1439, 84] on button "No" at bounding box center [1441, 83] width 29 height 19
click at [1467, 508] on button "Save" at bounding box center [1489, 509] width 94 height 25
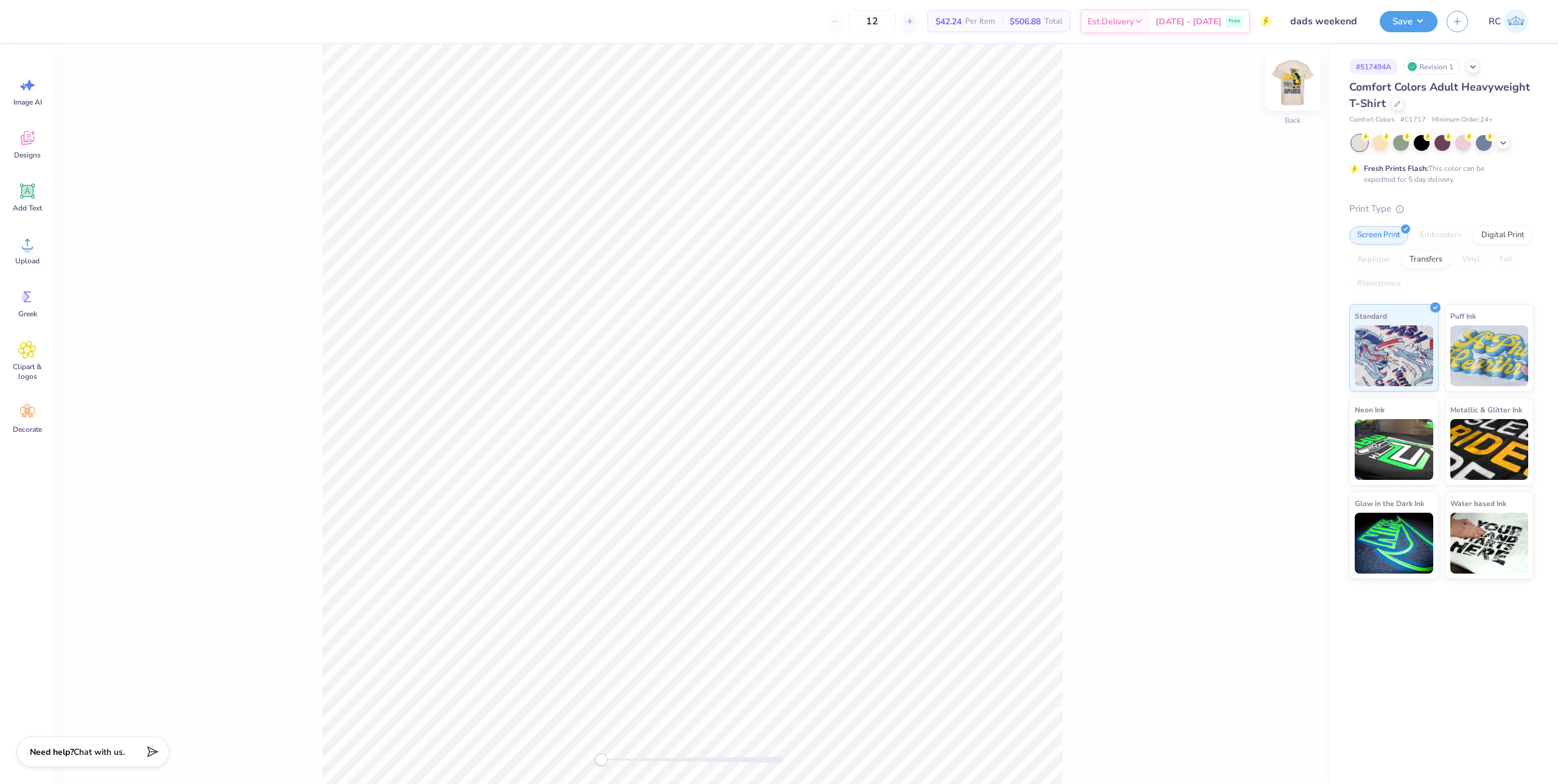
click at [1291, 83] on img at bounding box center [1292, 83] width 48 height 48
click at [806, 518] on li "Download vector" at bounding box center [787, 515] width 95 height 23
drag, startPoint x: 35, startPoint y: 299, endPoint x: 70, endPoint y: 248, distance: 61.9
click at [70, 248] on div "12 N/A Per Item N/A Total Est. Delivery N/A Free Design Title dads weekend Save…" at bounding box center [779, 392] width 1558 height 784
click at [37, 248] on div "Upload" at bounding box center [28, 250] width 43 height 46
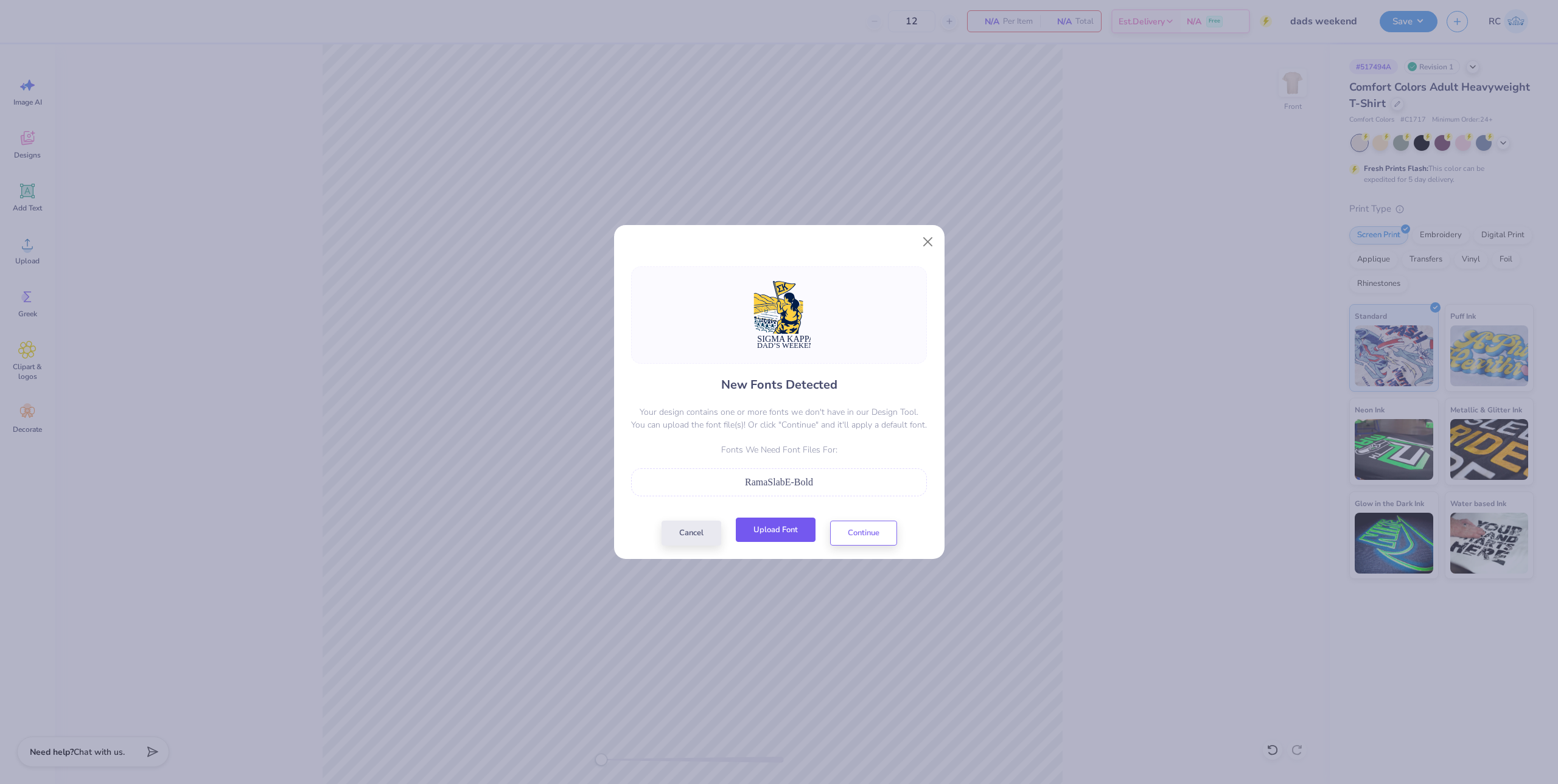
click at [787, 526] on button "Upload Font" at bounding box center [775, 530] width 79 height 25
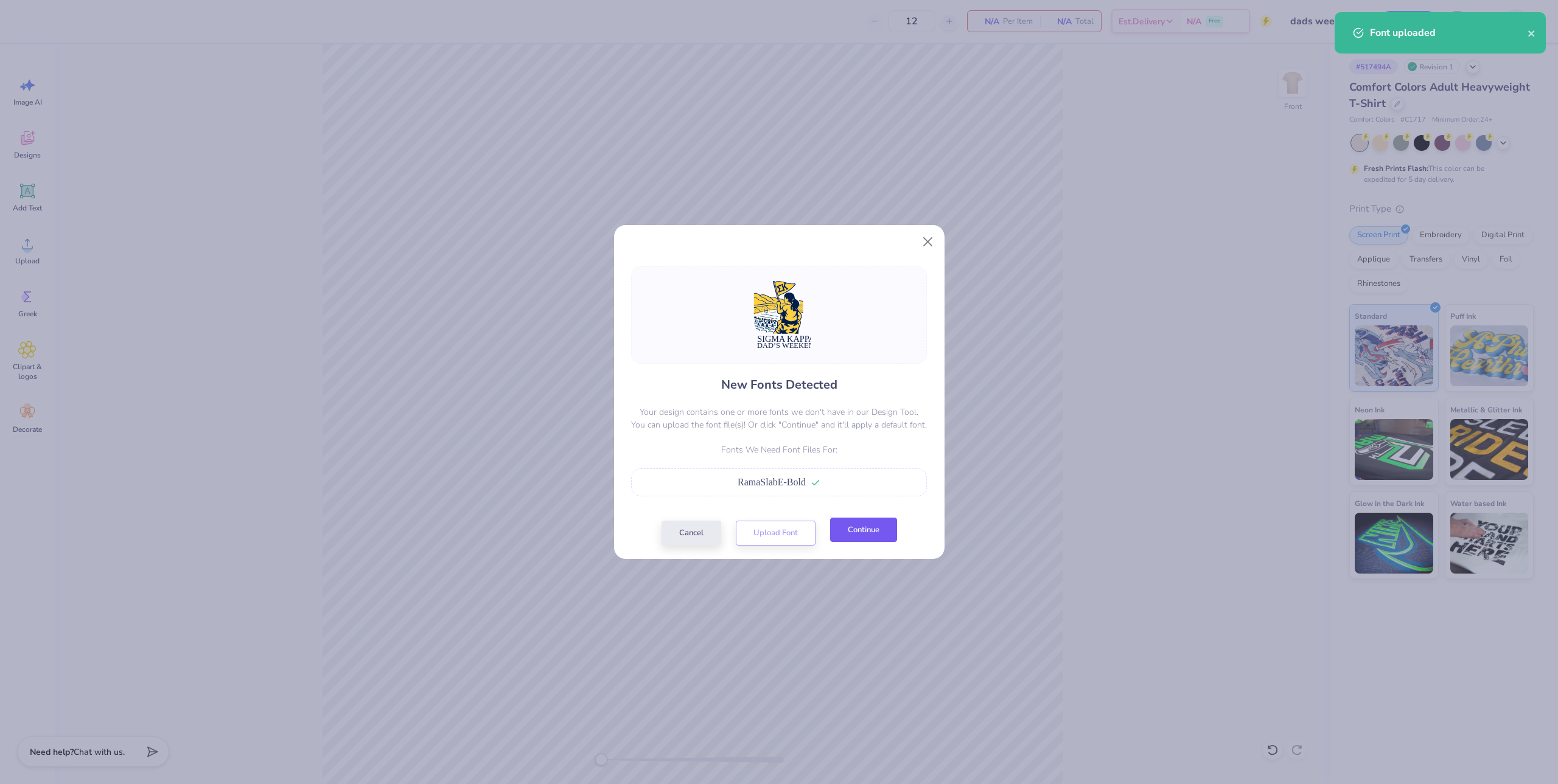
click at [868, 535] on button "Continue" at bounding box center [863, 530] width 67 height 25
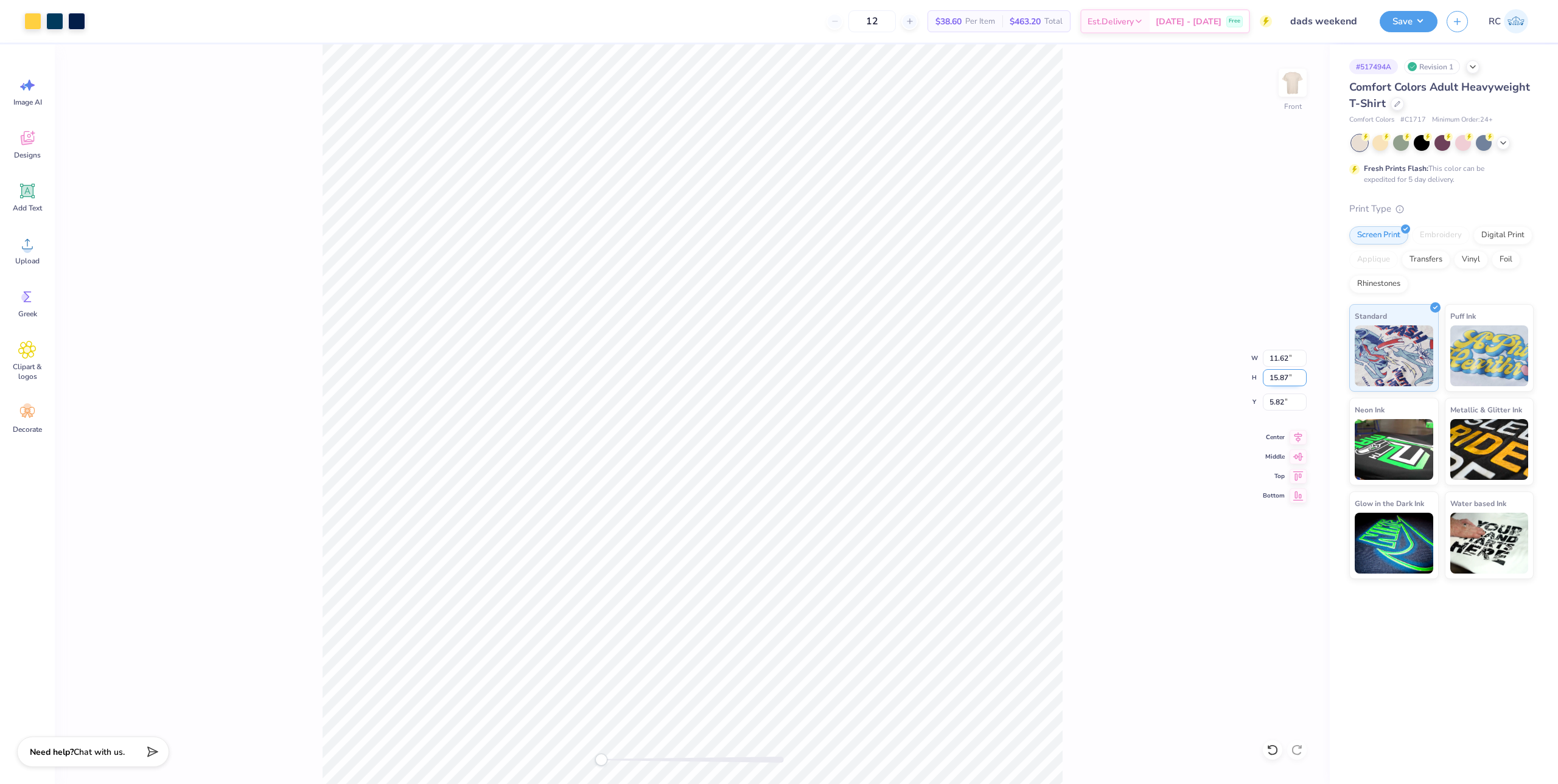
click at [1283, 381] on input "15.87" at bounding box center [1284, 377] width 43 height 17
type input "15"
type input "10.99"
type input "15.00"
click at [1286, 404] on input "6.25" at bounding box center [1284, 402] width 43 height 17
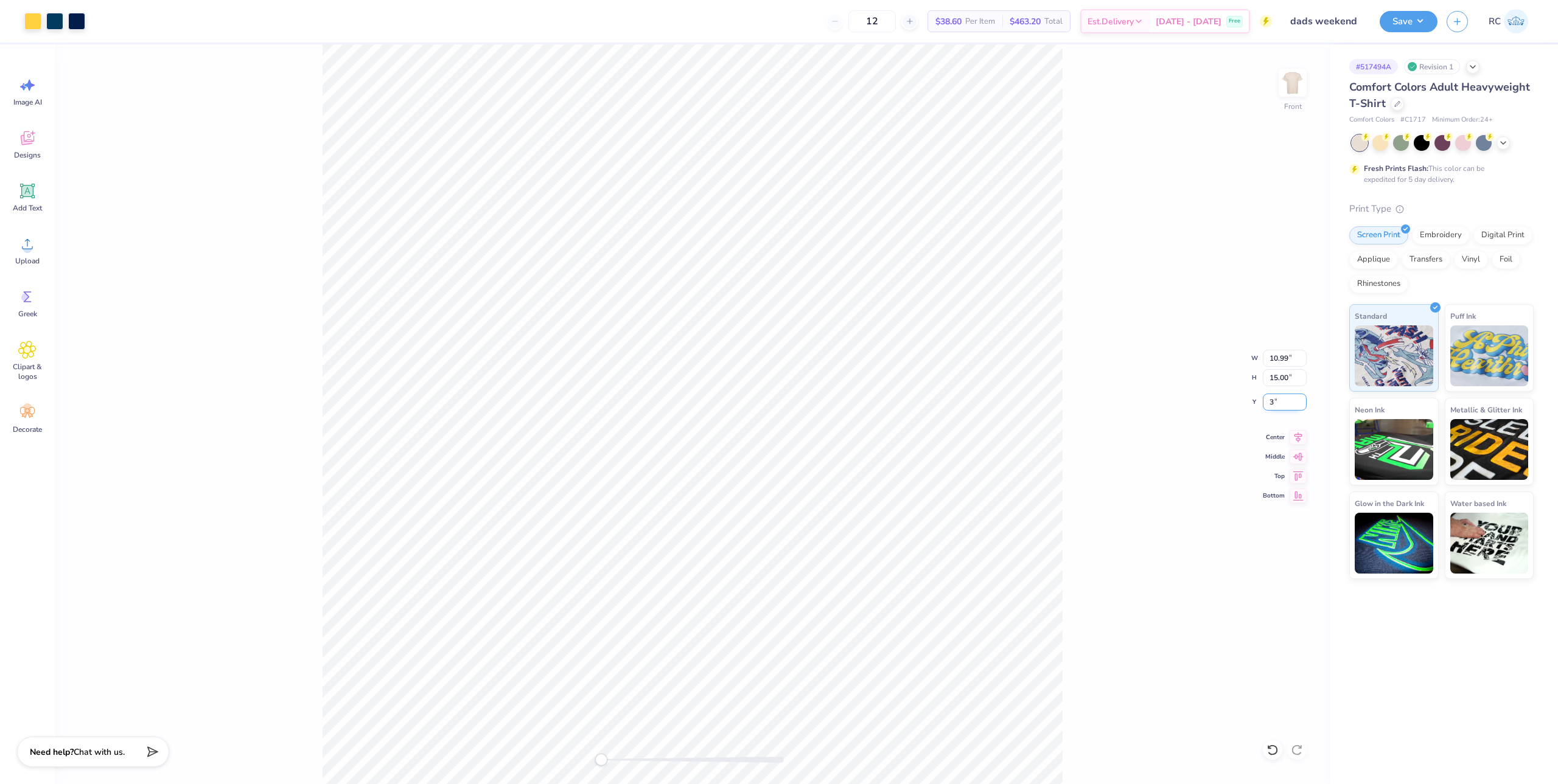
type input "3.00"
click at [1300, 437] on icon at bounding box center [1297, 435] width 8 height 10
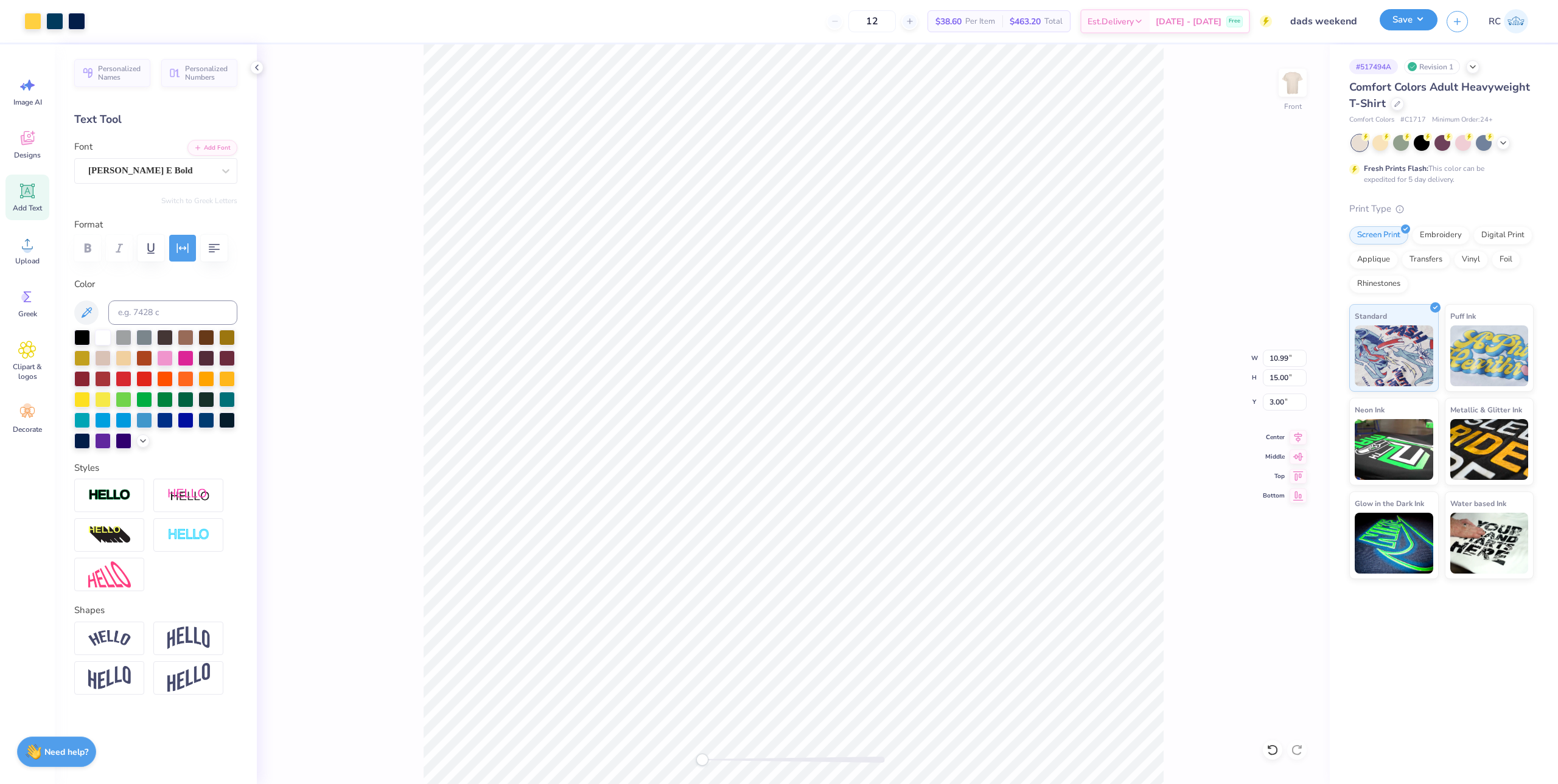
click at [1407, 24] on button "Save" at bounding box center [1408, 20] width 58 height 22
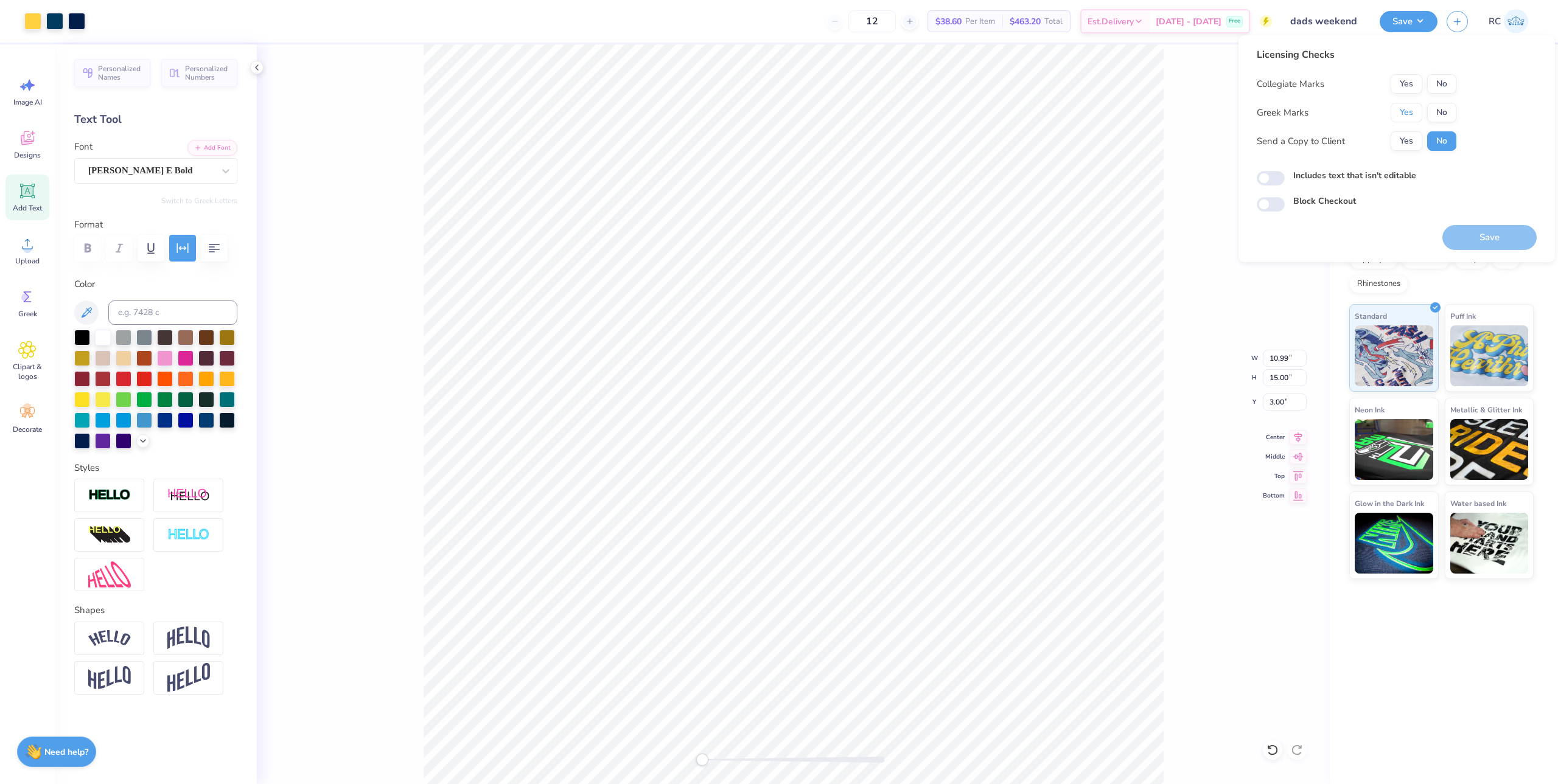
drag, startPoint x: 1410, startPoint y: 118, endPoint x: 1439, endPoint y: 94, distance: 37.6
click at [1412, 118] on button "Yes" at bounding box center [1406, 112] width 32 height 19
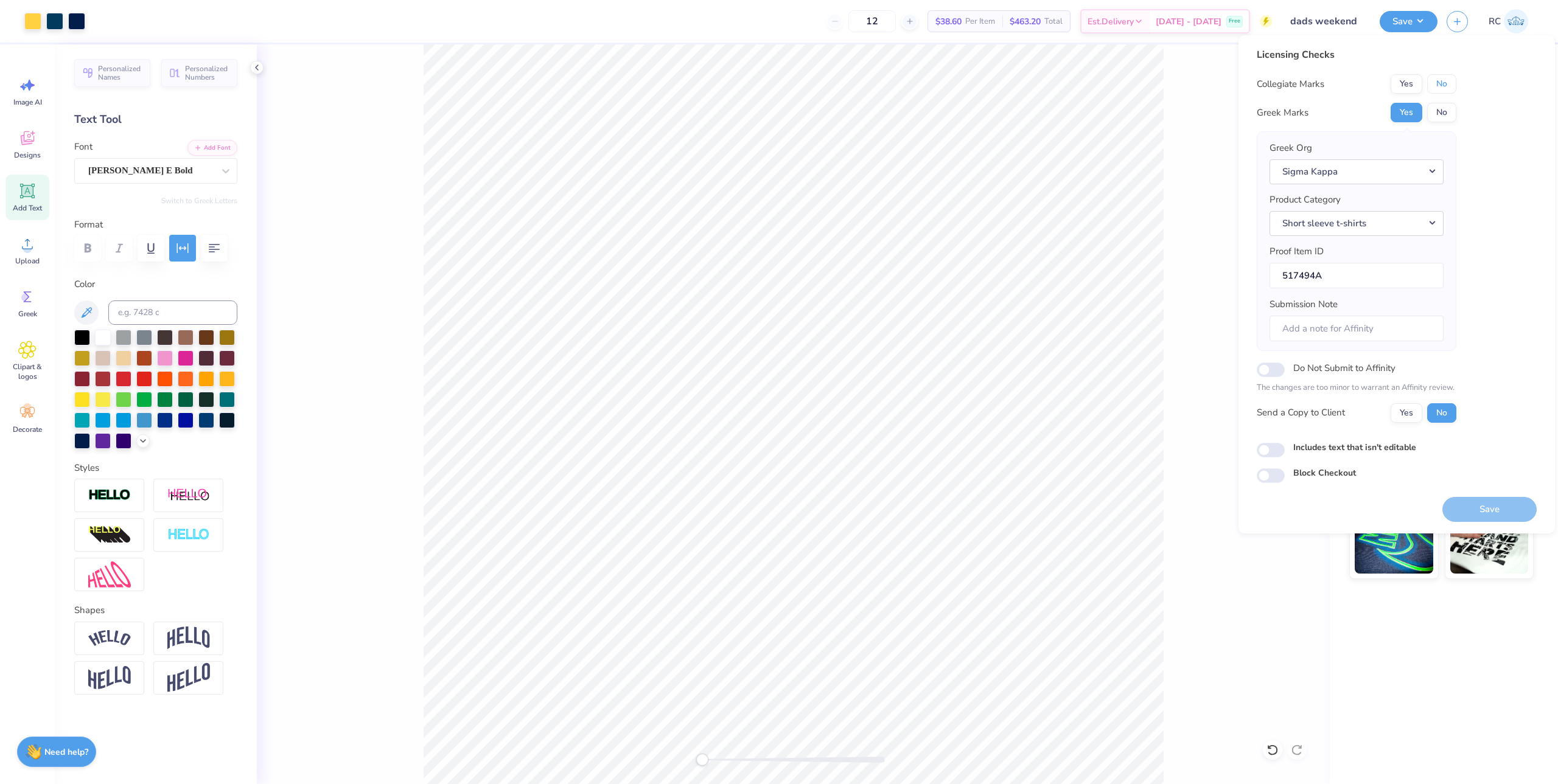
click at [1451, 84] on button "No" at bounding box center [1441, 83] width 29 height 19
click at [1400, 412] on button "Yes" at bounding box center [1406, 412] width 32 height 19
click at [1275, 448] on input "Includes text that isn't editable" at bounding box center [1271, 450] width 28 height 14
checkbox input "true"
click at [1464, 505] on button "Save" at bounding box center [1489, 509] width 94 height 25
